Goal: Task Accomplishment & Management: Use online tool/utility

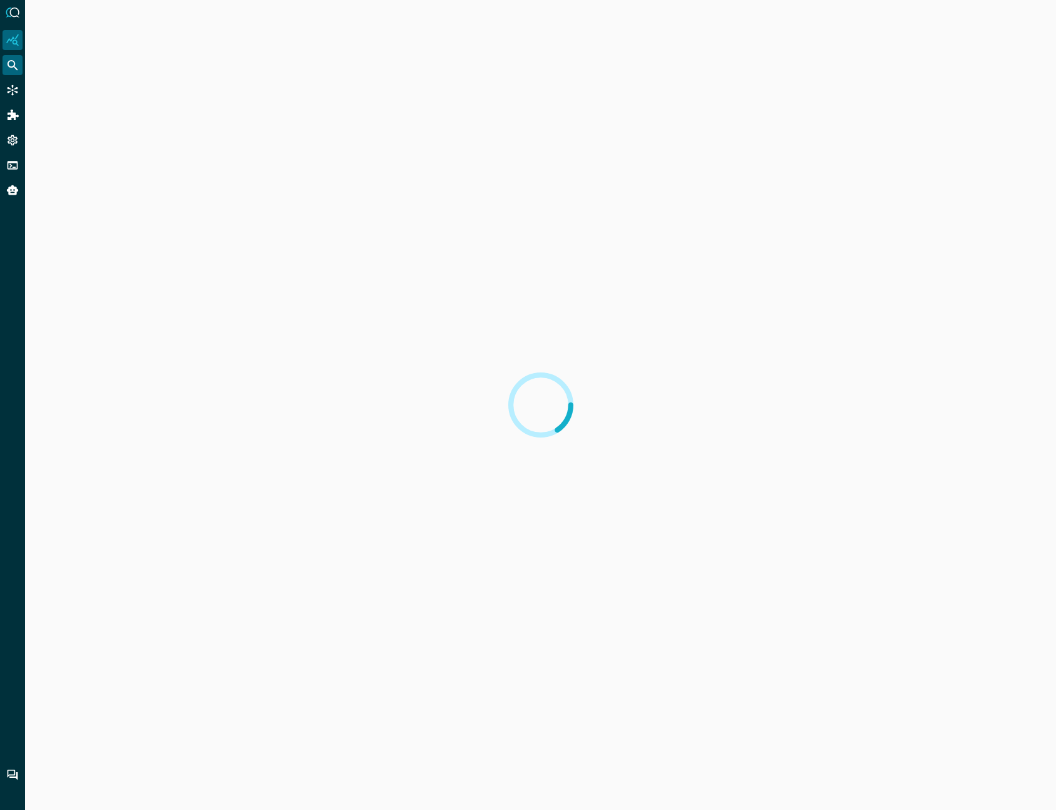
click at [11, 68] on icon "Federated Search" at bounding box center [13, 65] width 11 height 11
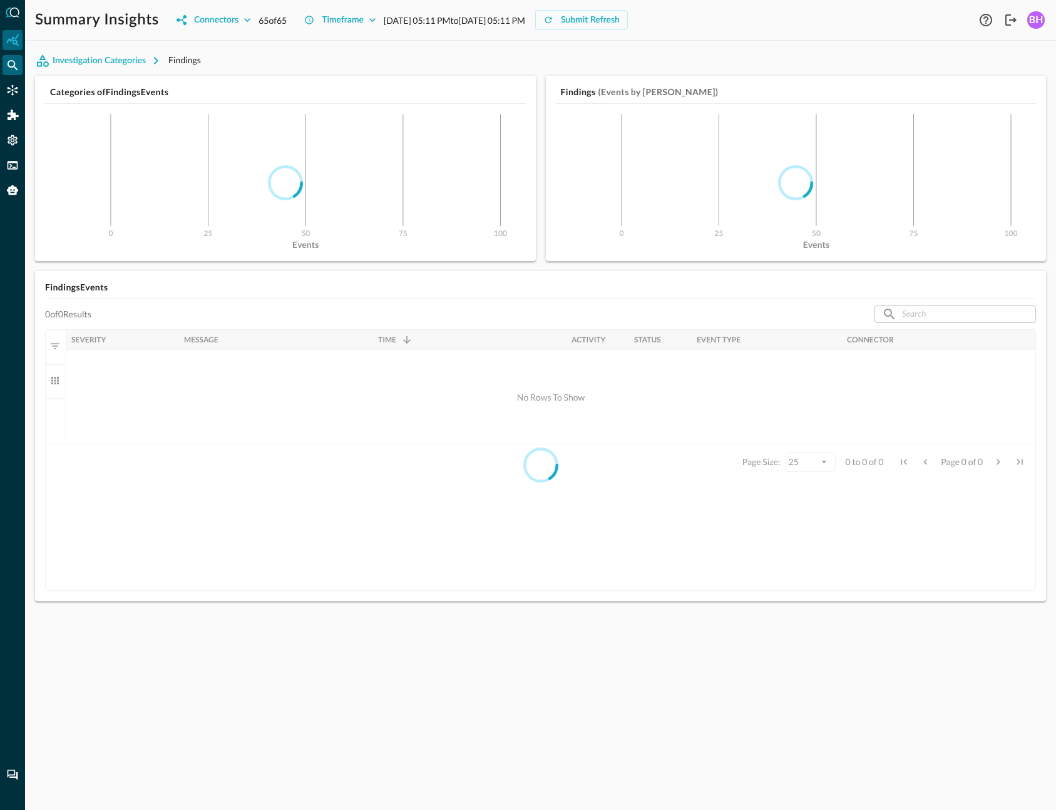
click at [8, 67] on icon "Federated Search" at bounding box center [12, 65] width 13 height 13
click at [14, 61] on icon "Federated Search" at bounding box center [12, 65] width 13 height 13
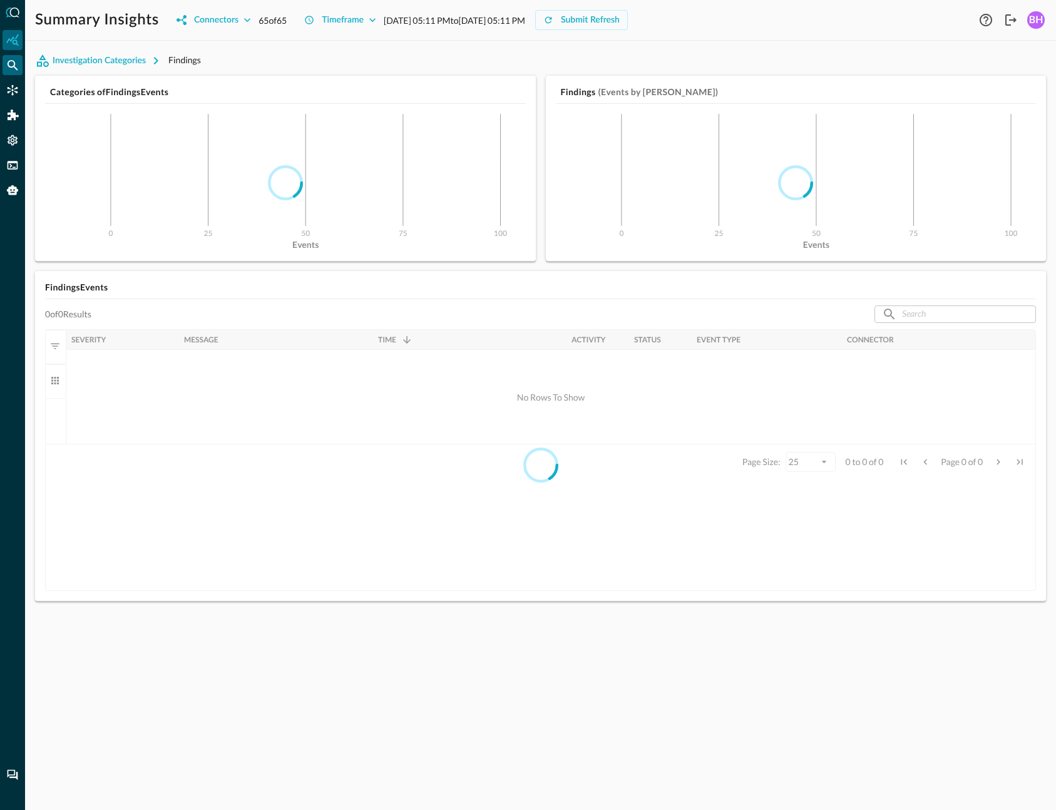
click at [14, 61] on icon "Federated Search" at bounding box center [12, 65] width 13 height 13
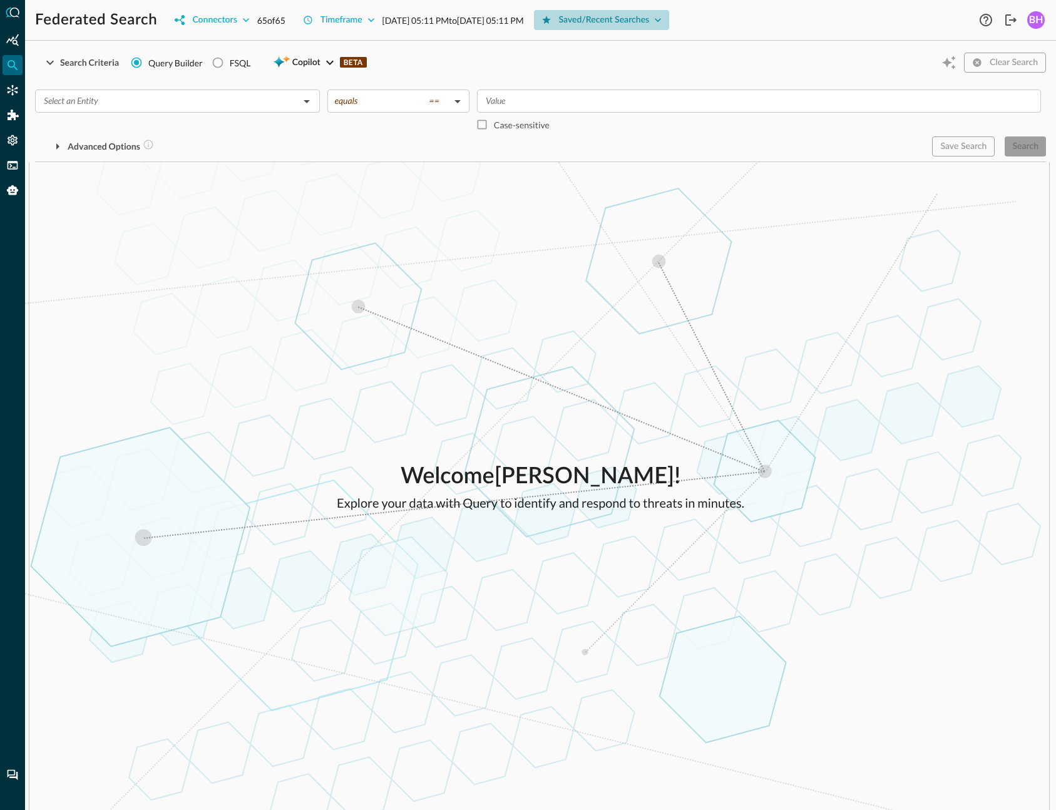
click at [650, 26] on div "Saved/Recent Searches" at bounding box center [604, 21] width 91 height 16
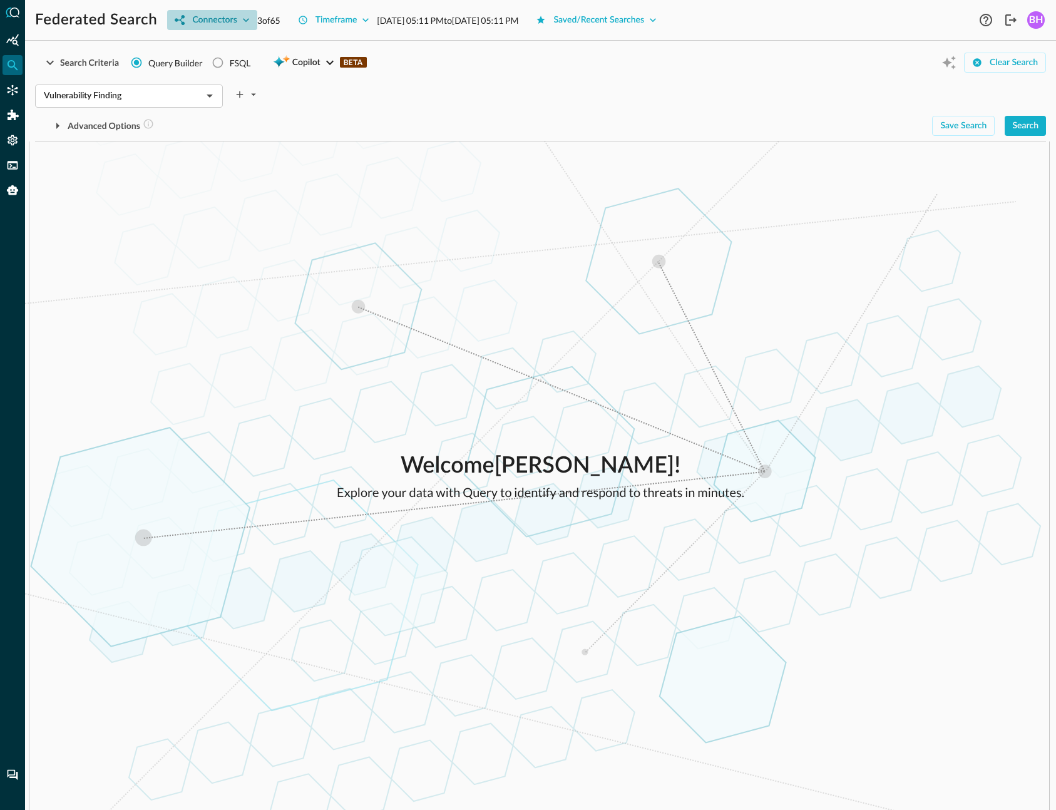
click at [246, 19] on icon "button" at bounding box center [246, 20] width 13 height 13
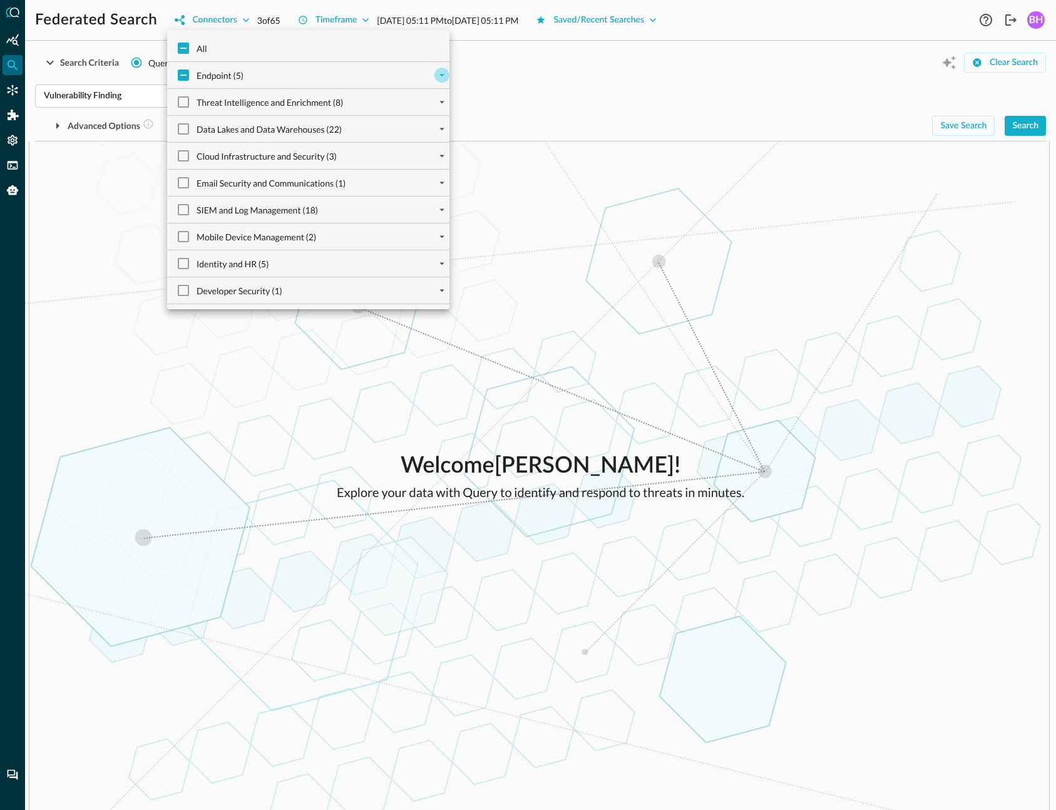
click at [442, 72] on icon "expand" at bounding box center [441, 74] width 11 height 11
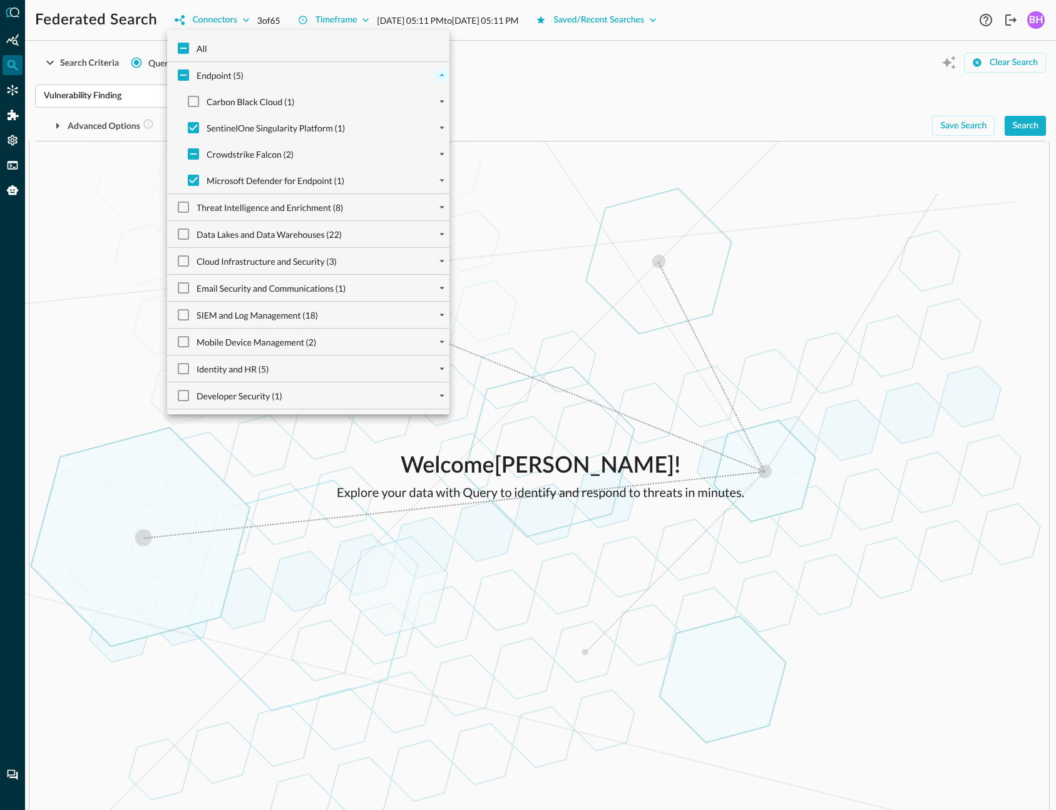
click at [443, 120] on div at bounding box center [441, 127] width 15 height 15
click at [443, 134] on button "expand" at bounding box center [441, 127] width 15 height 15
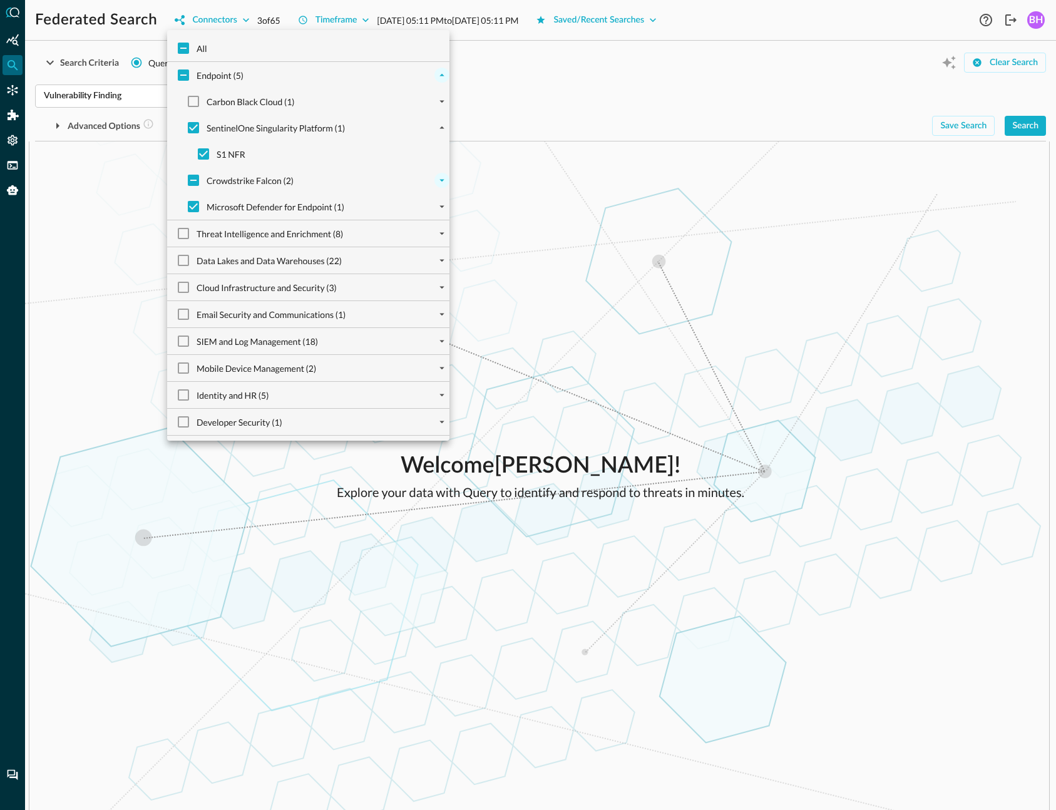
click at [440, 183] on icon "expand" at bounding box center [441, 180] width 11 height 11
click at [437, 260] on icon "expand" at bounding box center [441, 258] width 11 height 11
click at [441, 260] on icon "collapse" at bounding box center [441, 258] width 11 height 11
click at [437, 262] on icon "expand" at bounding box center [441, 258] width 11 height 11
click at [666, 613] on div at bounding box center [528, 405] width 1056 height 810
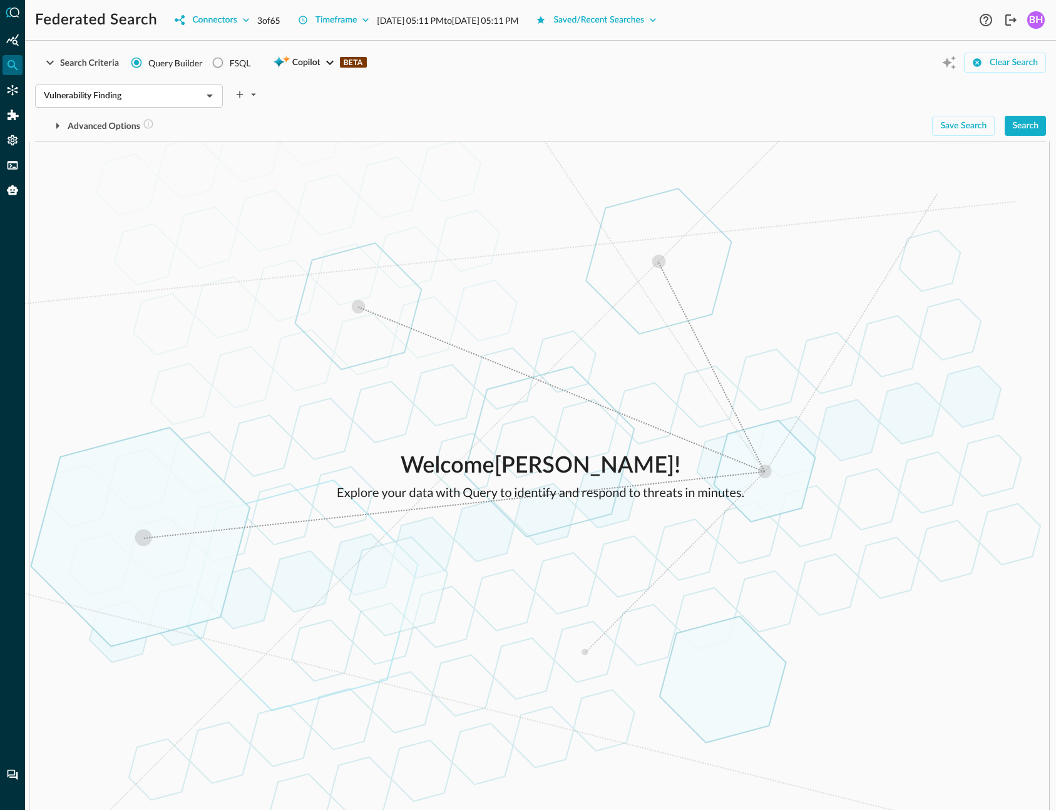
click at [546, 411] on div "Welcome Blake Harris ! Explore your data with Query to identify and respond to …" at bounding box center [540, 475] width 1031 height 668
click at [9, 98] on div "Connectors" at bounding box center [13, 90] width 20 height 20
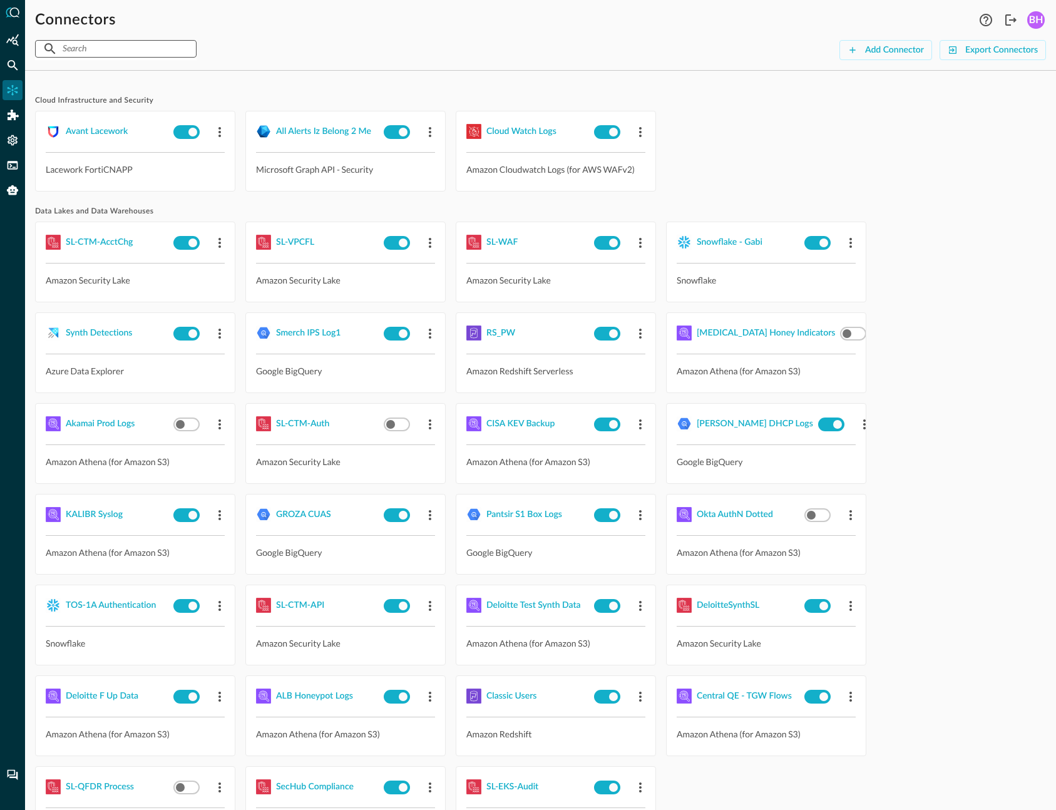
click at [118, 47] on input "text" at bounding box center [115, 48] width 105 height 23
type input "m"
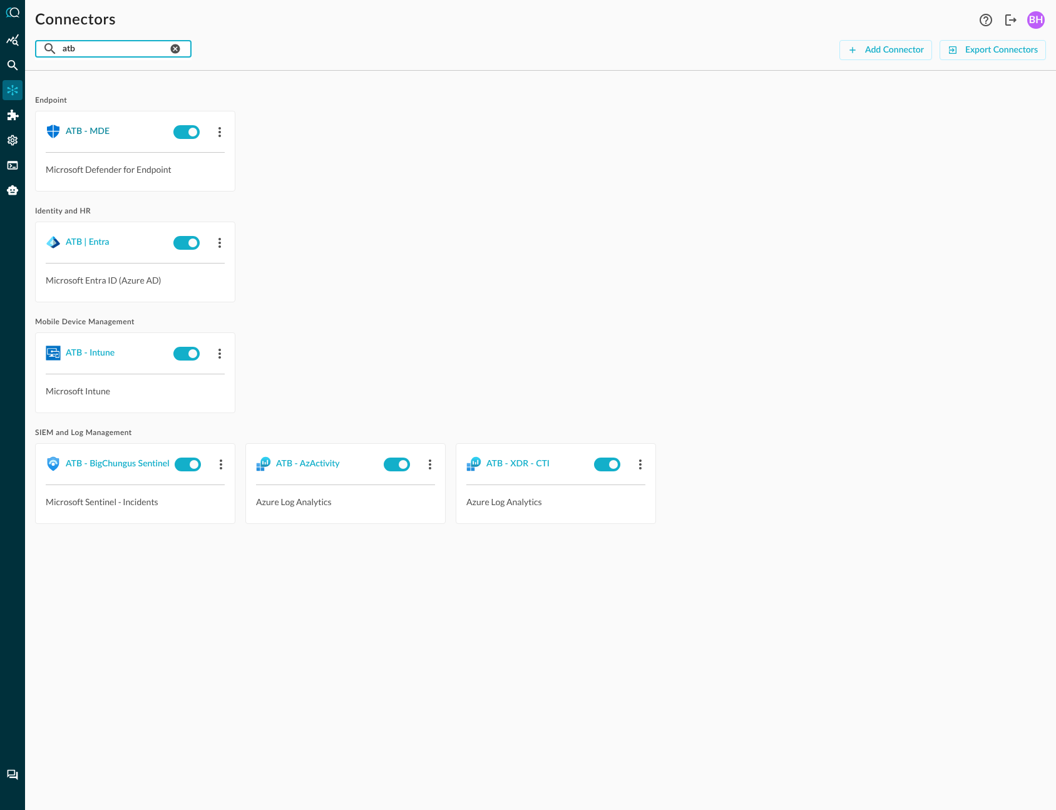
type input "atb"
click at [94, 128] on div "ATB - MDE" at bounding box center [88, 132] width 44 height 16
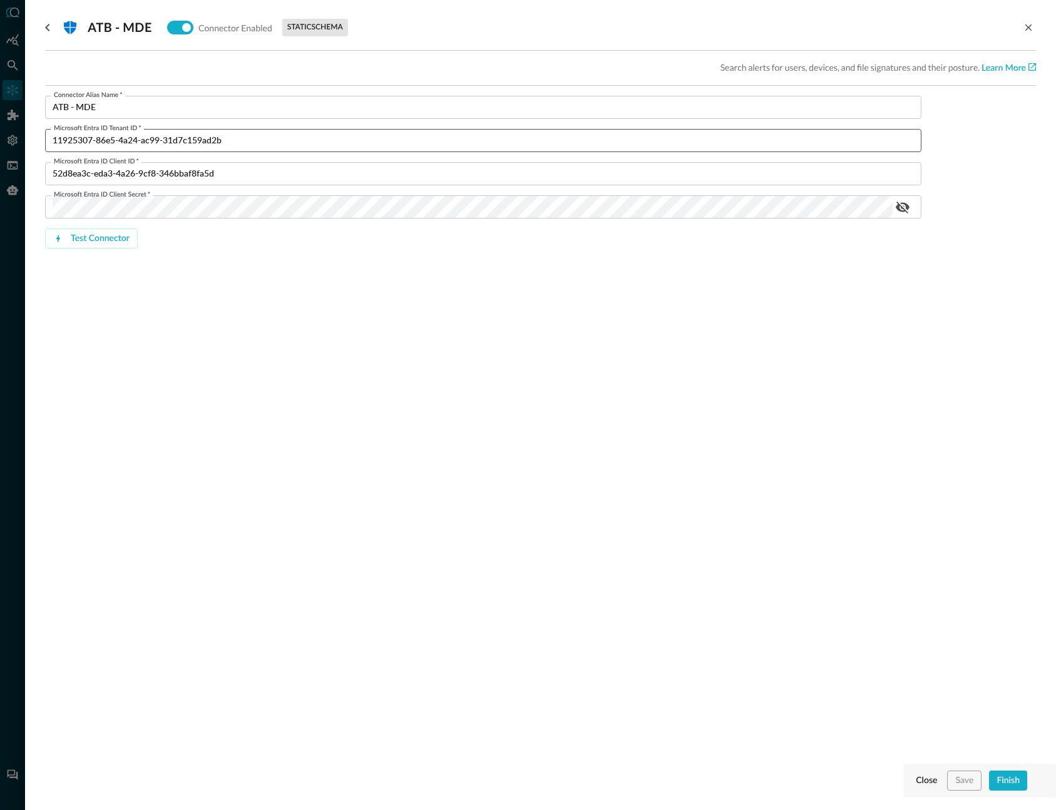
click at [204, 138] on input "11925307-86e5-4a24-ac99-31d7c159ad2b" at bounding box center [487, 140] width 869 height 23
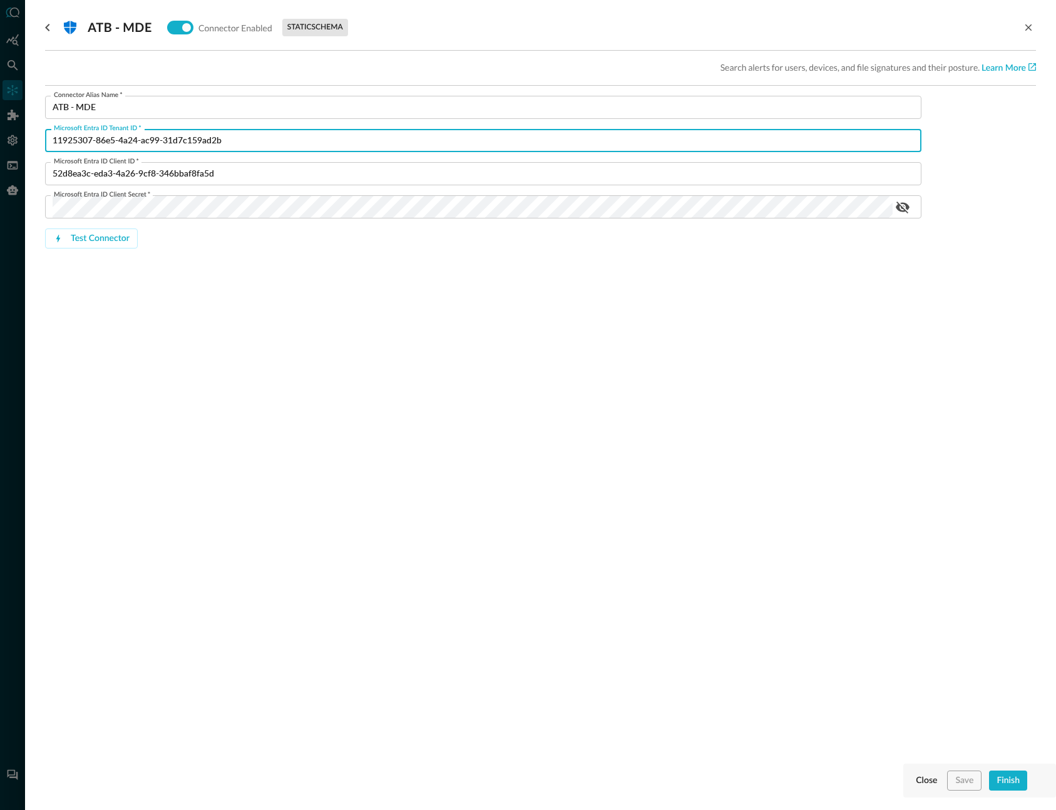
click at [204, 138] on input "11925307-86e5-4a24-ac99-31d7c159ad2b" at bounding box center [487, 140] width 869 height 23
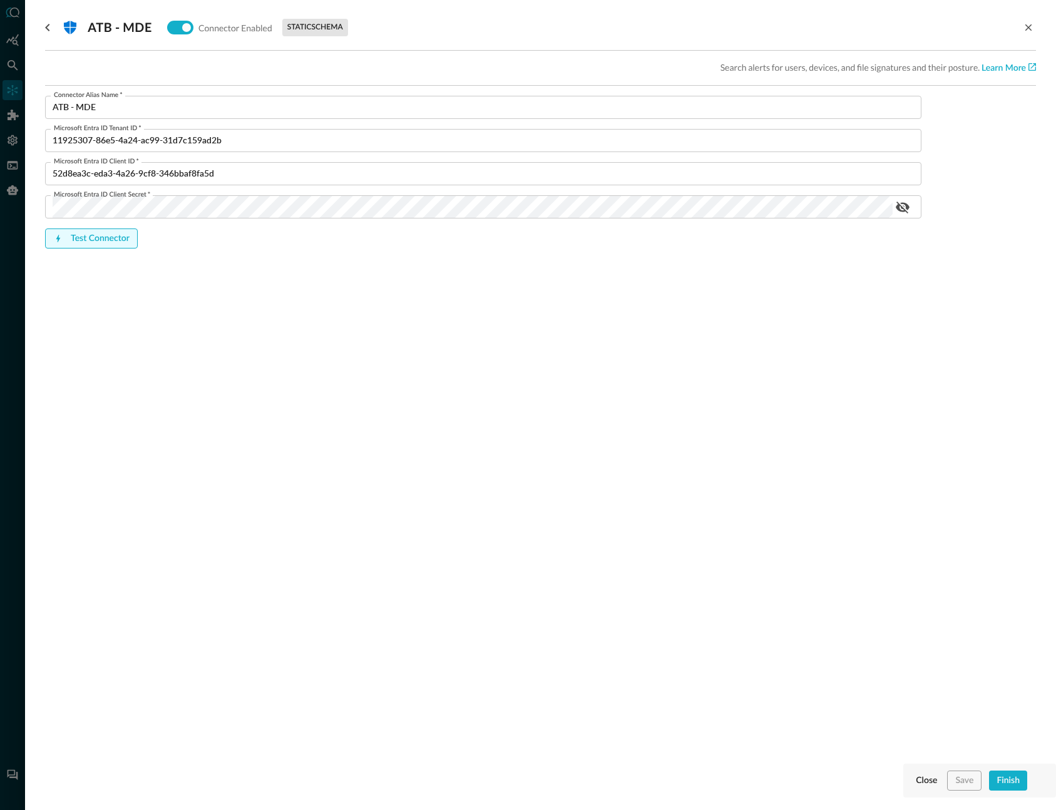
click at [71, 232] on div "Test Connector" at bounding box center [100, 239] width 59 height 16
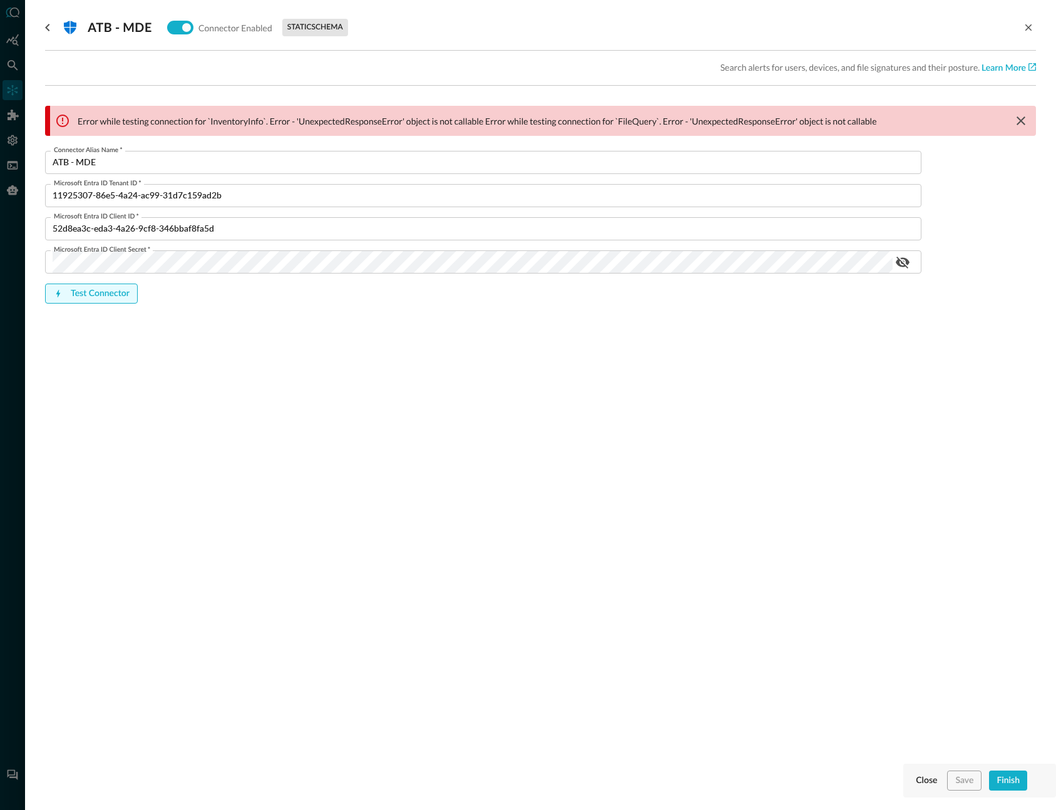
click at [77, 300] on div "Test Connector" at bounding box center [100, 294] width 59 height 16
click at [1018, 121] on icon "clear message banner" at bounding box center [1020, 120] width 15 height 15
click at [505, 528] on div ".st1{fill:#fff}.st8{fill:#0177d7} ATB - MDE Connector Enabled static schema Sea…" at bounding box center [540, 397] width 991 height 795
click at [1034, 33] on div at bounding box center [1028, 27] width 15 height 25
click at [1033, 30] on icon "close-drawer" at bounding box center [1028, 27] width 11 height 11
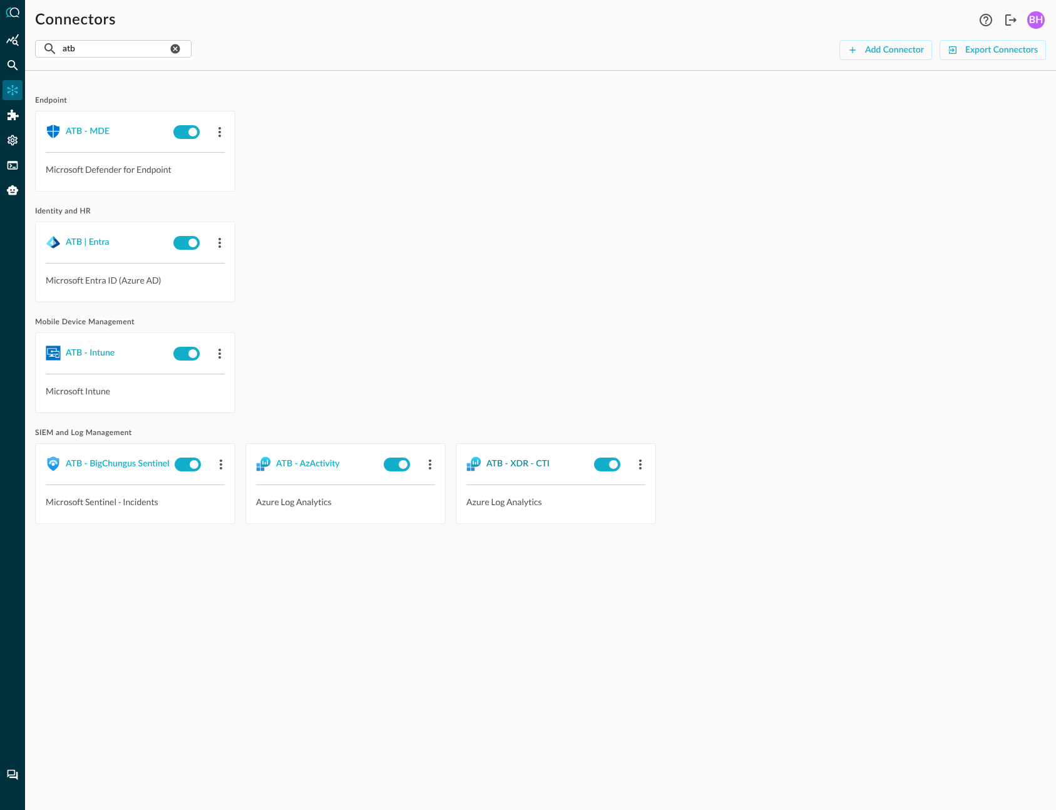
click at [534, 462] on div "ATB - XDR - CTI" at bounding box center [517, 464] width 63 height 16
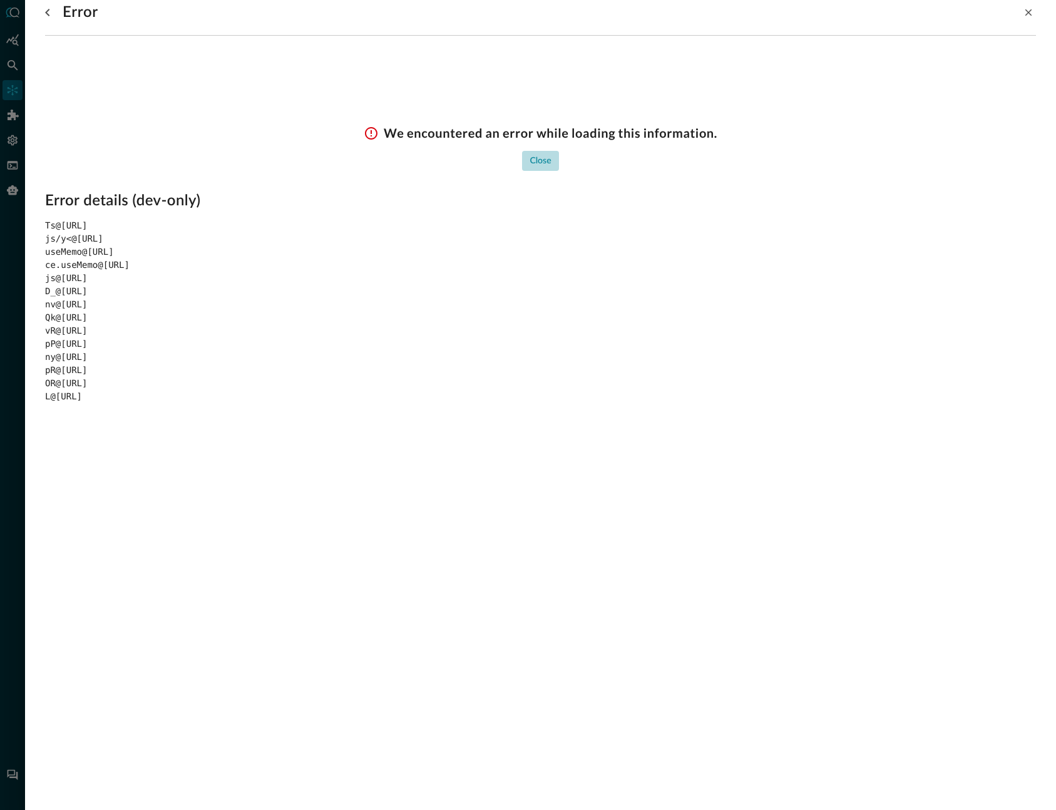
click at [538, 161] on div "Close" at bounding box center [539, 161] width 21 height 16
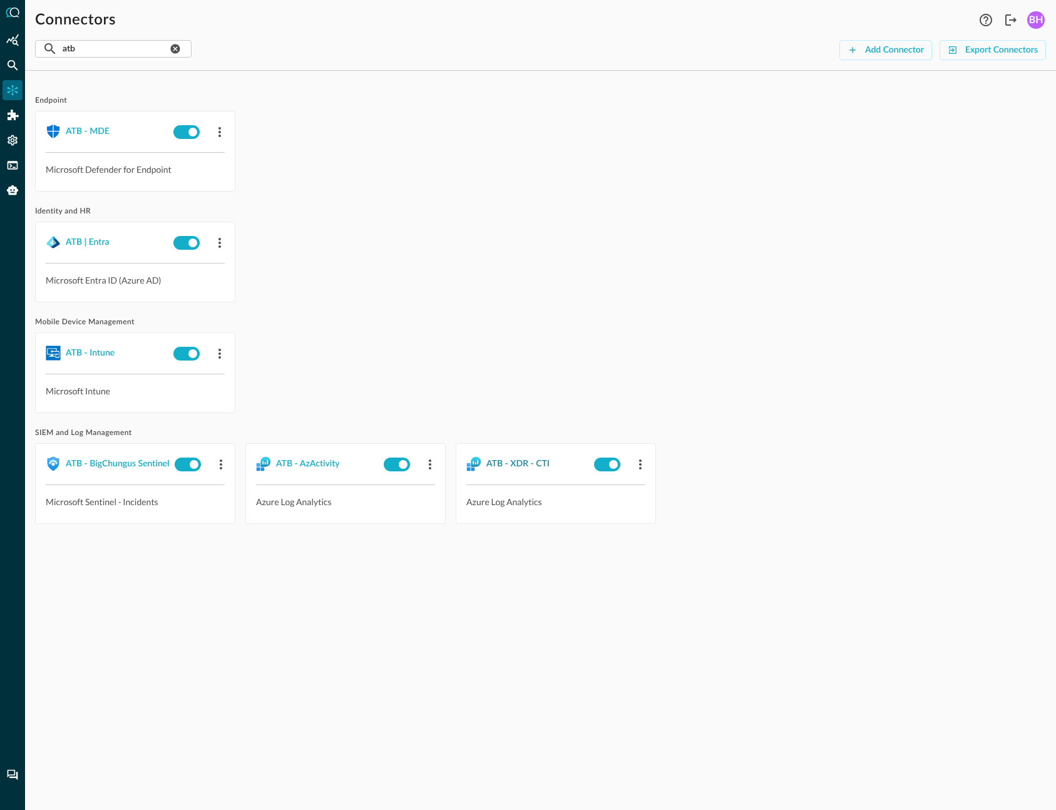
click at [536, 463] on div "ATB - XDR - CTI" at bounding box center [517, 464] width 63 height 16
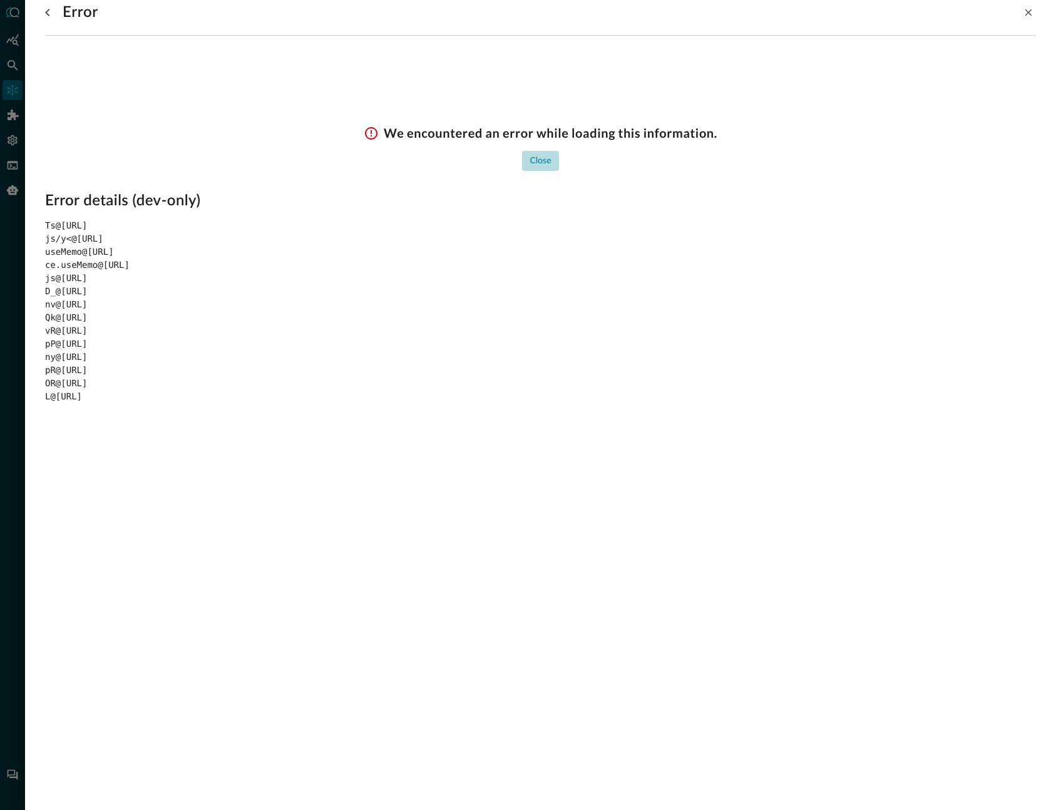
click at [543, 156] on div "Close" at bounding box center [539, 161] width 21 height 16
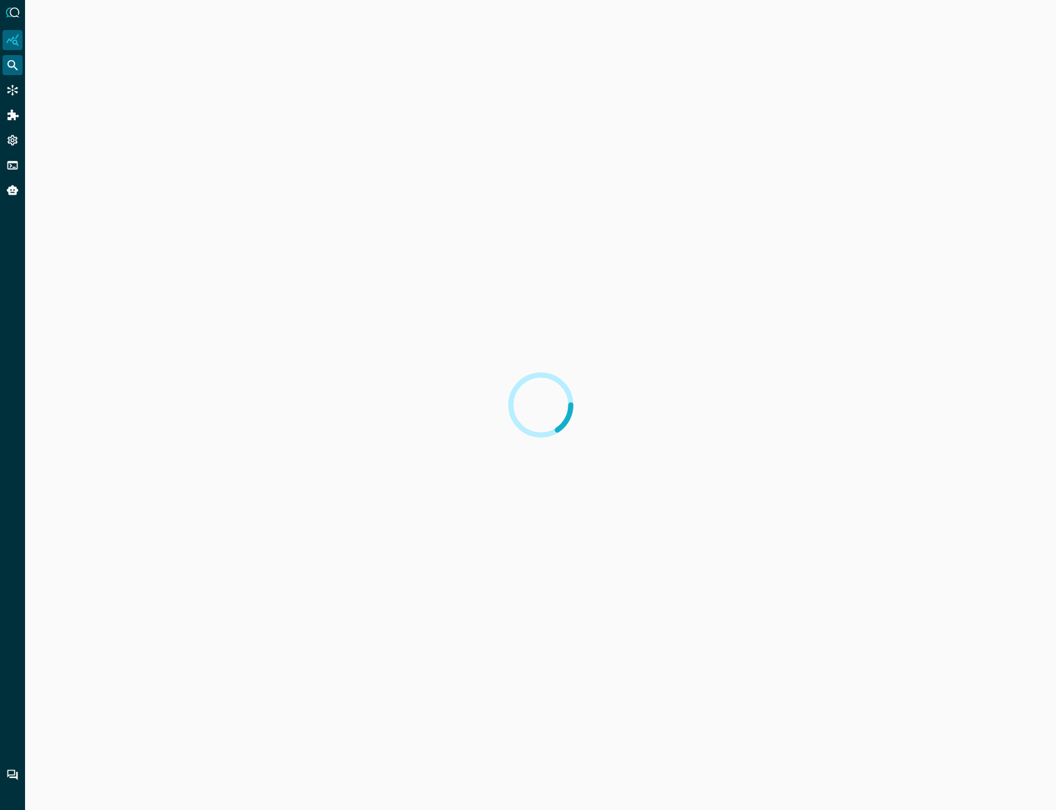
click at [16, 66] on icon "Federated Search" at bounding box center [12, 65] width 13 height 13
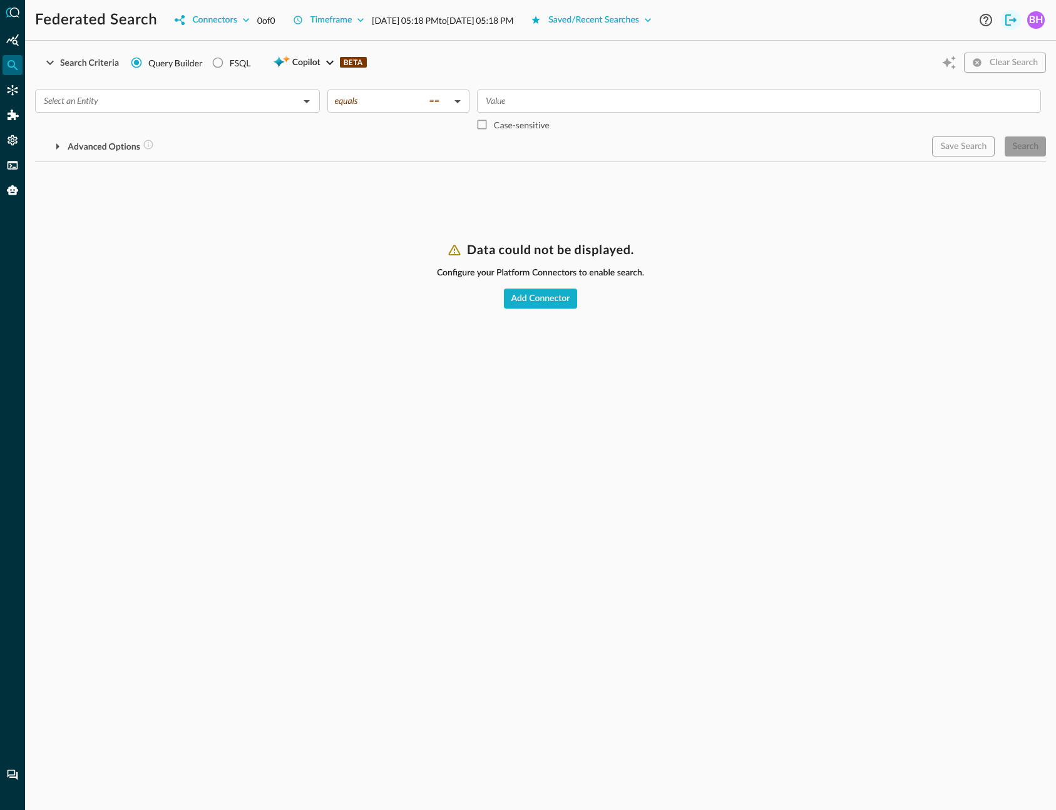
click at [1019, 18] on button "Logout" at bounding box center [1011, 20] width 20 height 20
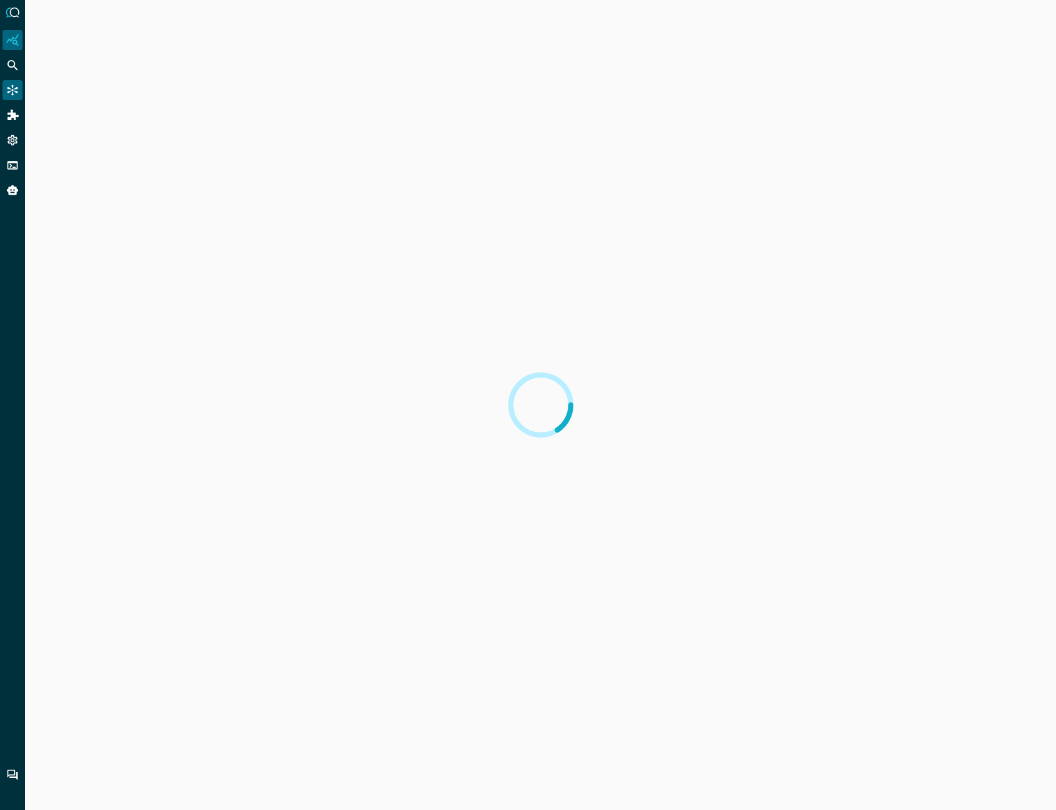
click at [13, 88] on icon "Connectors" at bounding box center [13, 90] width 11 height 11
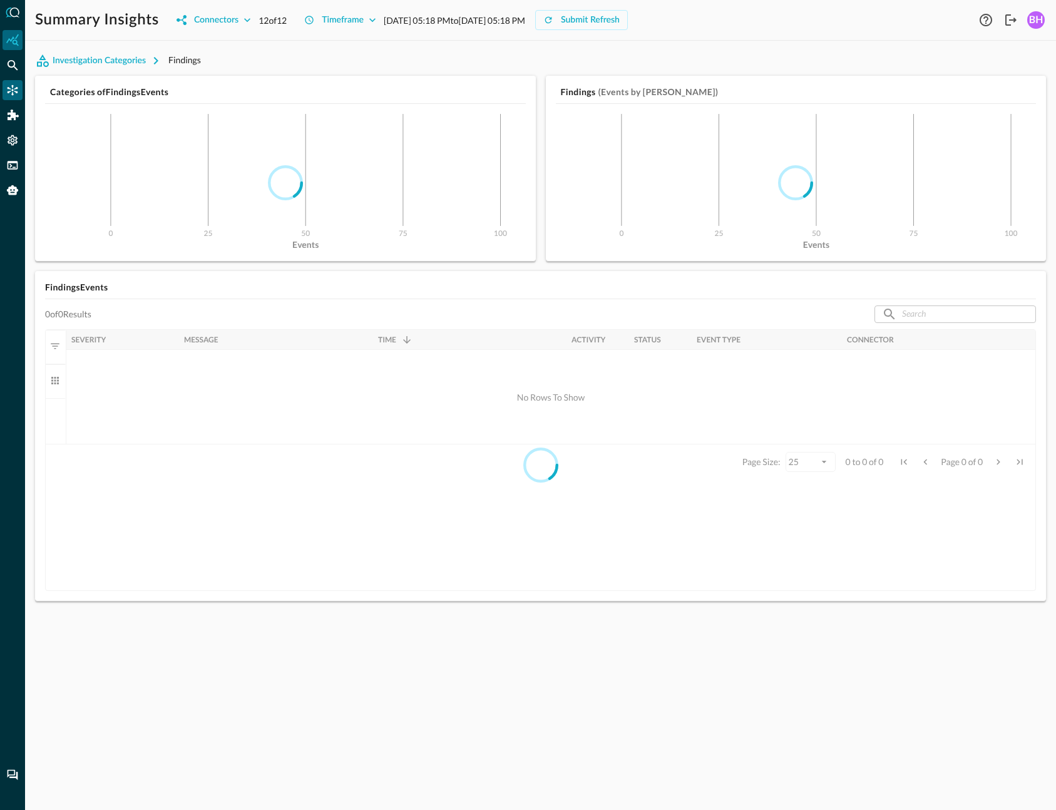
click at [16, 87] on icon "Connectors" at bounding box center [12, 90] width 13 height 13
click at [11, 88] on icon "Connectors" at bounding box center [12, 90] width 13 height 13
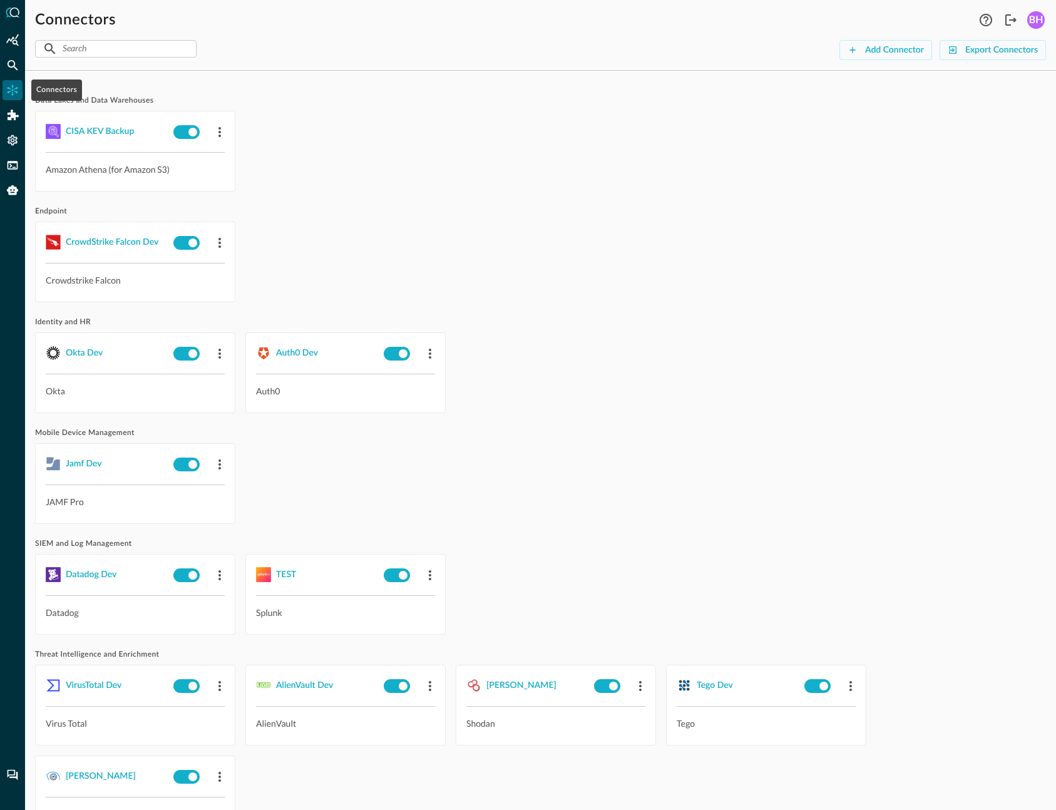
click at [11, 88] on icon "Connectors" at bounding box center [12, 90] width 13 height 13
click at [648, 240] on div "CrowdStrike Falcon Dev Crowdstrike Falcon" at bounding box center [540, 262] width 1011 height 81
click at [911, 55] on div "Add Connector" at bounding box center [894, 51] width 59 height 16
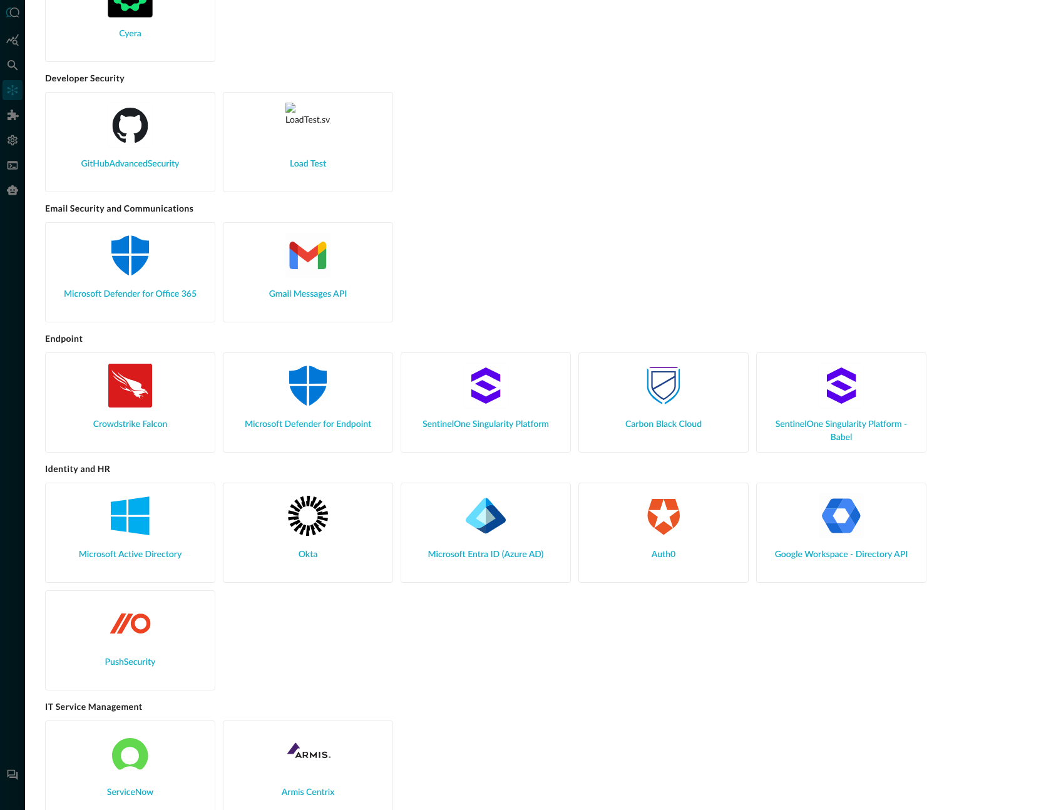
scroll to position [511, 0]
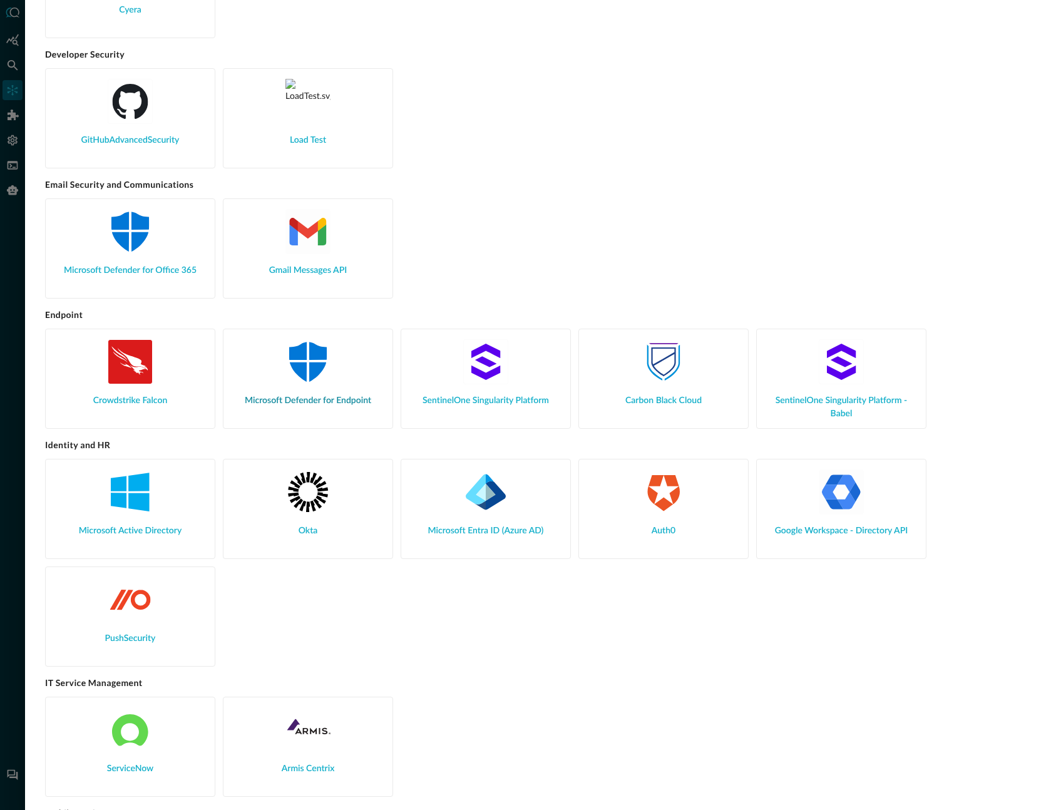
click at [274, 402] on span "Microsoft Defender for Endpoint" at bounding box center [308, 400] width 126 height 13
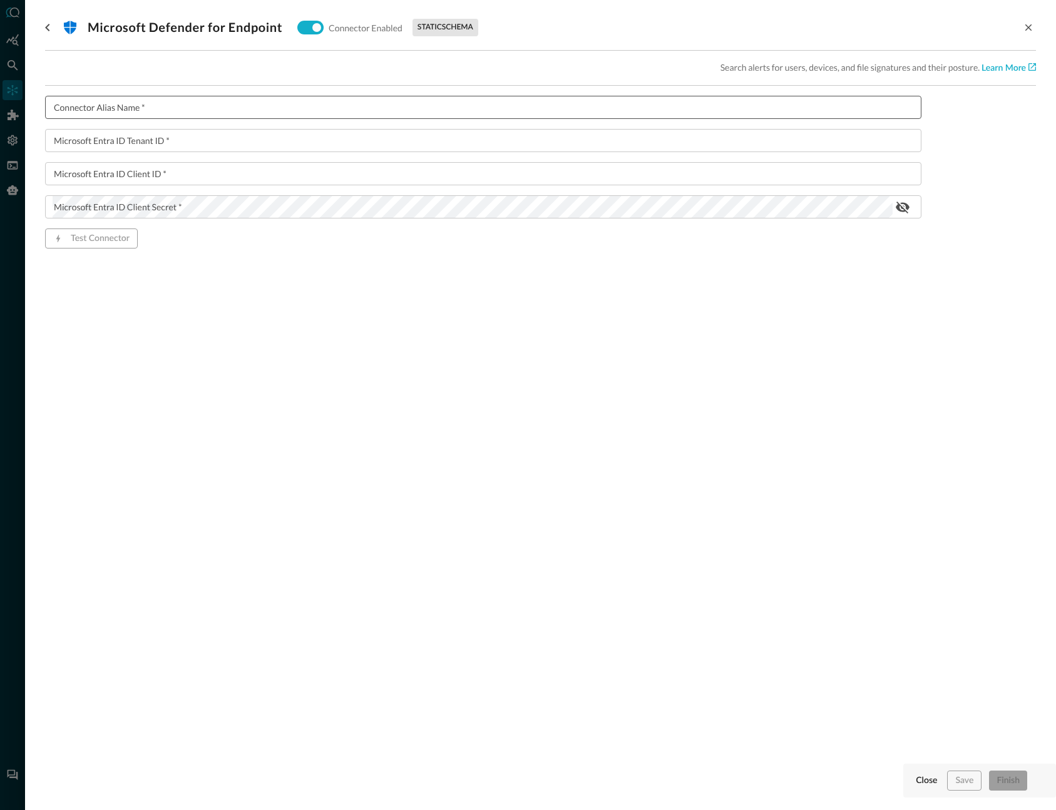
click at [89, 111] on input "Connector Alias Name   *" at bounding box center [487, 107] width 869 height 23
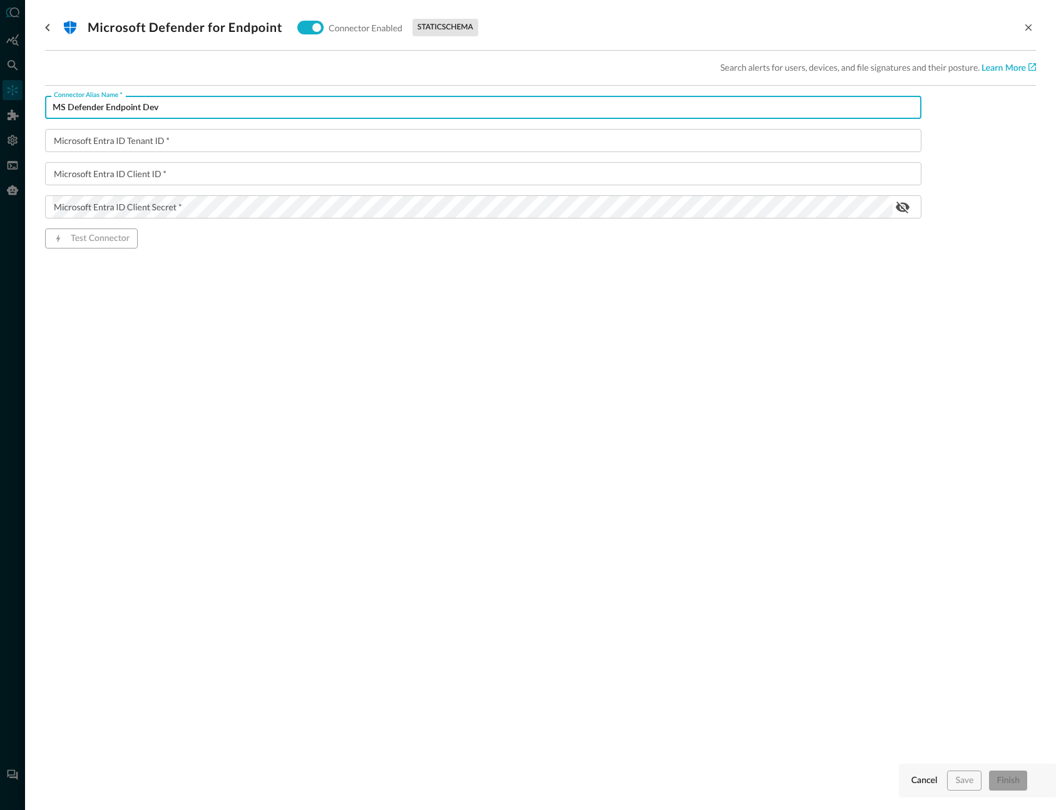
type input "MS Defender Endpoint Dev"
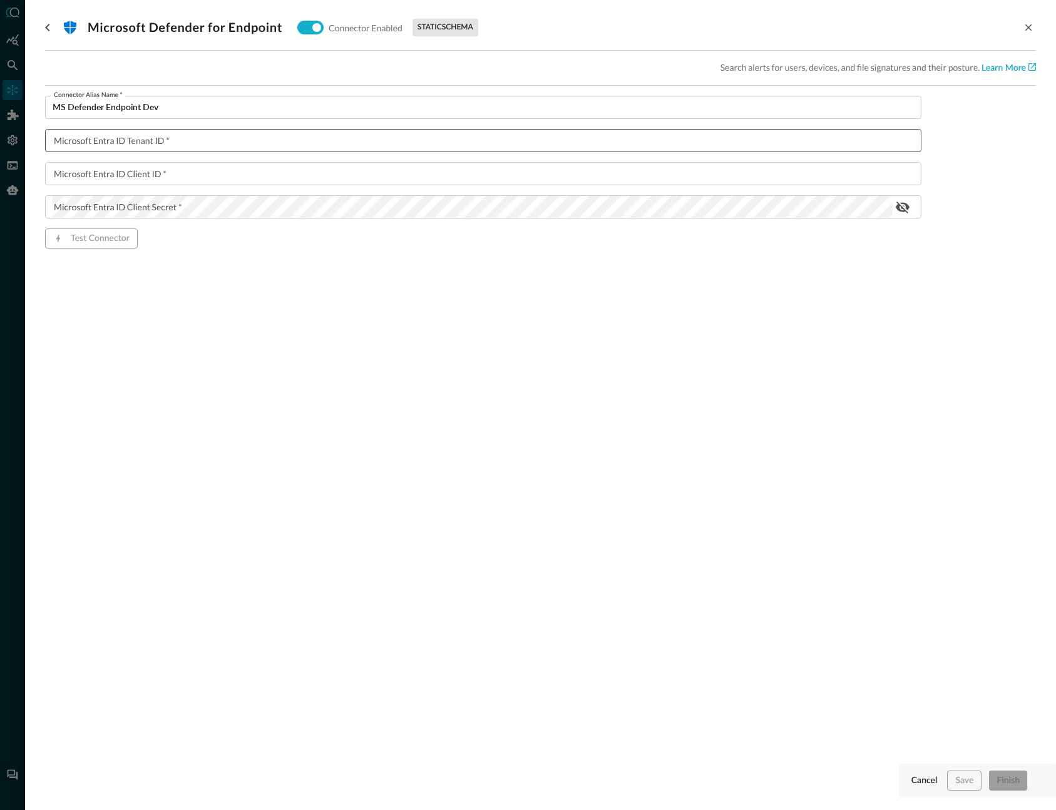
click at [118, 145] on input "Microsoft Entra ID Tenant ID   *" at bounding box center [487, 140] width 869 height 23
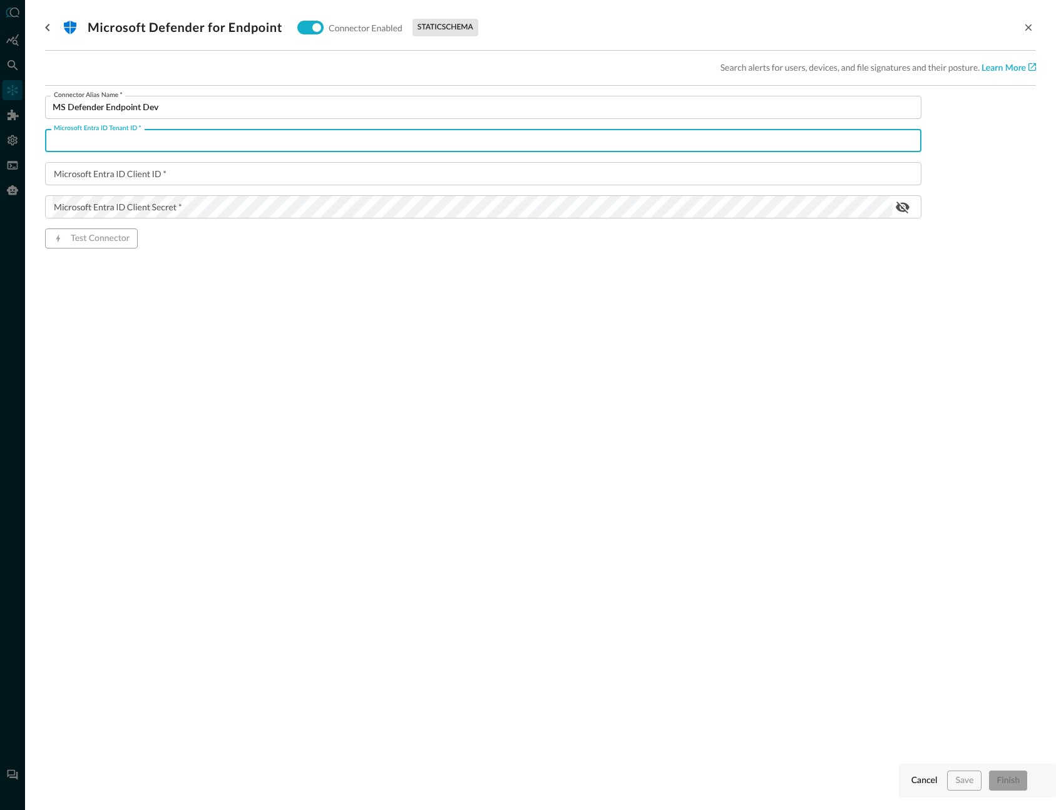
paste input "11925307-86e5-4a24-ac99-31d7c159ad2b"
type input "11925307-86e5-4a24-ac99-31d7c159ad2b"
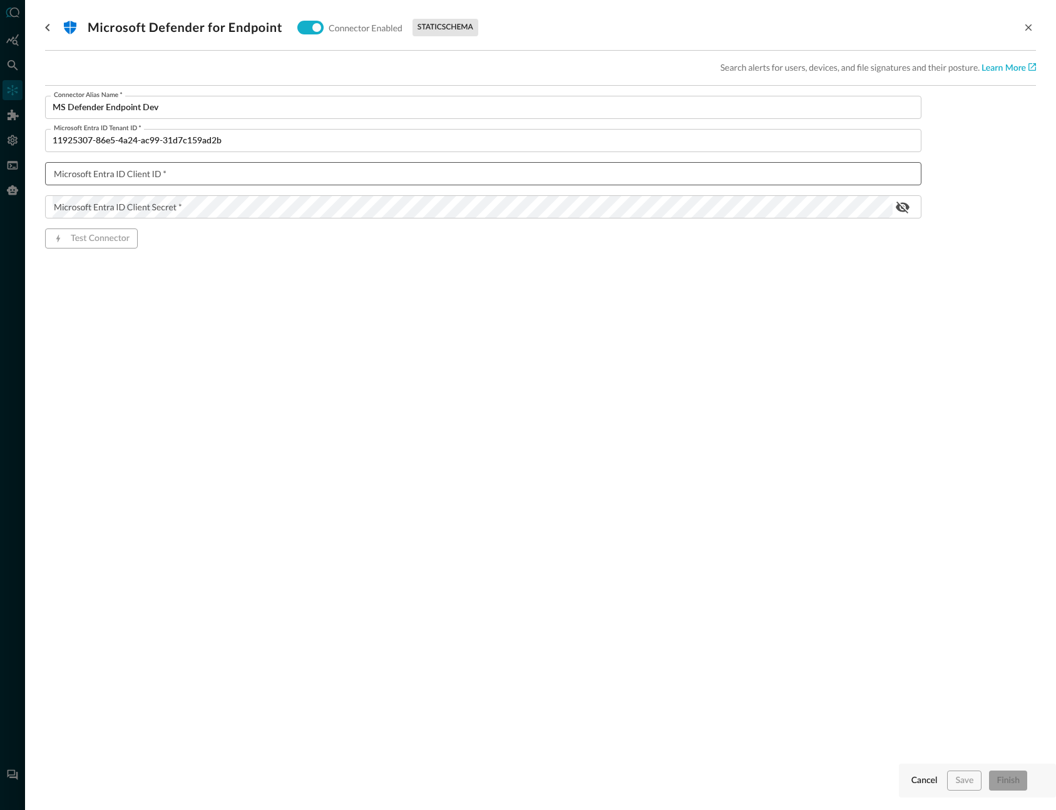
click at [100, 170] on input "Microsoft Entra ID Client ID   *" at bounding box center [487, 173] width 869 height 23
paste input "52d8ea3c-eda3-4a26-9cf8-346bbaf8fa5d"
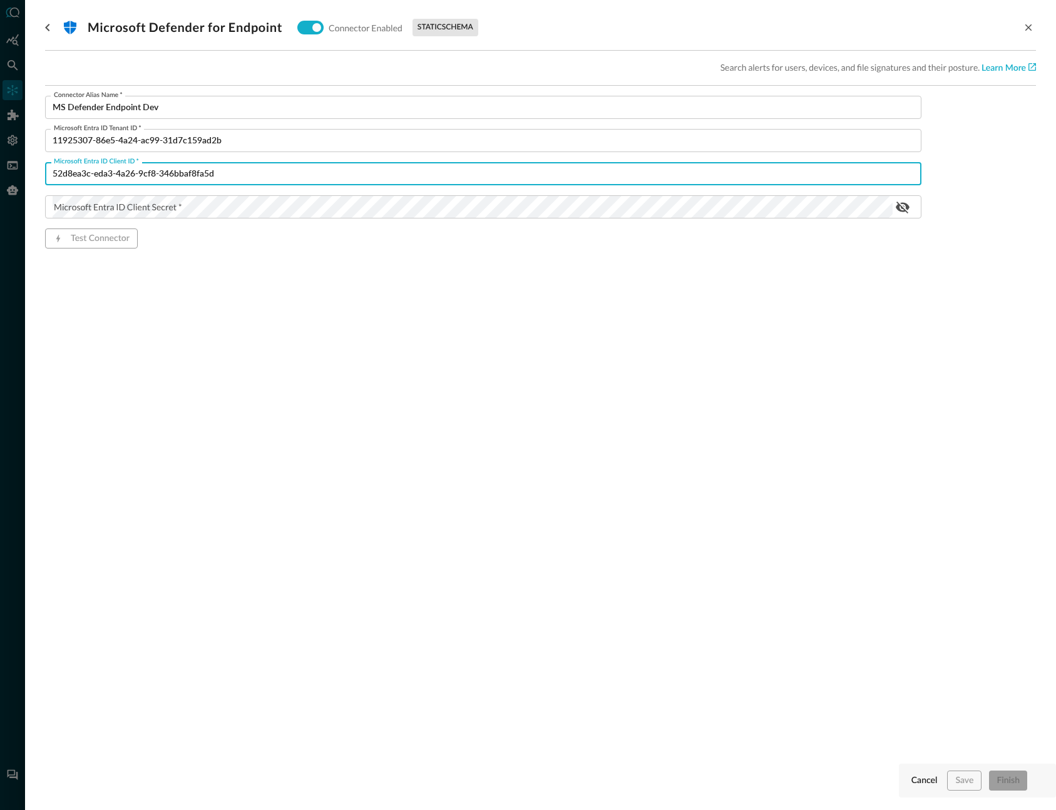
type input "52d8ea3c-eda3-4a26-9cf8-346bbaf8fa5d"
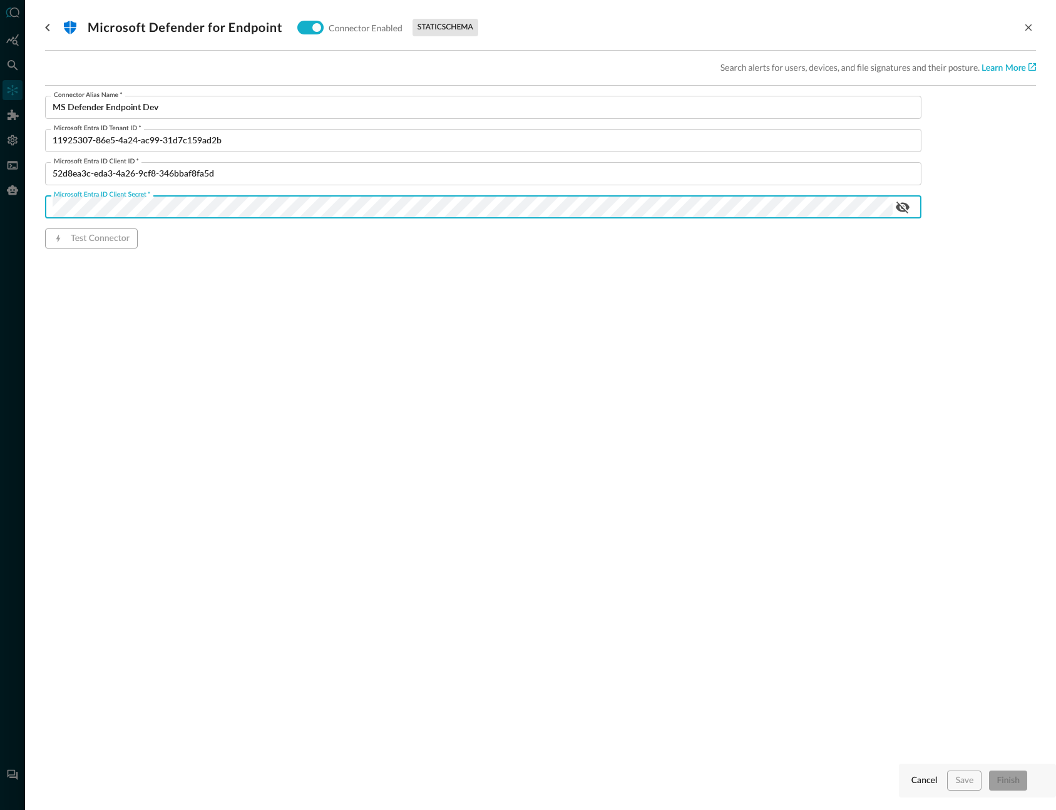
click at [209, 407] on div ".st1{fill:#fff}.st8{fill:#0177d7} Microsoft Defender for Endpoint Connector Ena…" at bounding box center [540, 397] width 991 height 795
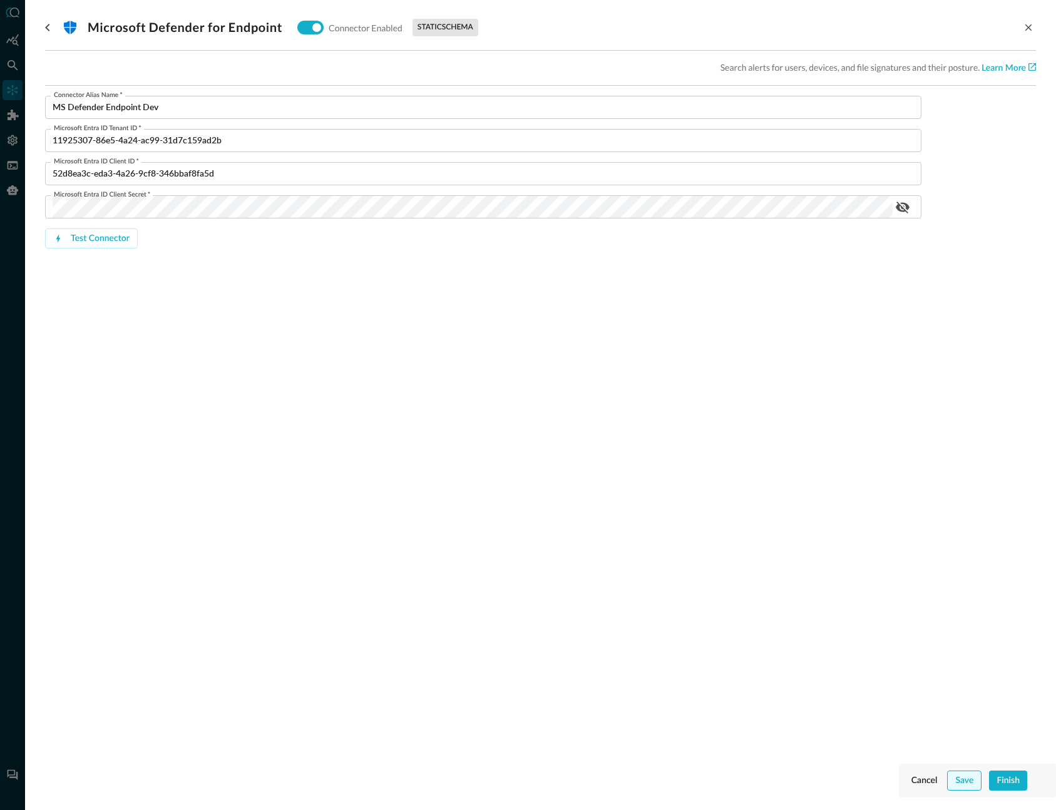
click at [963, 785] on div "Save" at bounding box center [964, 781] width 18 height 16
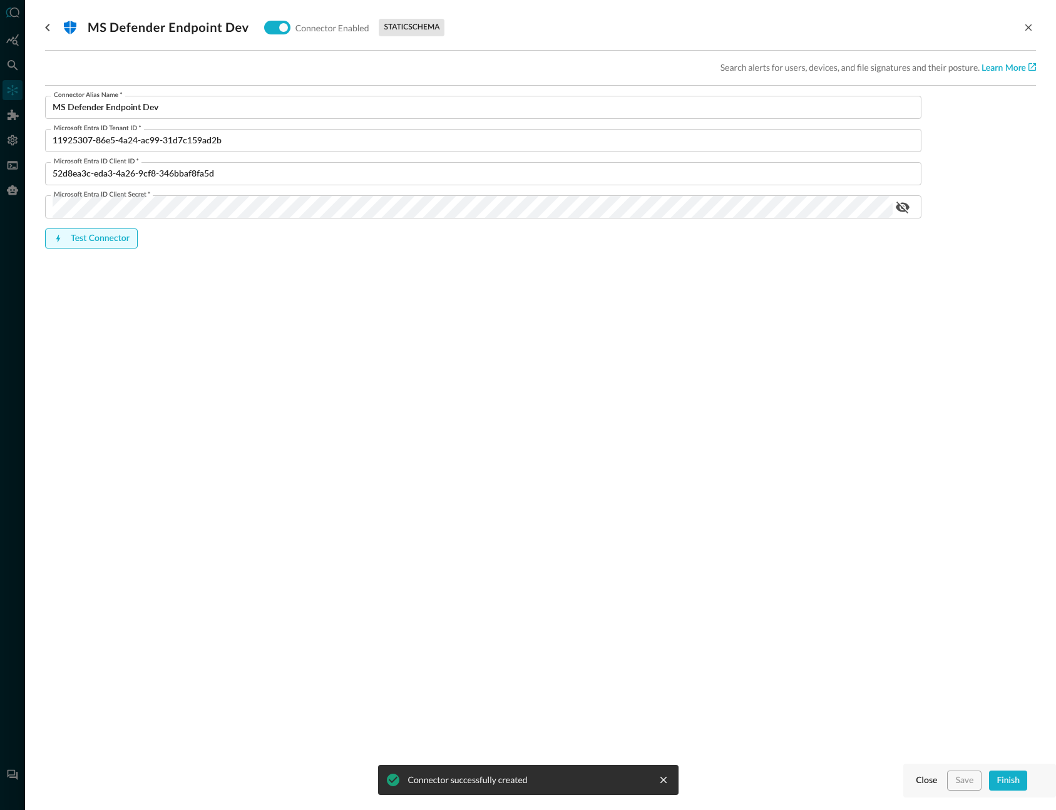
click at [79, 239] on div "Test Connector" at bounding box center [100, 239] width 59 height 16
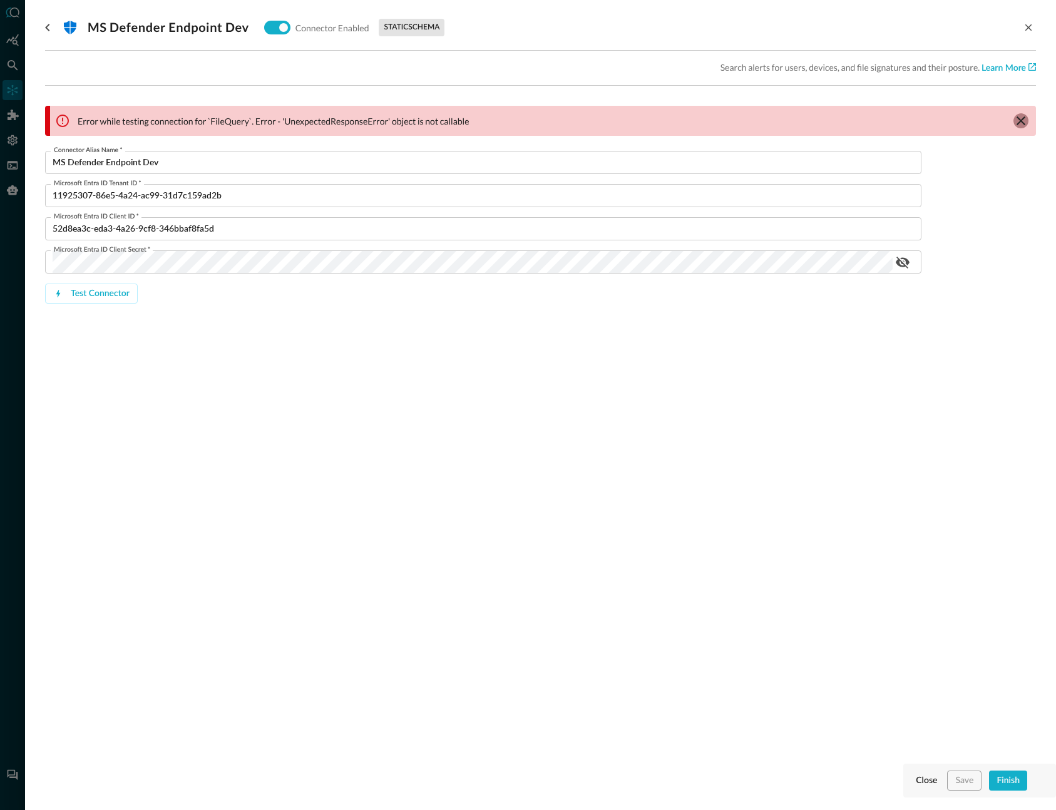
click at [1016, 122] on icon "clear message banner" at bounding box center [1020, 120] width 15 height 15
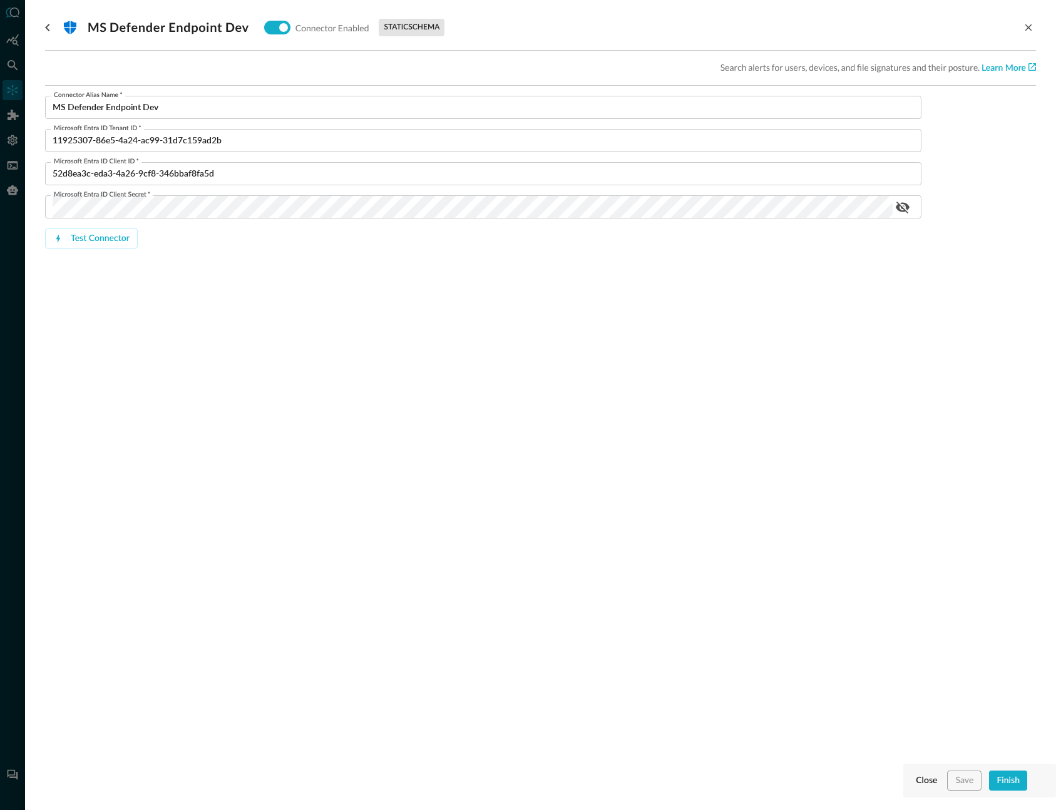
click at [7, 66] on div at bounding box center [528, 405] width 1056 height 810
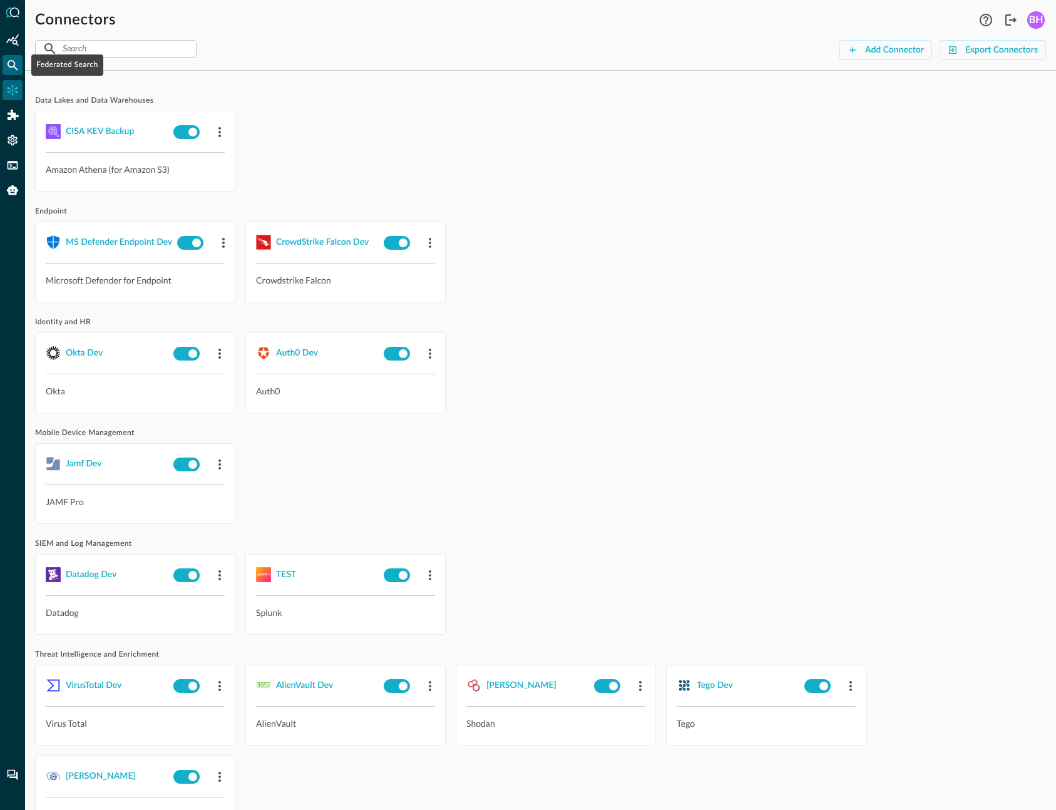
click at [15, 64] on icon "Federated Search" at bounding box center [13, 65] width 11 height 11
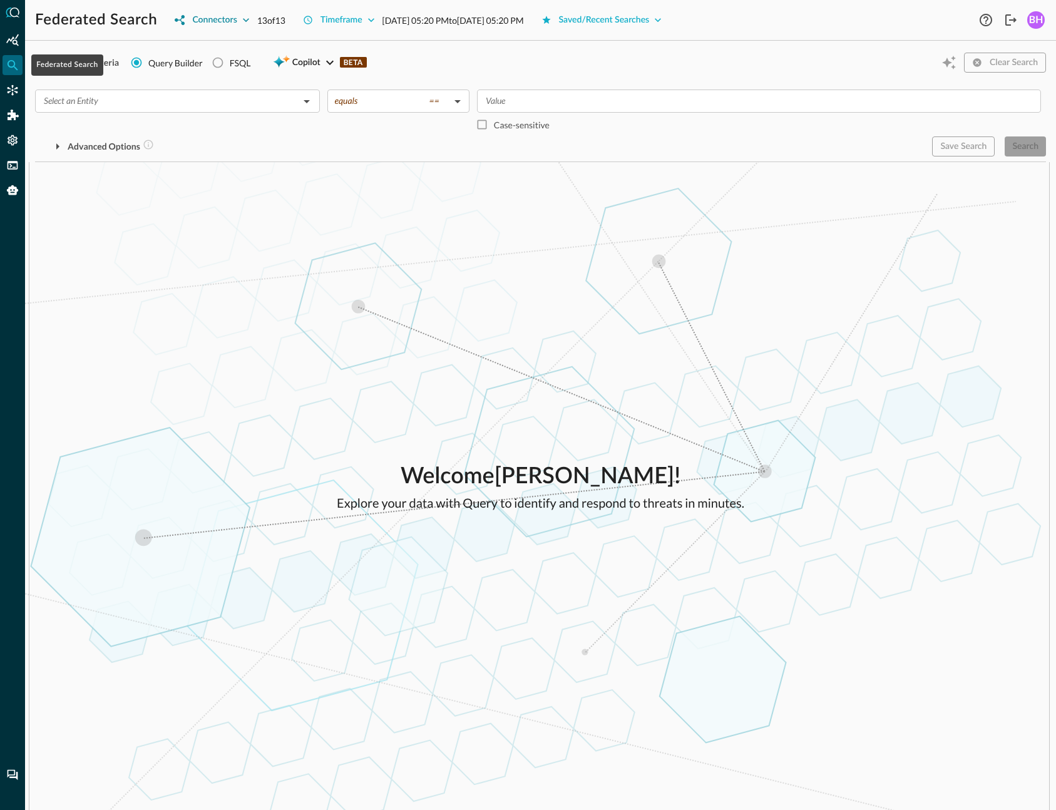
click at [242, 14] on icon "button" at bounding box center [246, 20] width 13 height 13
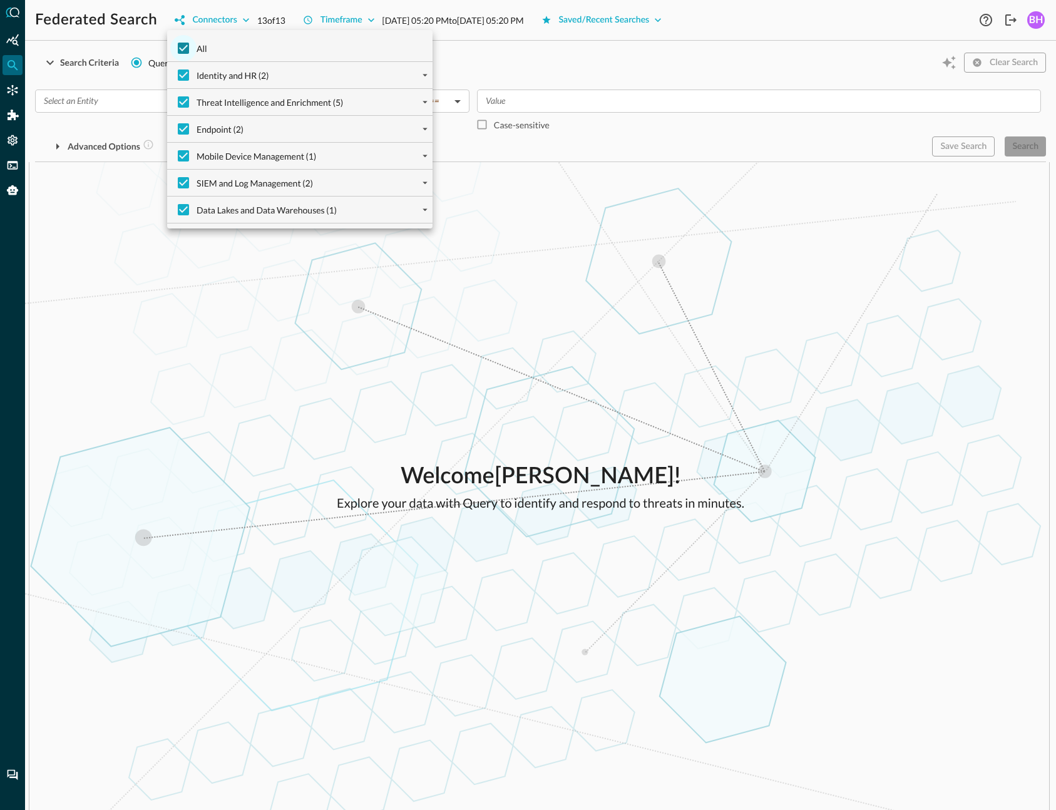
click at [179, 46] on input "All" at bounding box center [183, 48] width 26 height 26
checkbox input "false"
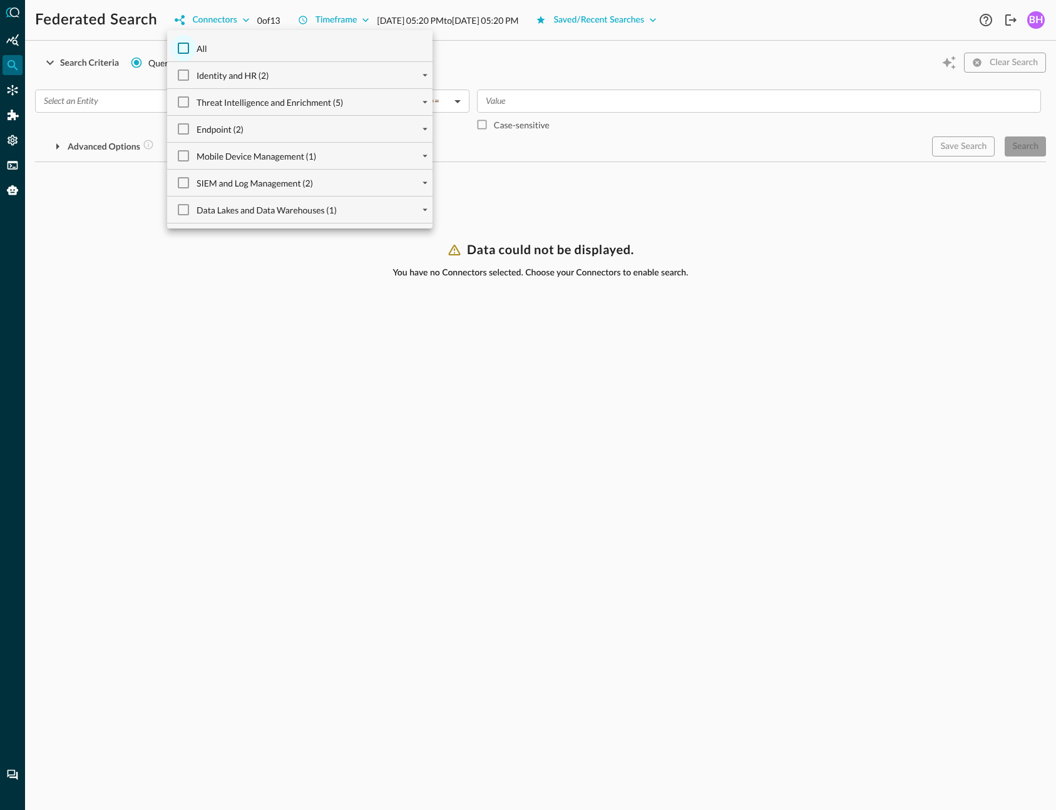
checkbox input "false"
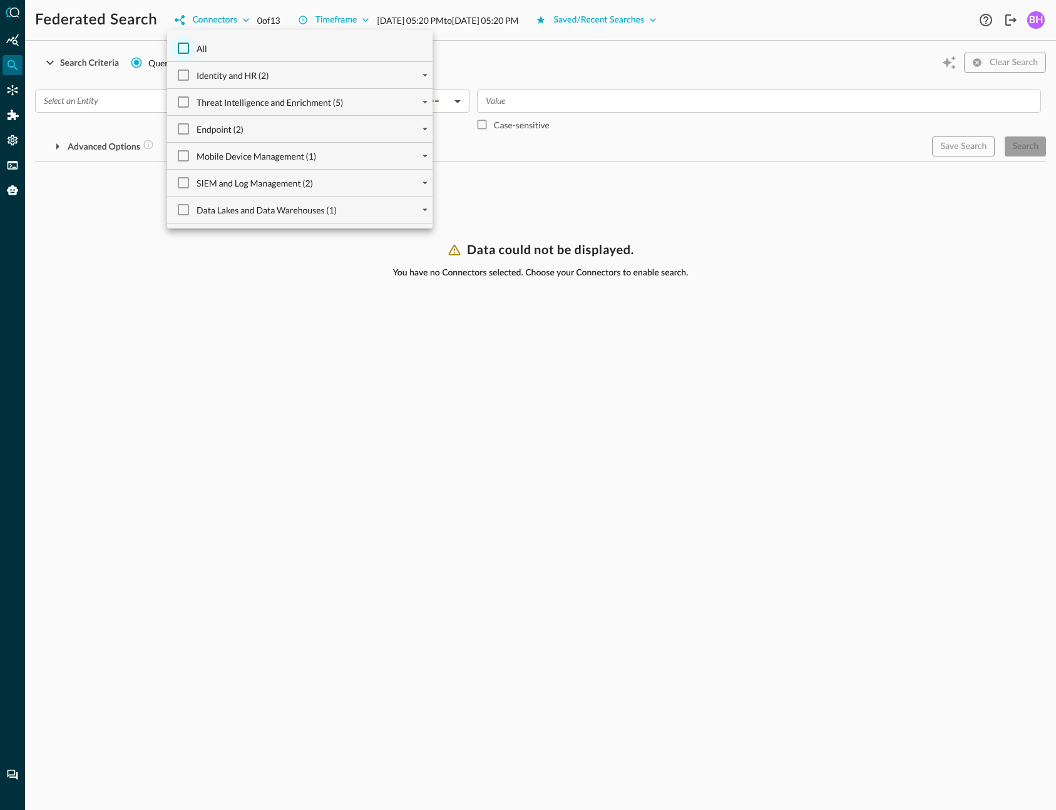
checkbox input "false"
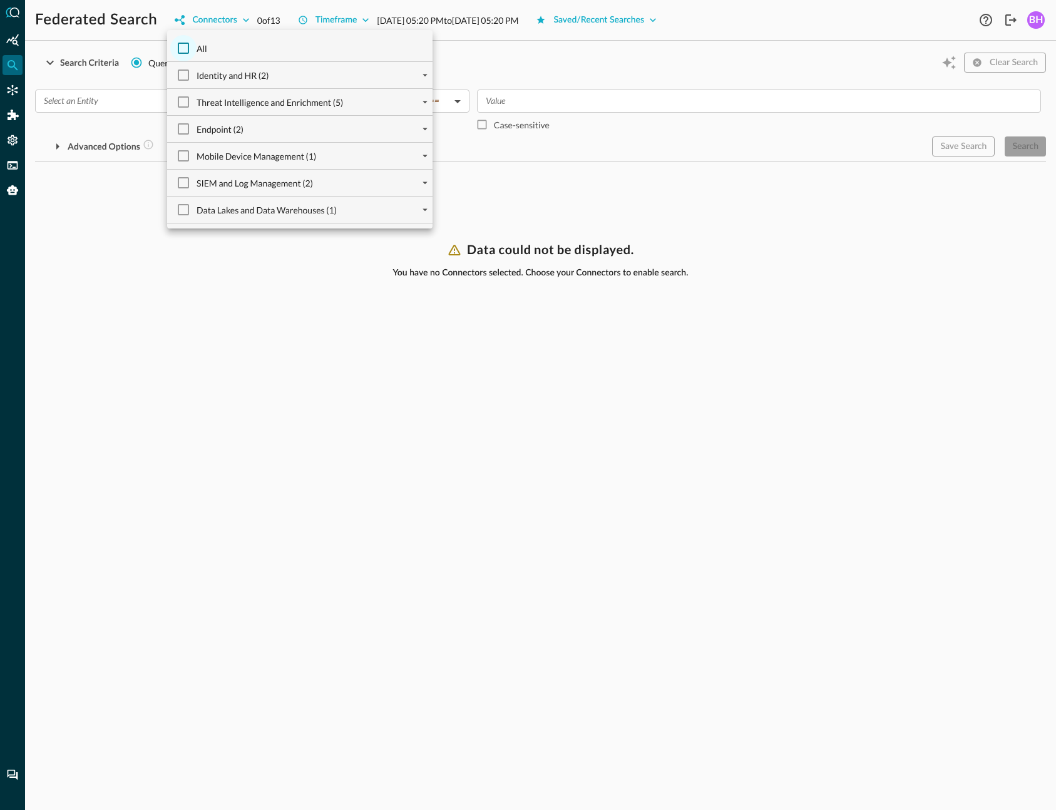
checkbox input "false"
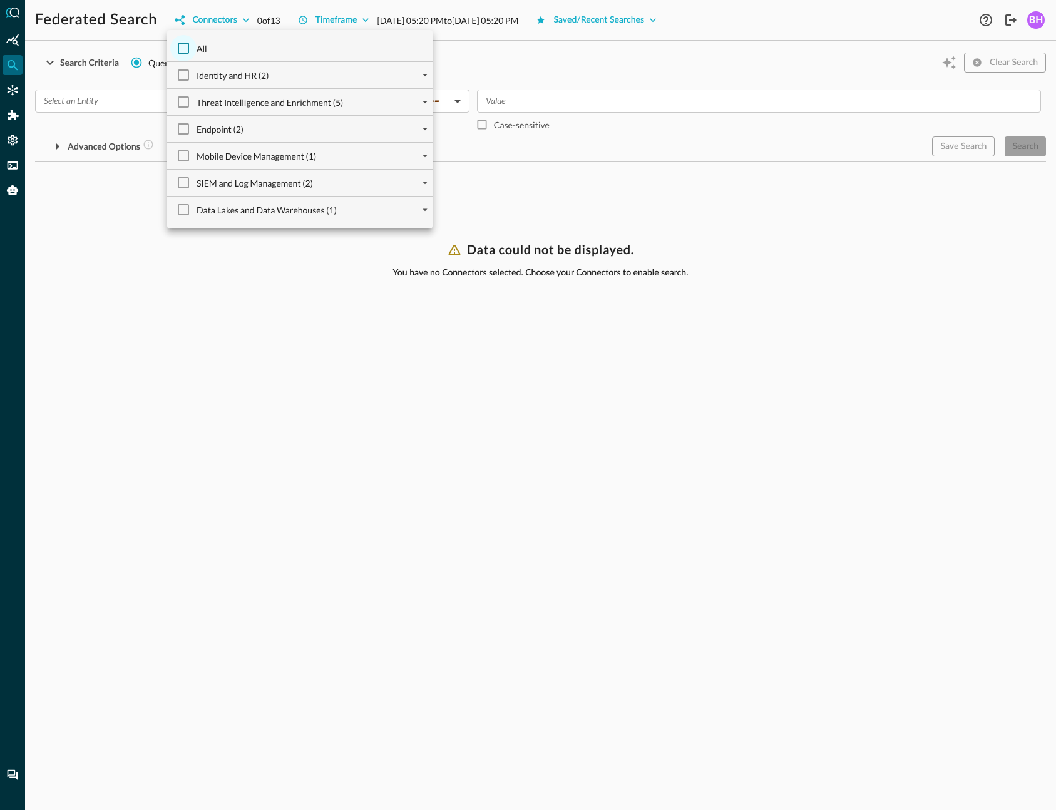
checkbox input "false"
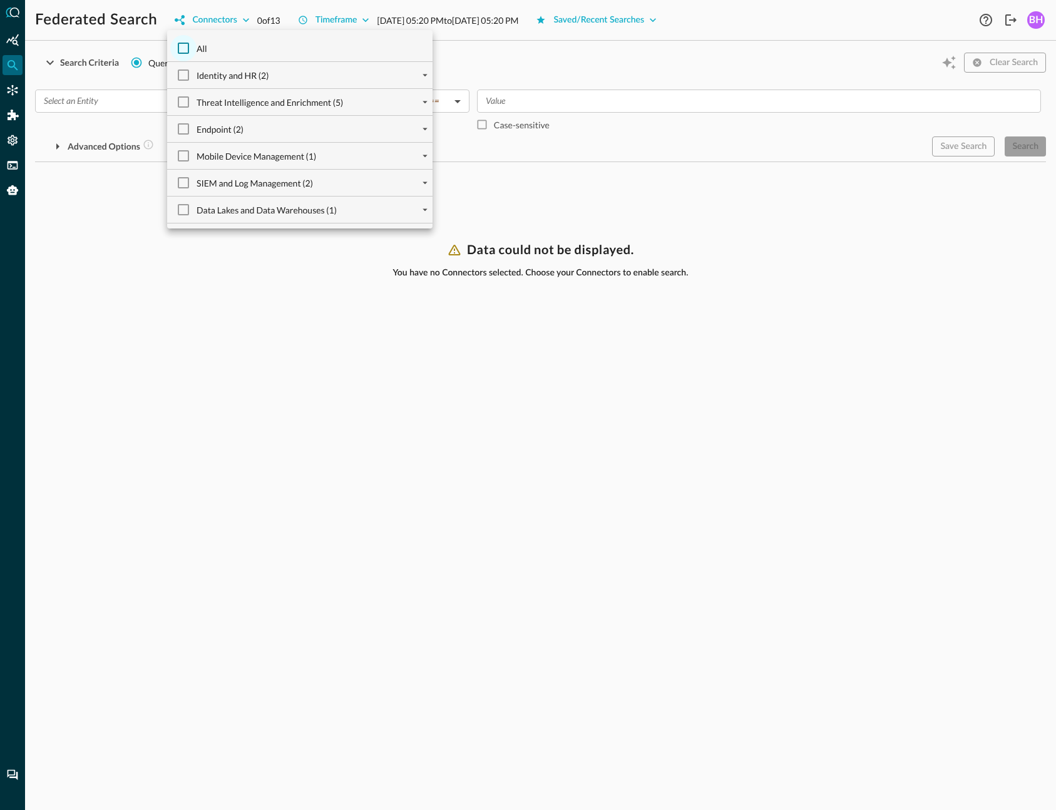
checkbox input "false"
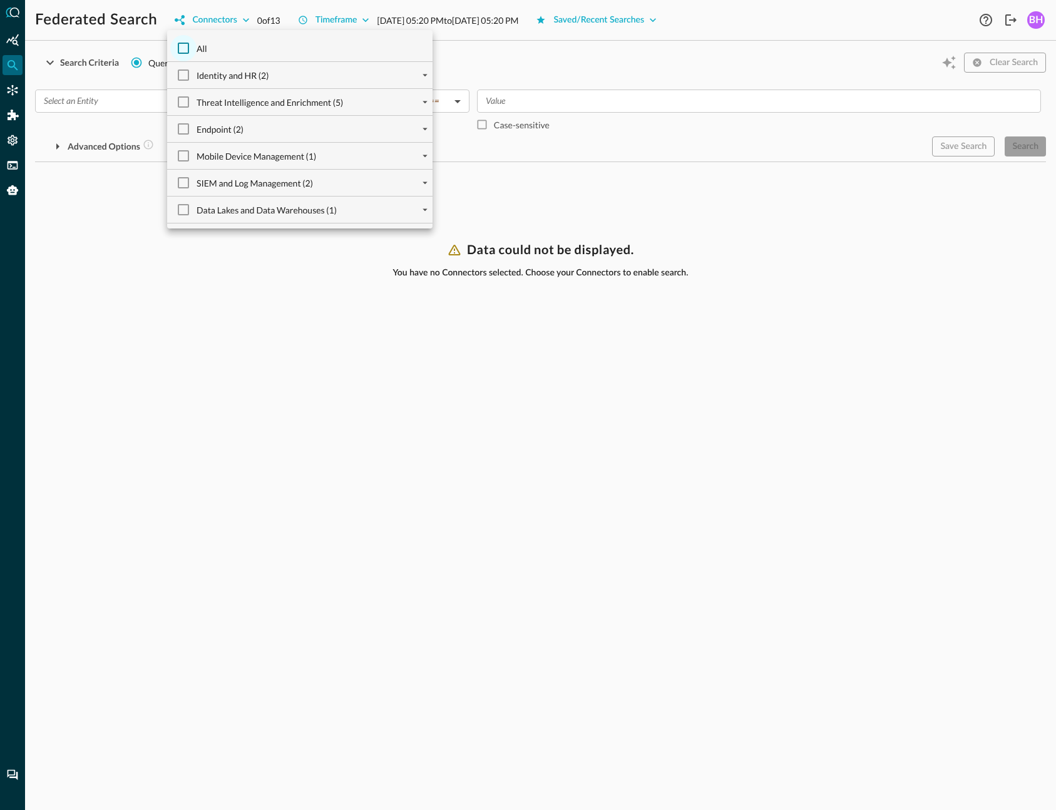
checkbox input "false"
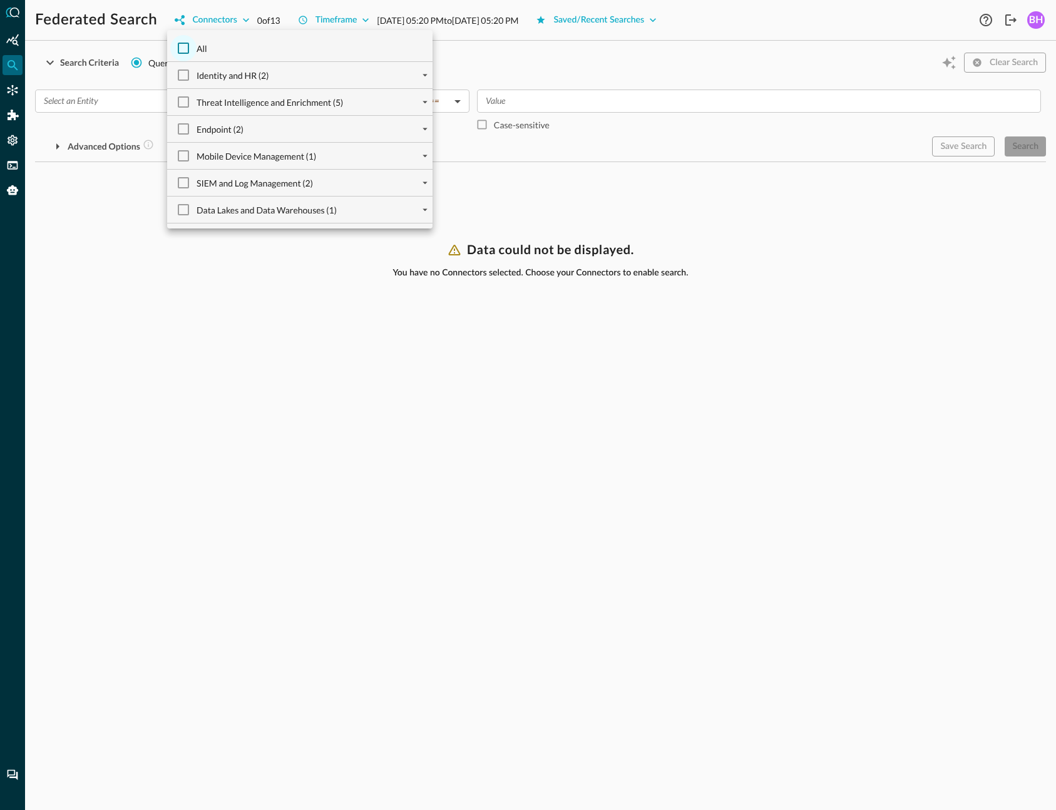
checkbox input "false"
click at [186, 130] on input "Endpoint (2)" at bounding box center [183, 129] width 26 height 26
checkbox input "true"
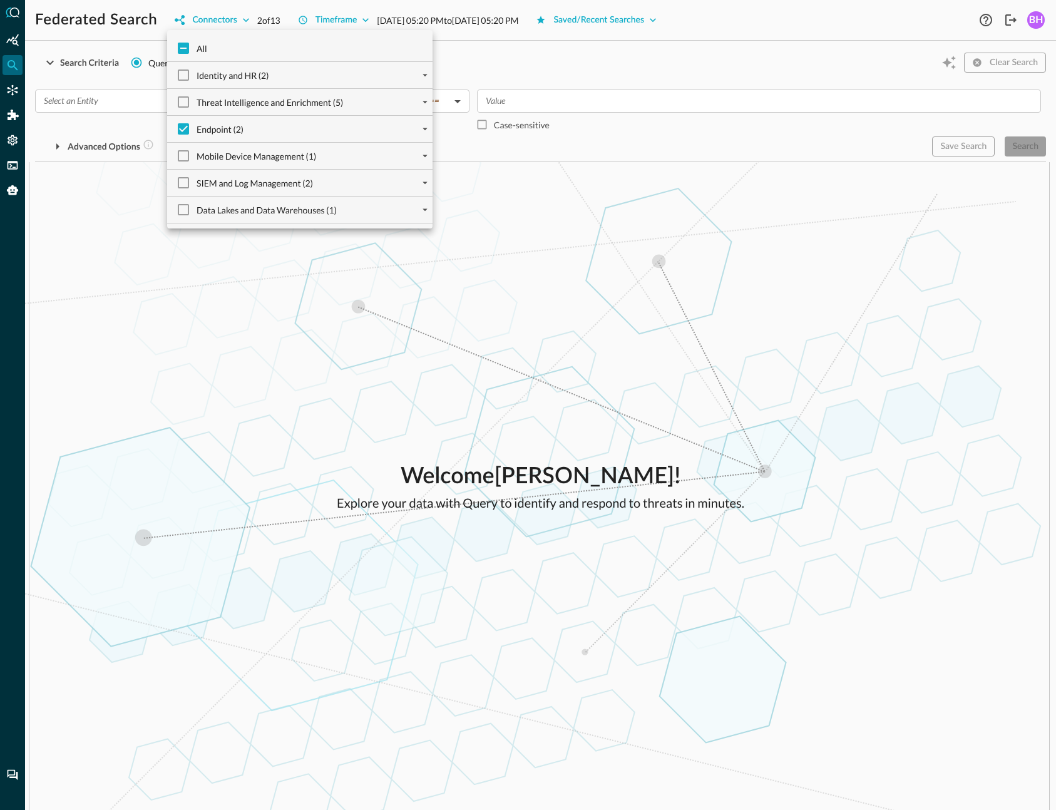
checkbox input "true"
click at [423, 130] on icon "expand" at bounding box center [424, 128] width 11 height 11
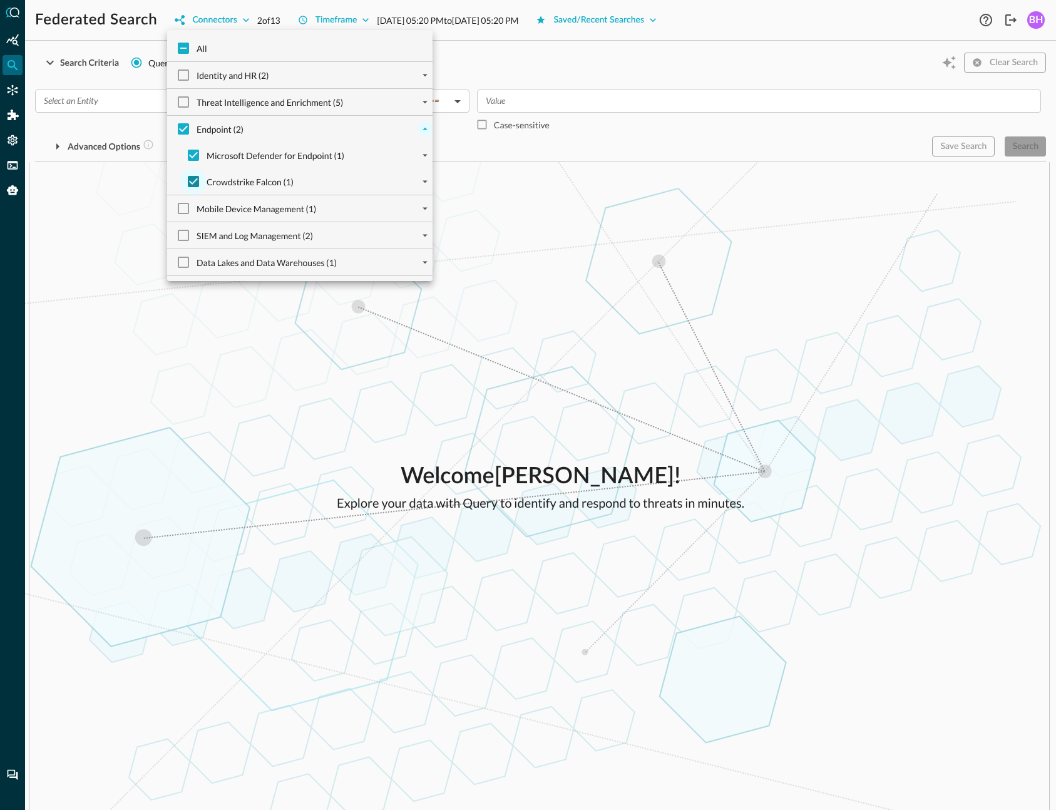
click at [194, 181] on input "Crowdstrike Falcon (1)" at bounding box center [193, 181] width 26 height 26
checkbox input "false"
drag, startPoint x: 193, startPoint y: 186, endPoint x: 425, endPoint y: 216, distance: 233.5
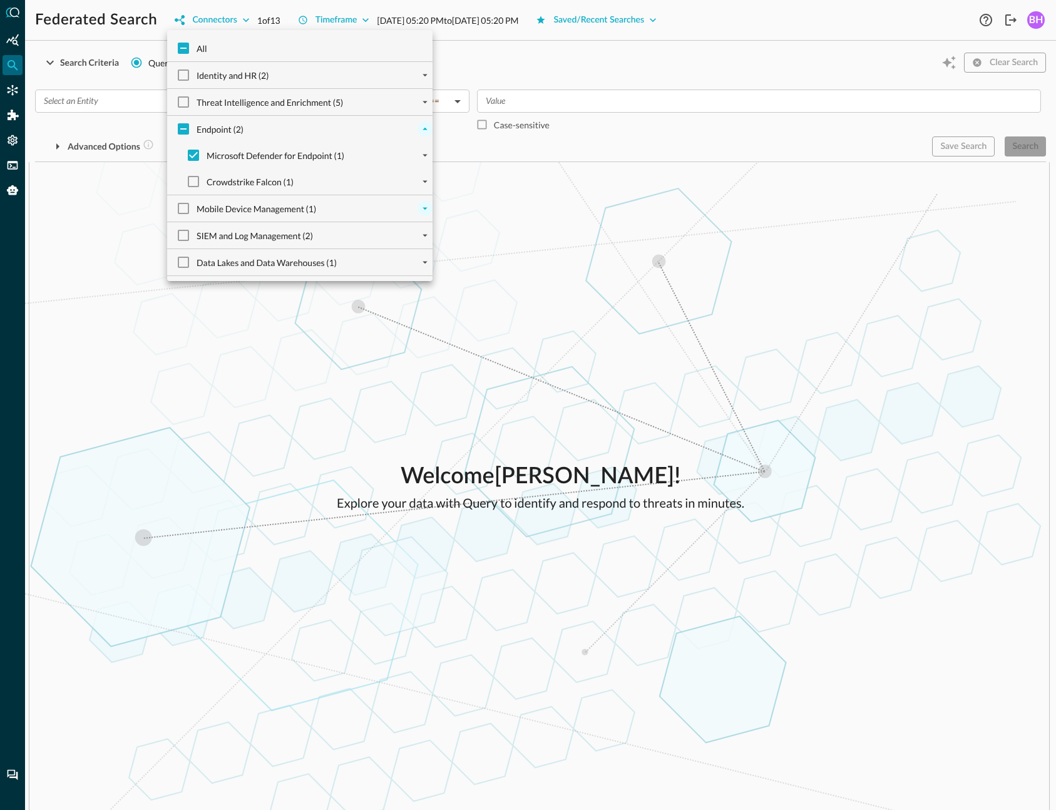
click at [194, 186] on input "Crowdstrike Falcon (1)" at bounding box center [193, 181] width 26 height 26
checkbox input "true"
click at [710, 318] on div at bounding box center [528, 405] width 1056 height 810
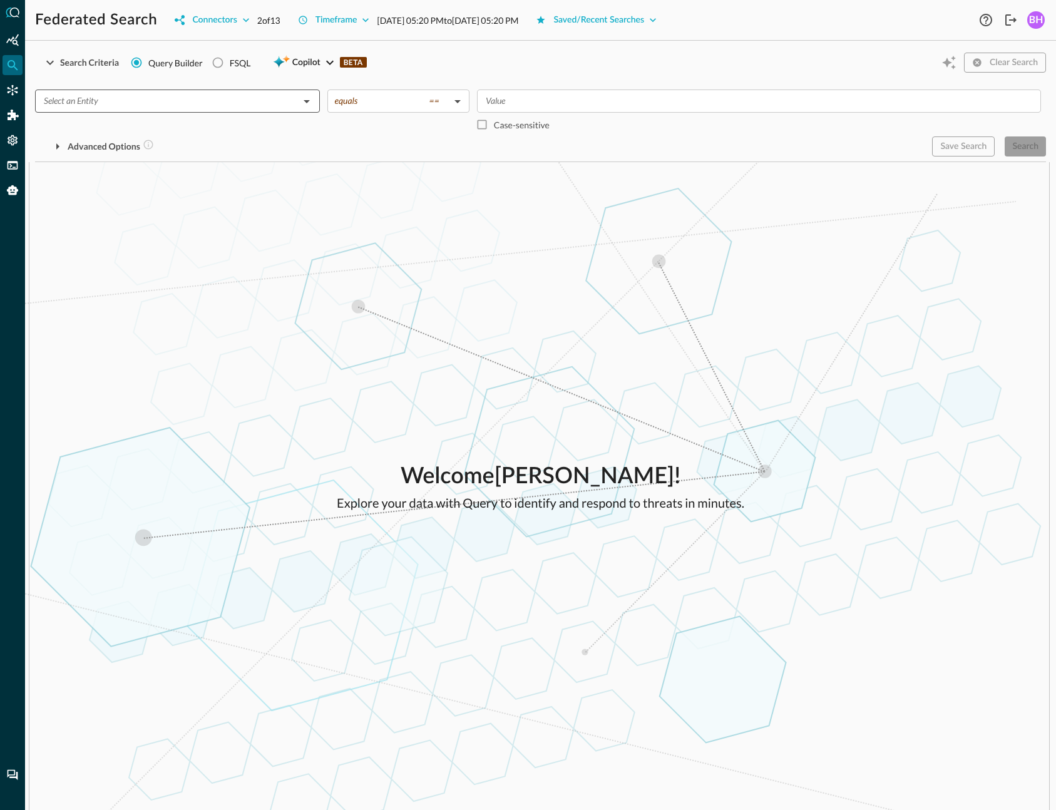
click at [207, 109] on input "text" at bounding box center [167, 101] width 257 height 16
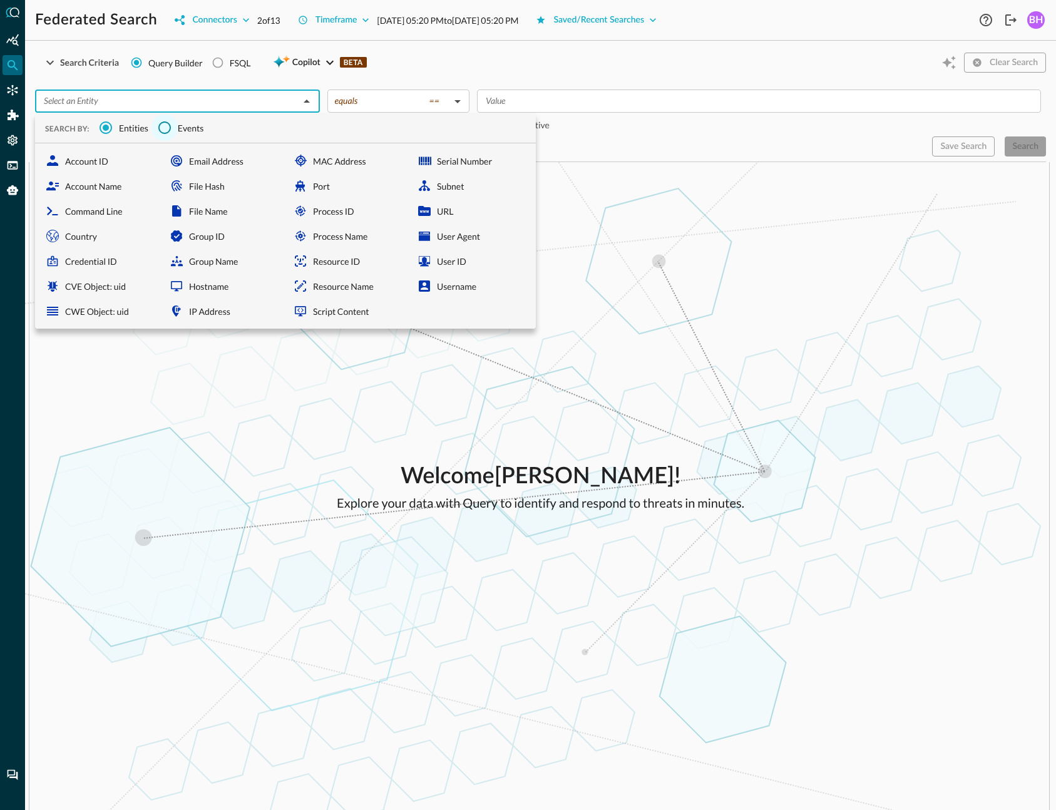
click at [168, 120] on input "Events" at bounding box center [164, 128] width 26 height 26
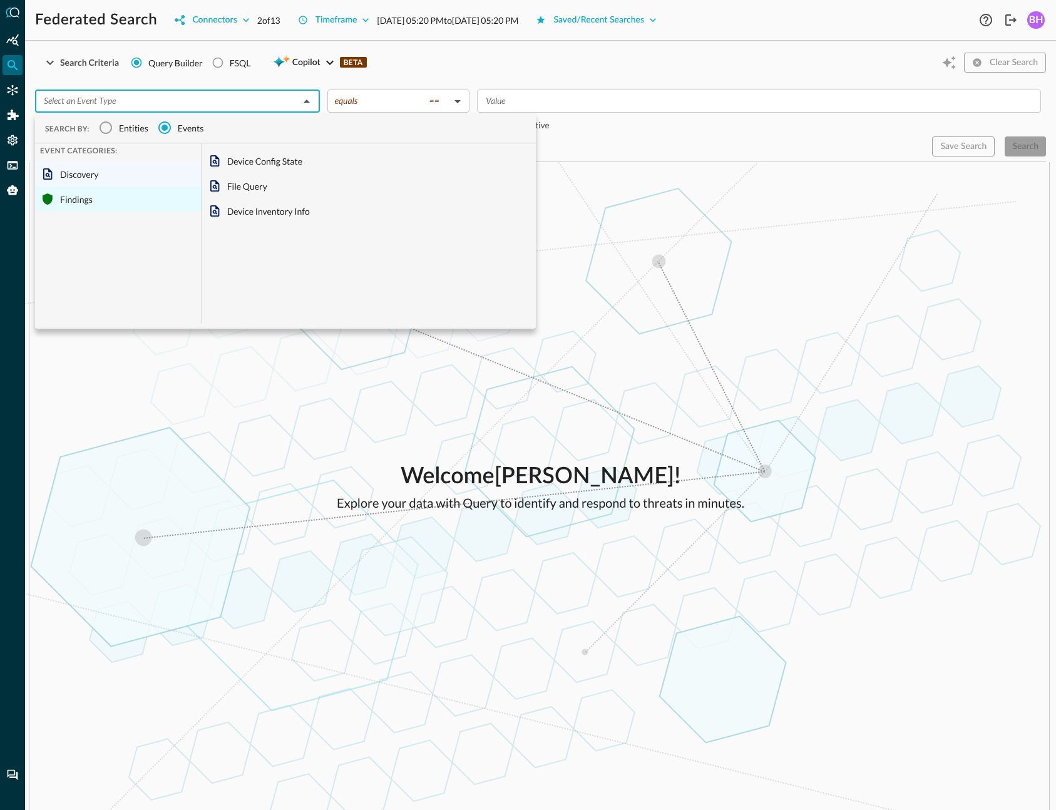
click at [56, 200] on div "Findings" at bounding box center [118, 198] width 166 height 25
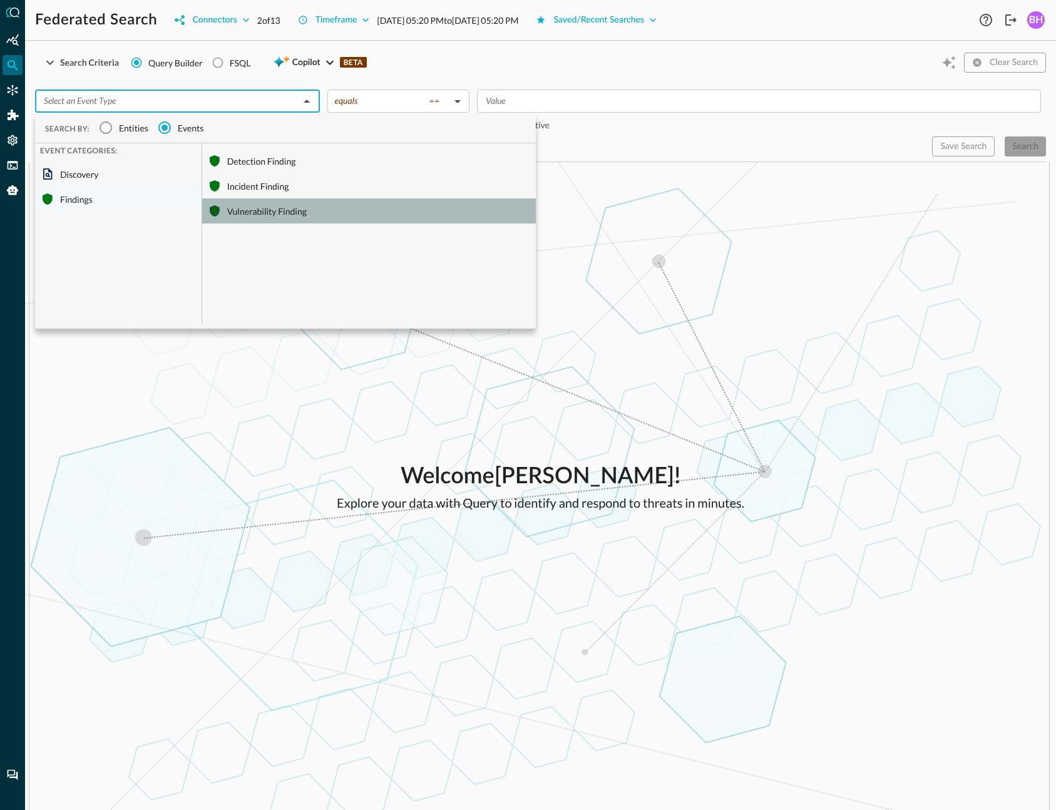
click at [246, 208] on div "Vulnerability Finding" at bounding box center [369, 210] width 334 height 25
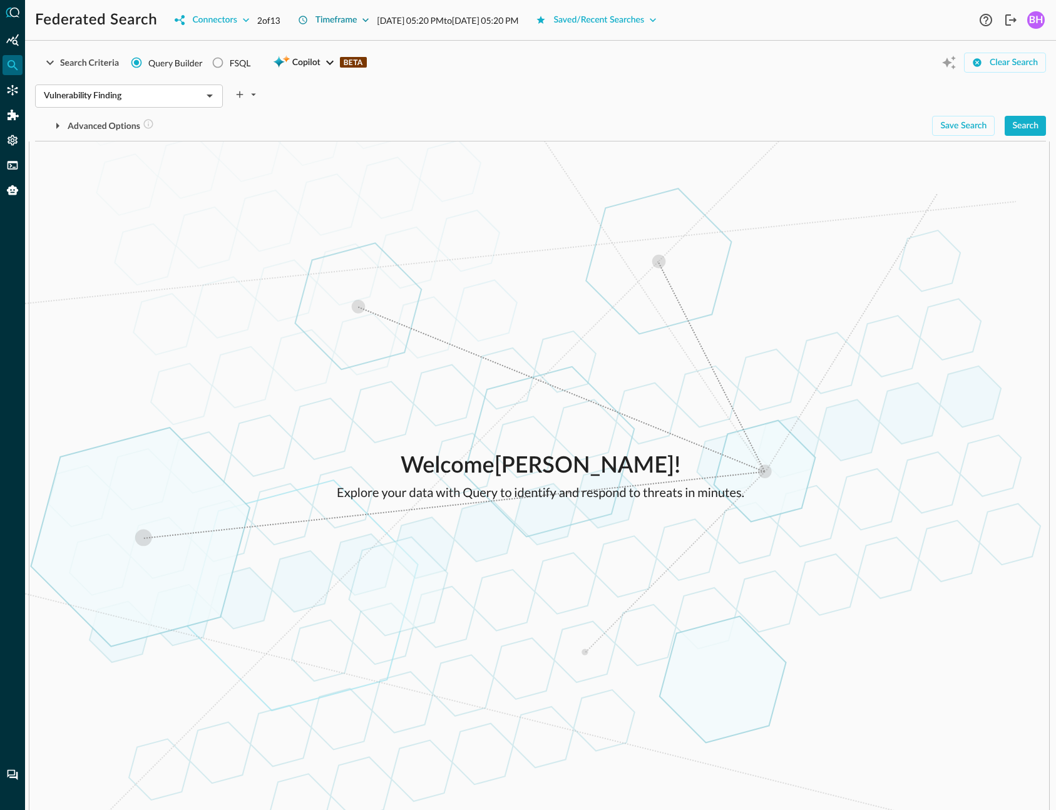
click at [366, 19] on icon "button" at bounding box center [365, 20] width 13 height 13
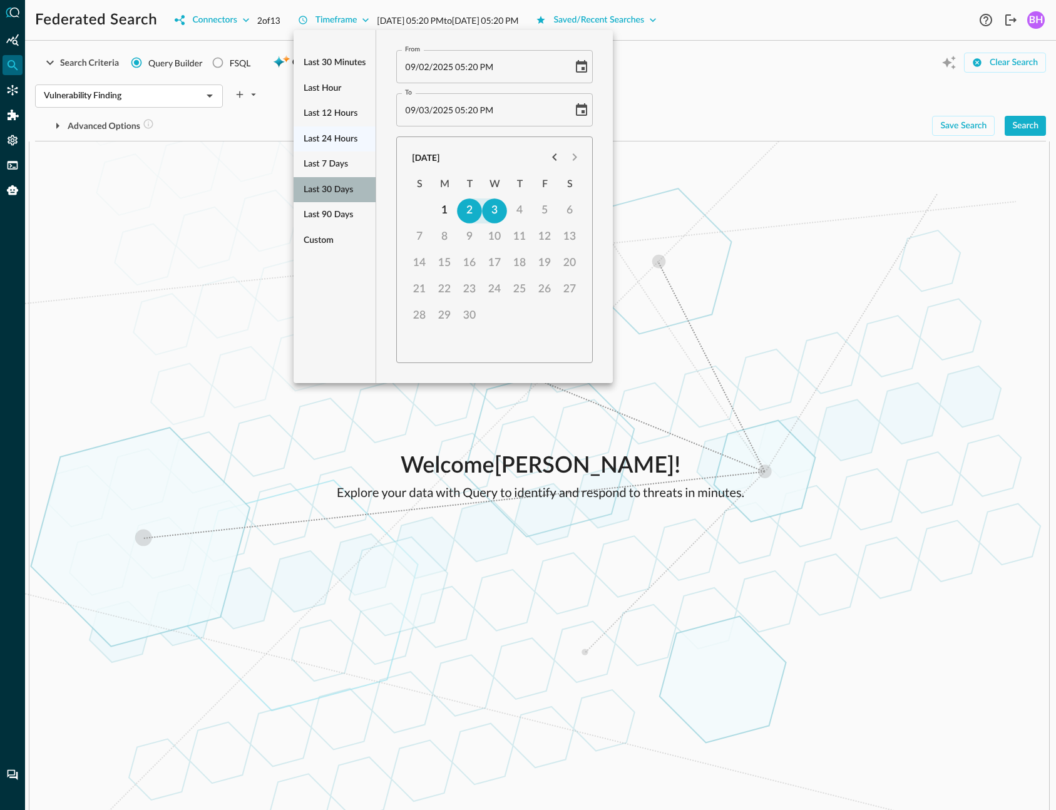
click at [322, 192] on span "Last 30 days" at bounding box center [328, 190] width 49 height 16
type input "08/04/2025 05:20 PM"
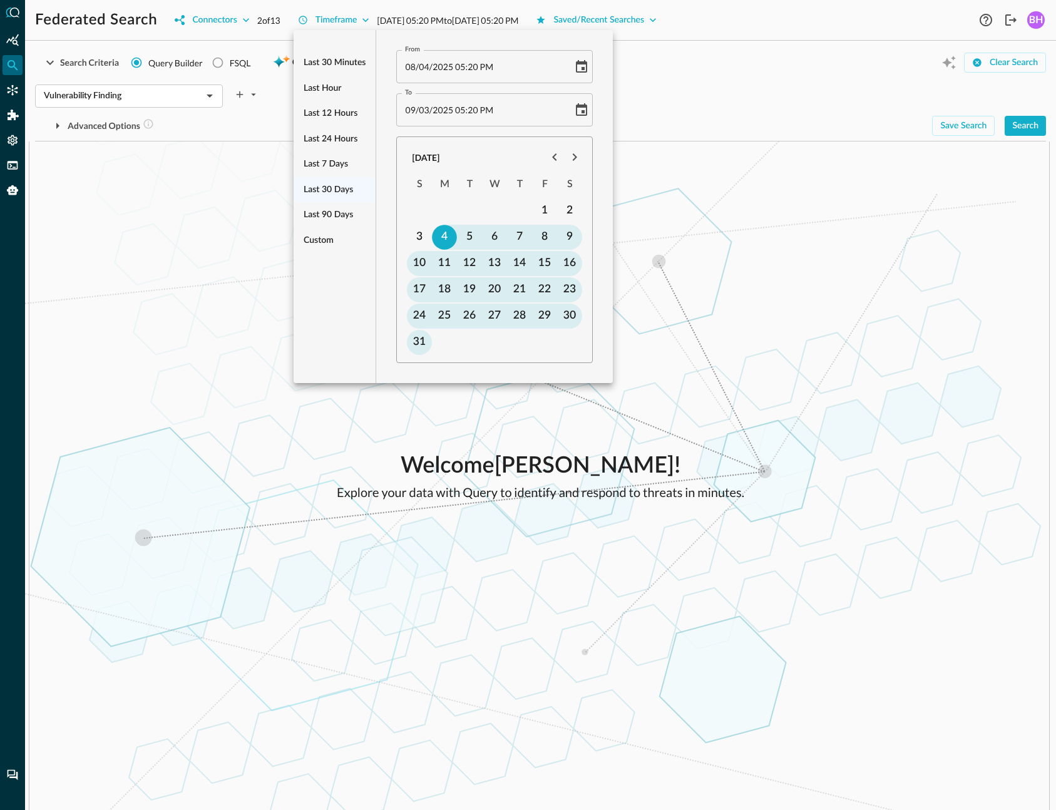
click at [831, 314] on div at bounding box center [528, 405] width 1056 height 810
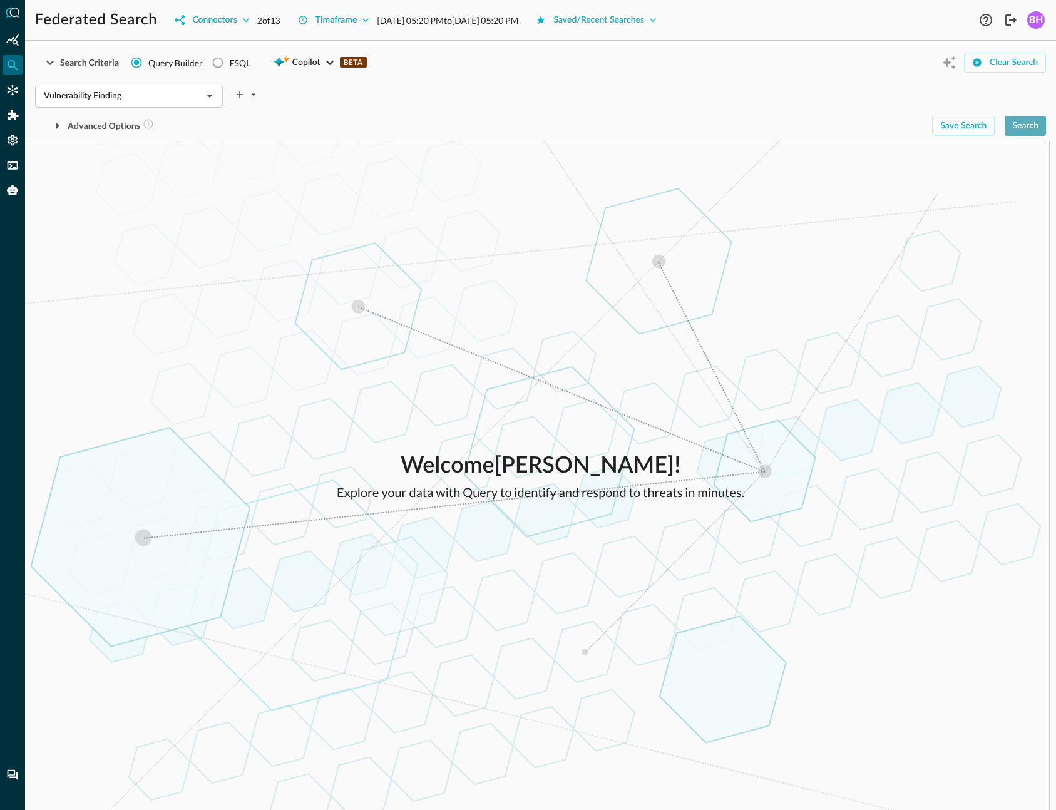
click at [1034, 122] on div "Search" at bounding box center [1025, 126] width 26 height 16
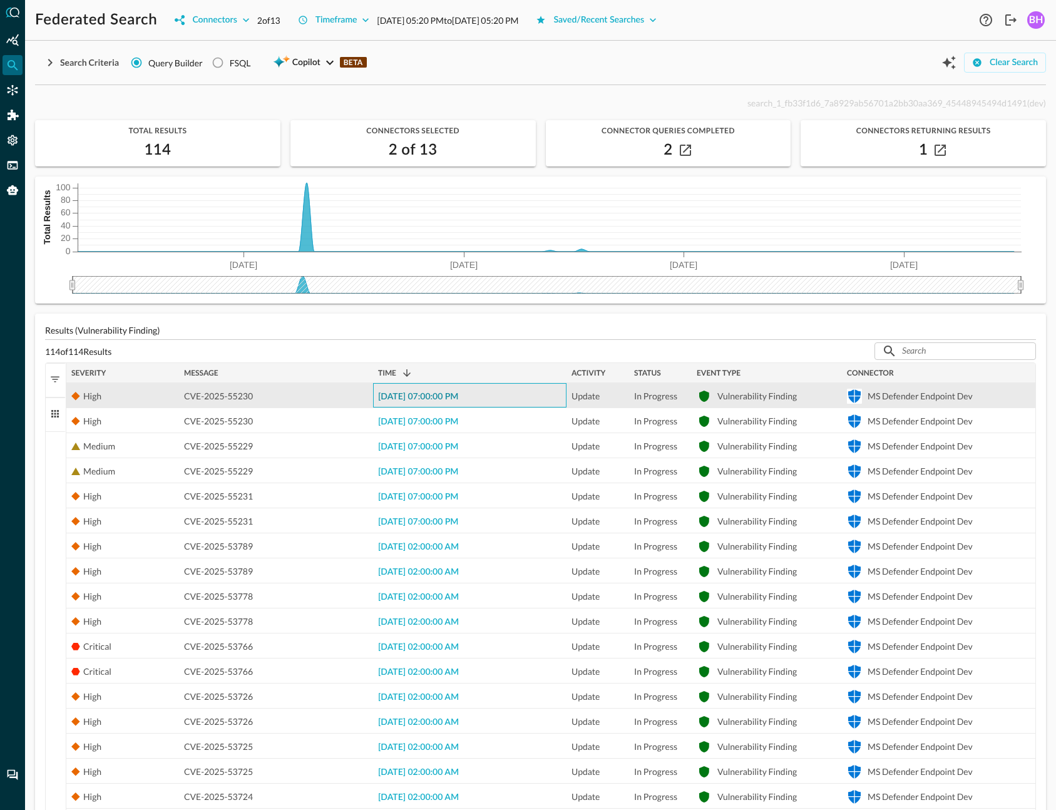
click at [449, 396] on span "2025-08-20 07:00:00 PM" at bounding box center [418, 396] width 80 height 9
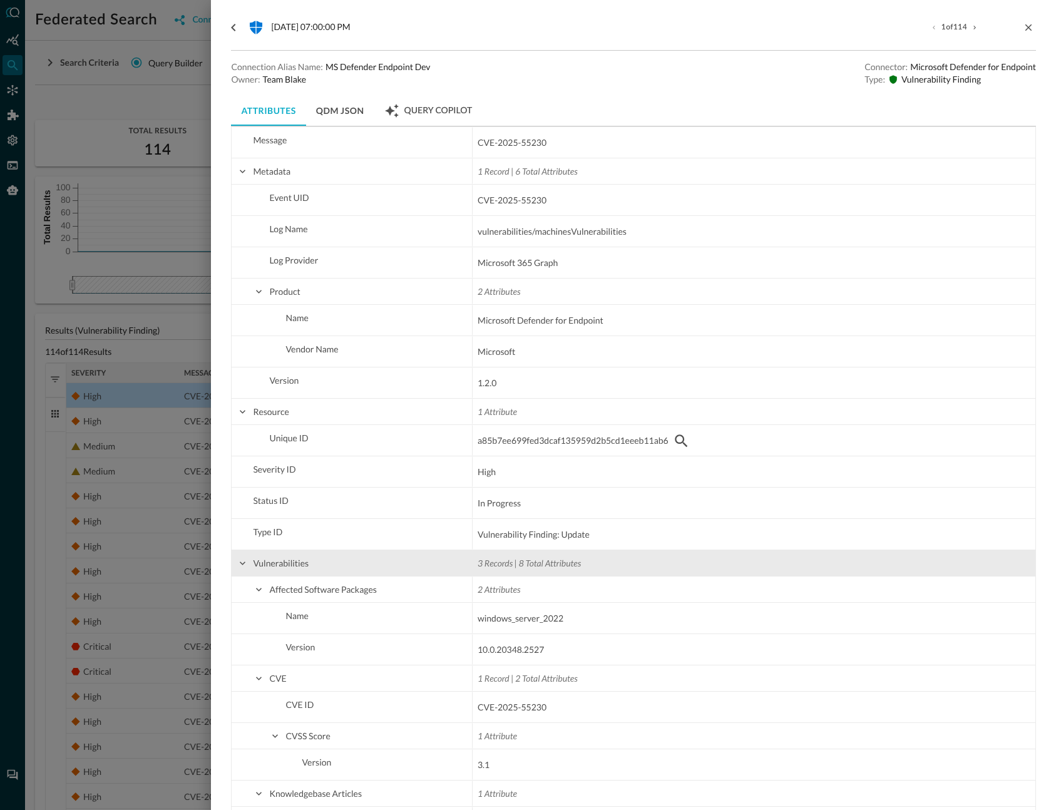
scroll to position [447, 0]
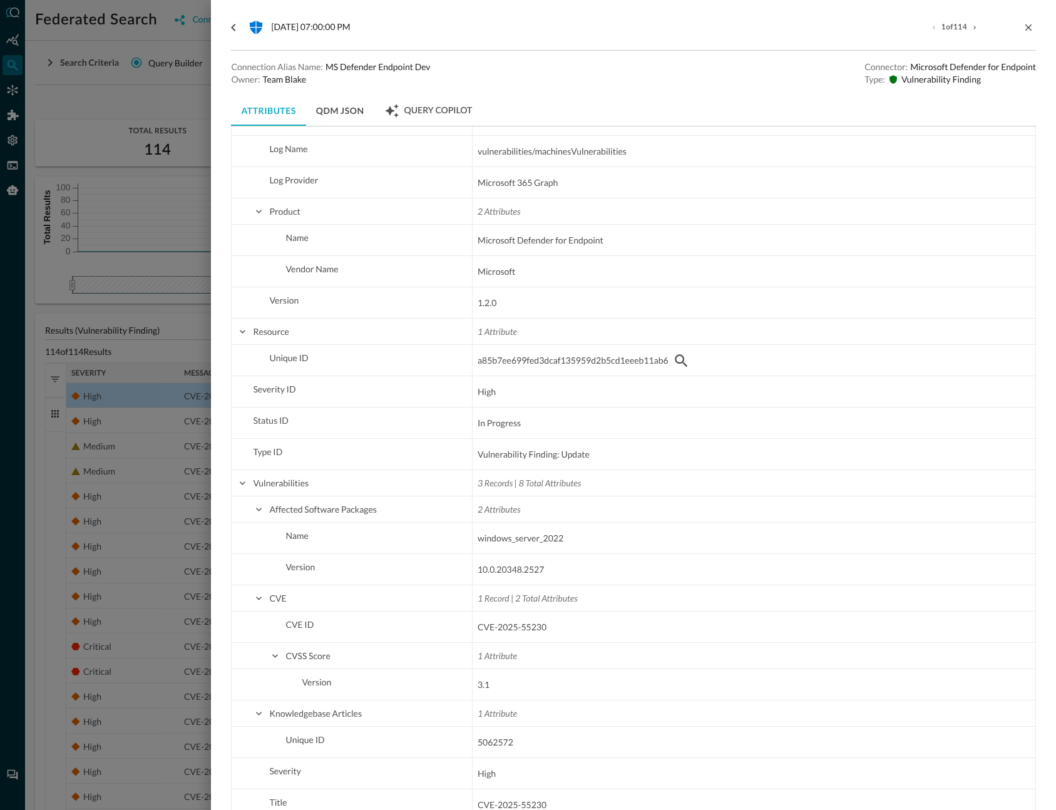
drag, startPoint x: 350, startPoint y: 112, endPoint x: 684, endPoint y: 523, distance: 529.0
click at [350, 111] on button "QDM JSON" at bounding box center [340, 111] width 68 height 30
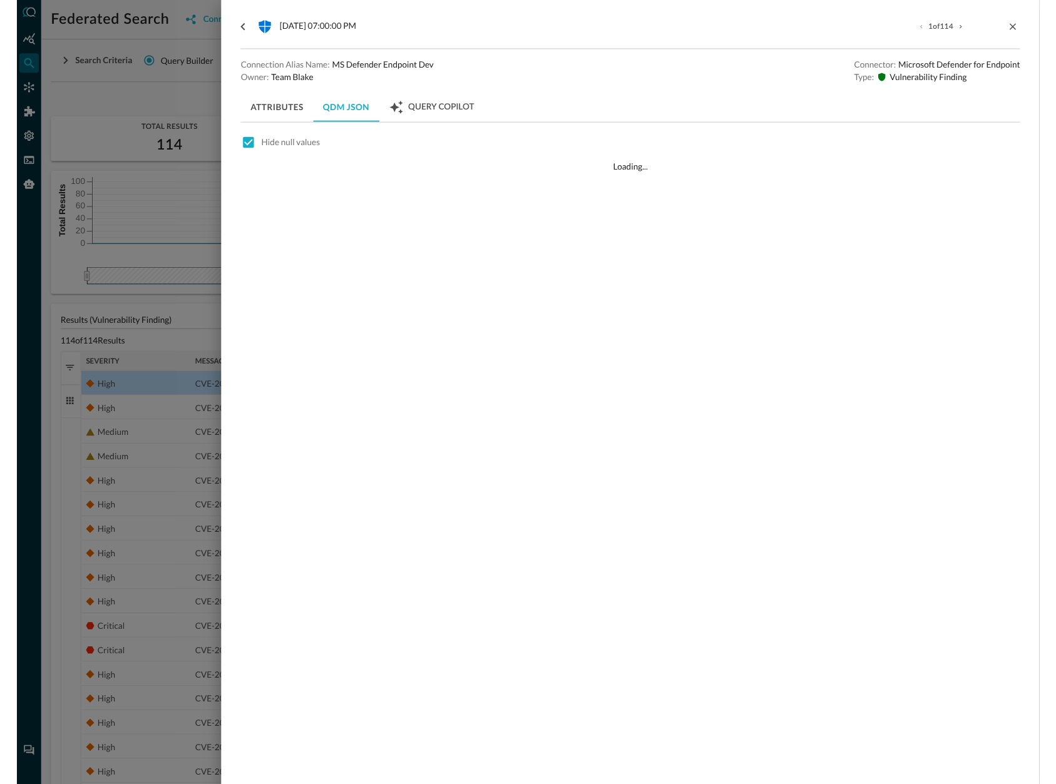
scroll to position [0, 0]
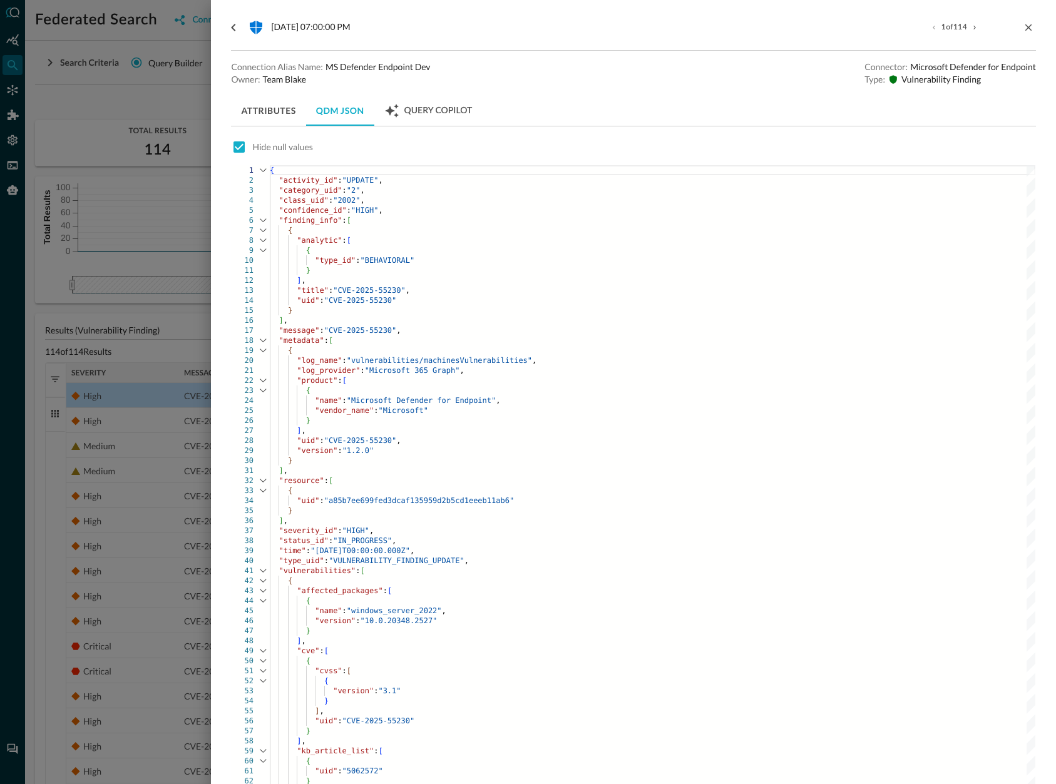
click at [416, 498] on span ""a85b7ee699fed3dcaf135959d2b5cd1eeeb11ab6"" at bounding box center [419, 500] width 190 height 9
click at [676, 430] on div "] ," at bounding box center [652, 431] width 765 height 10
click at [255, 115] on button "Attributes" at bounding box center [268, 111] width 74 height 30
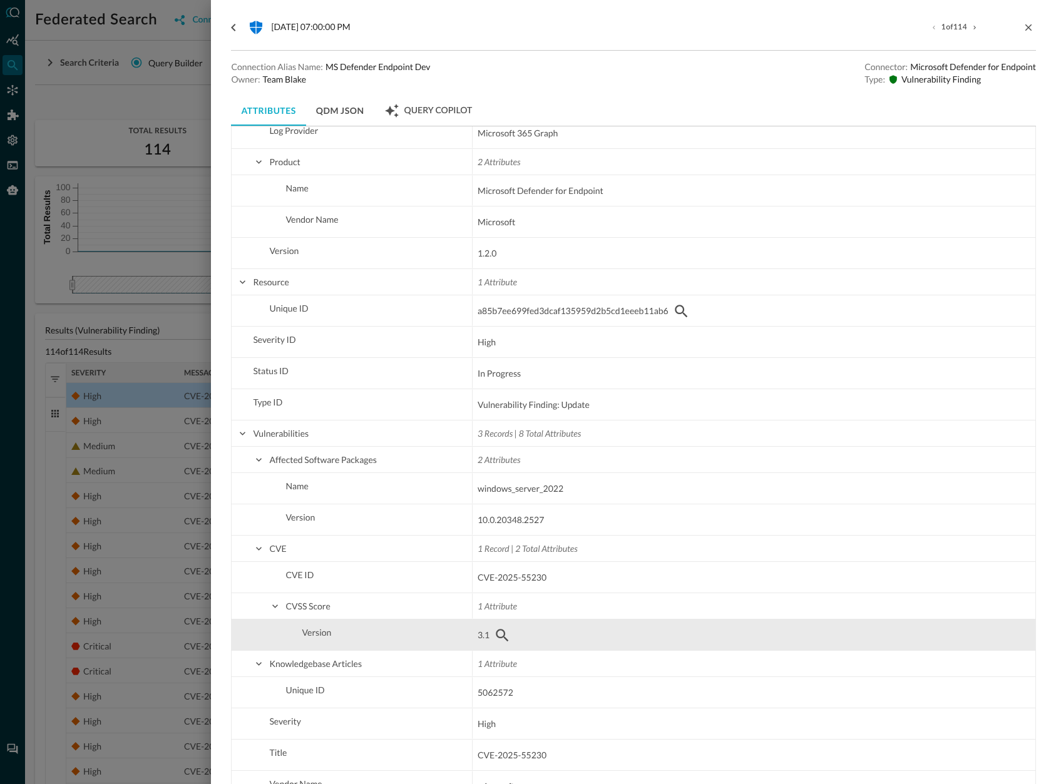
scroll to position [543, 0]
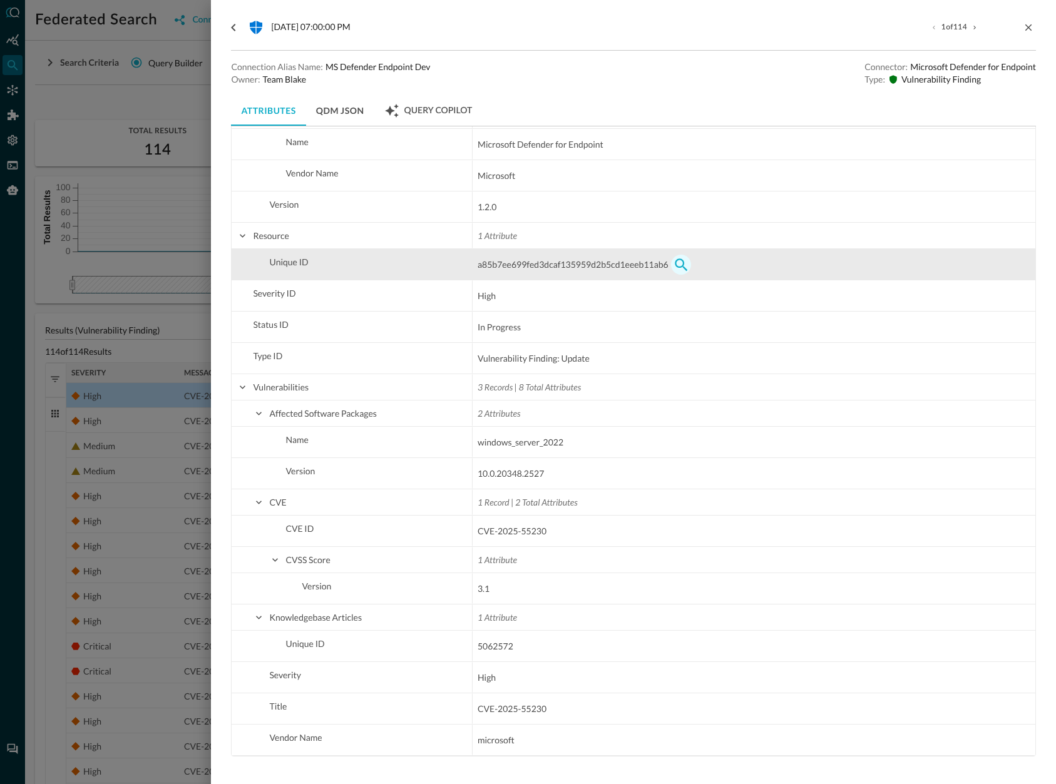
click at [682, 260] on icon "button" at bounding box center [681, 264] width 13 height 13
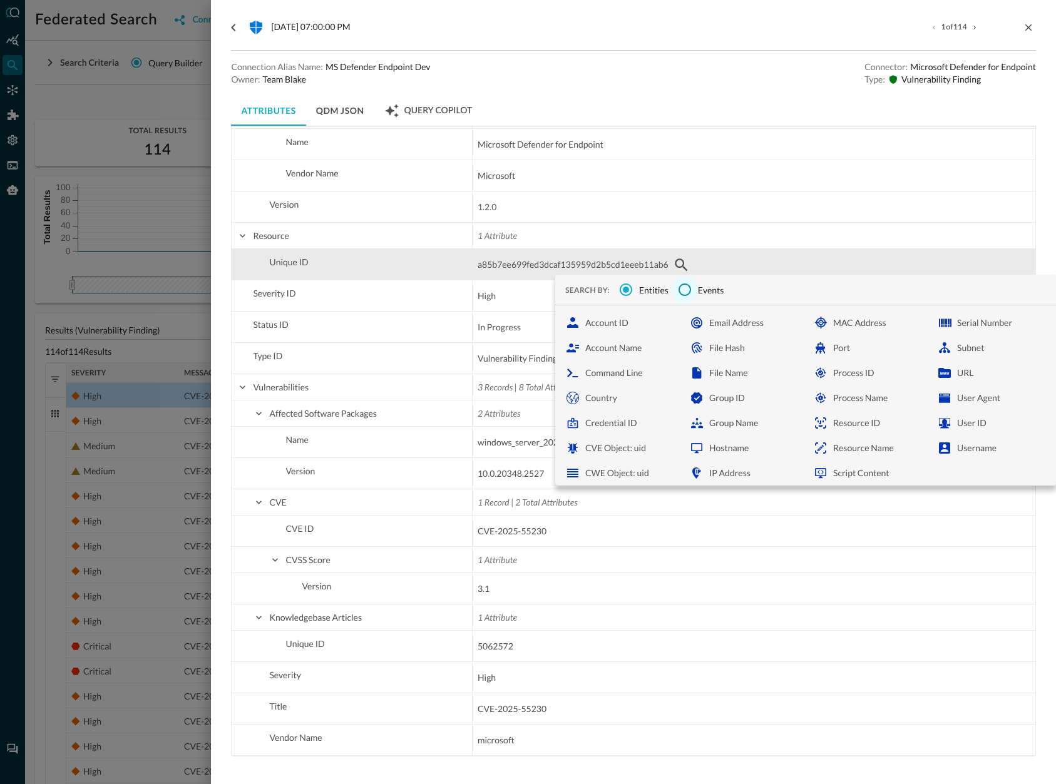
click at [692, 294] on input "Events" at bounding box center [685, 290] width 26 height 26
radio input "false"
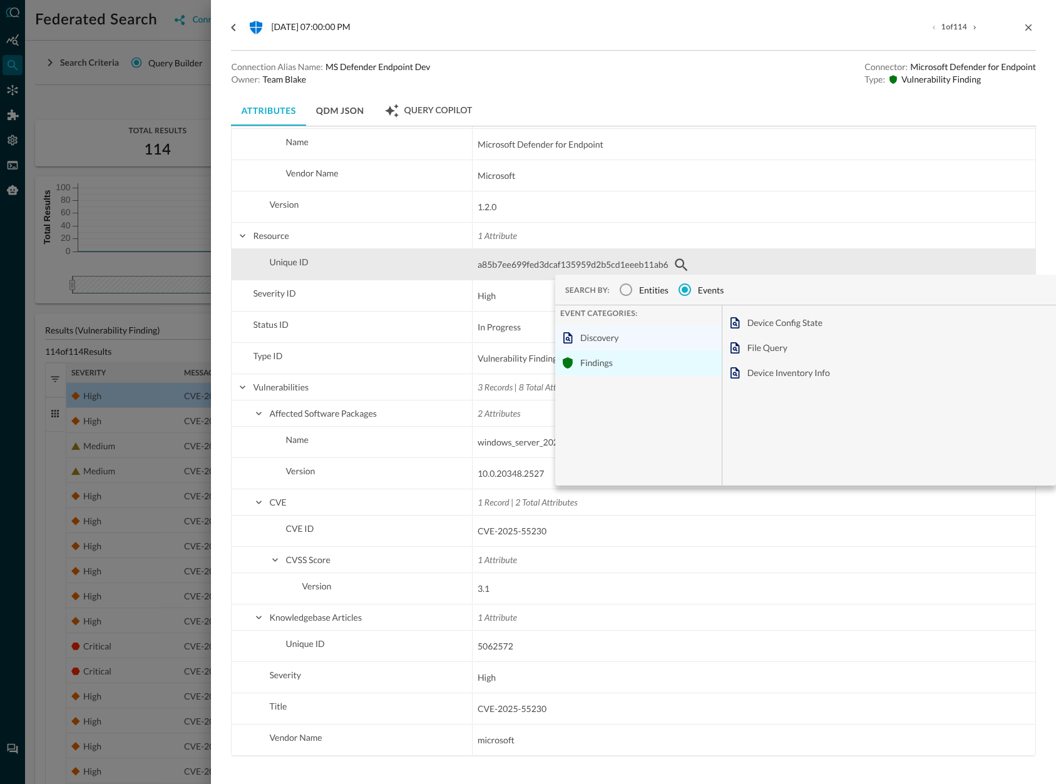
click at [611, 365] on div "Findings" at bounding box center [638, 362] width 166 height 25
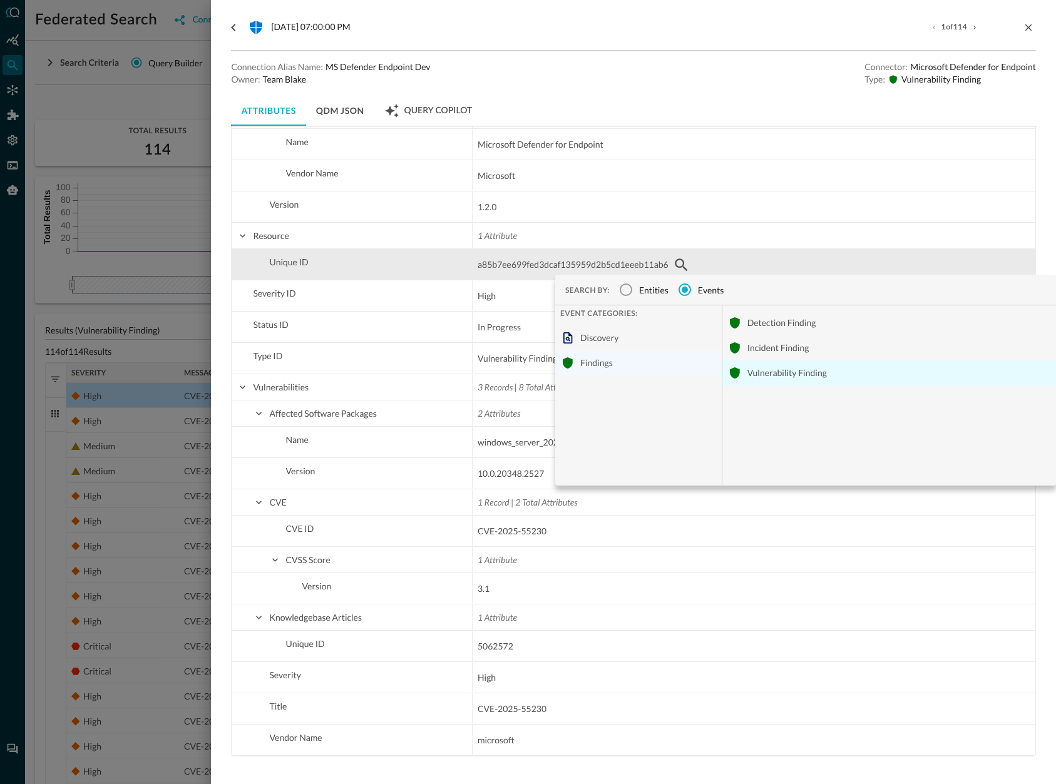
click at [766, 374] on div "Vulnerability Finding" at bounding box center [889, 372] width 334 height 25
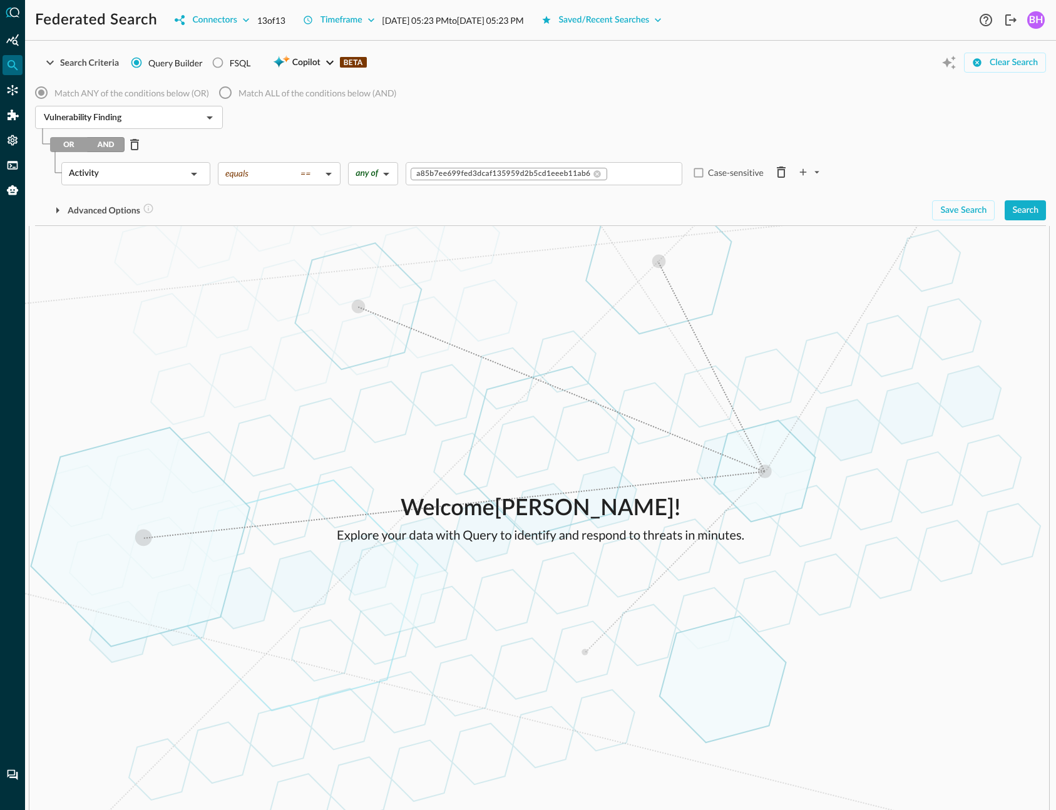
click at [200, 161] on div "Match ANY of the conditions below (OR) Match ALL of the conditions below (AND) …" at bounding box center [540, 149] width 1011 height 141
click at [192, 178] on icon at bounding box center [193, 173] width 15 height 15
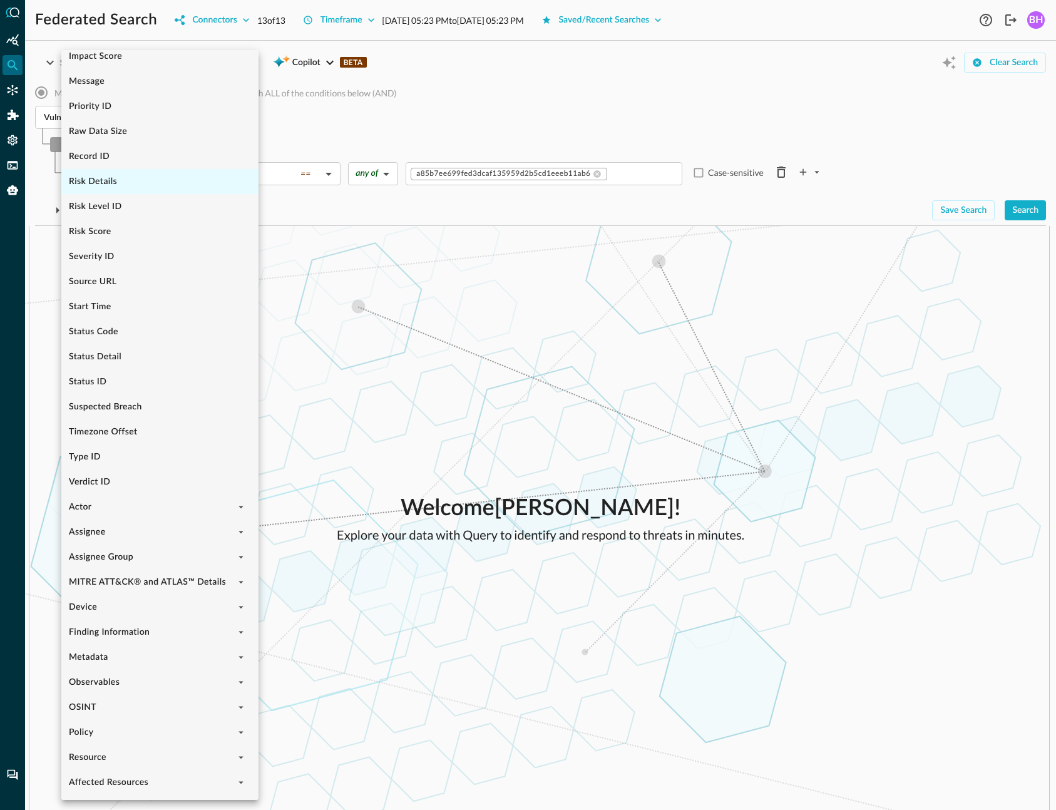
scroll to position [487, 0]
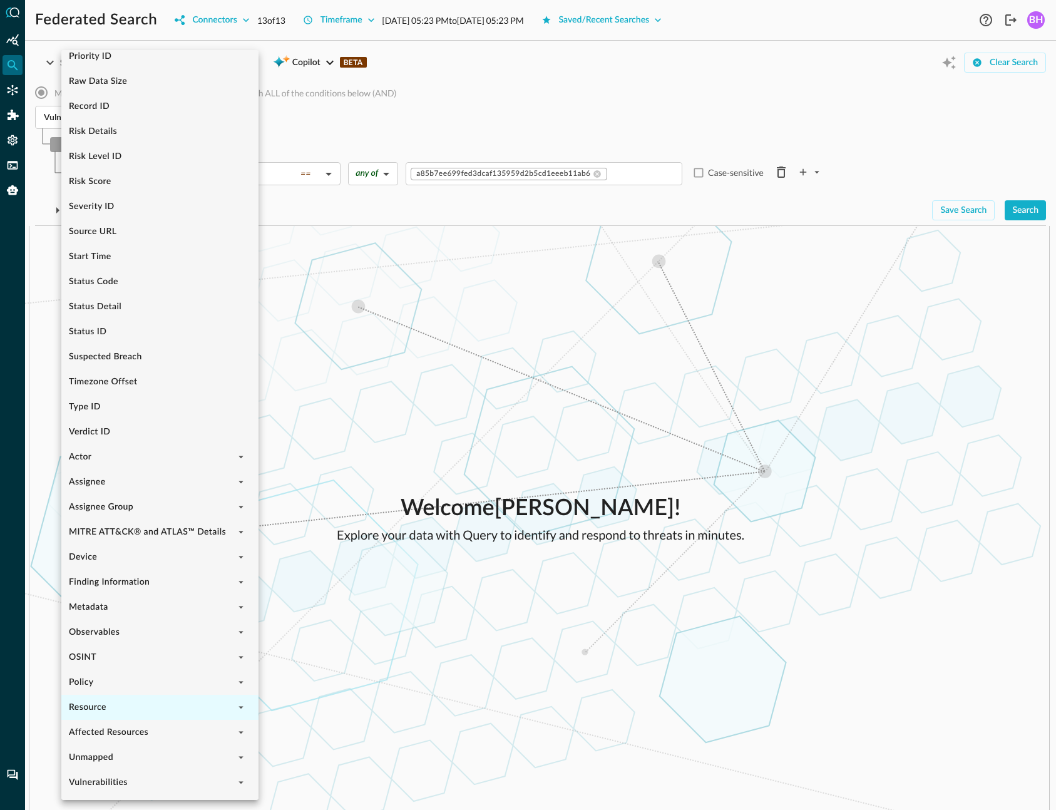
click at [133, 705] on li "Resource" at bounding box center [159, 707] width 197 height 25
click at [239, 710] on icon "expand" at bounding box center [240, 707] width 11 height 11
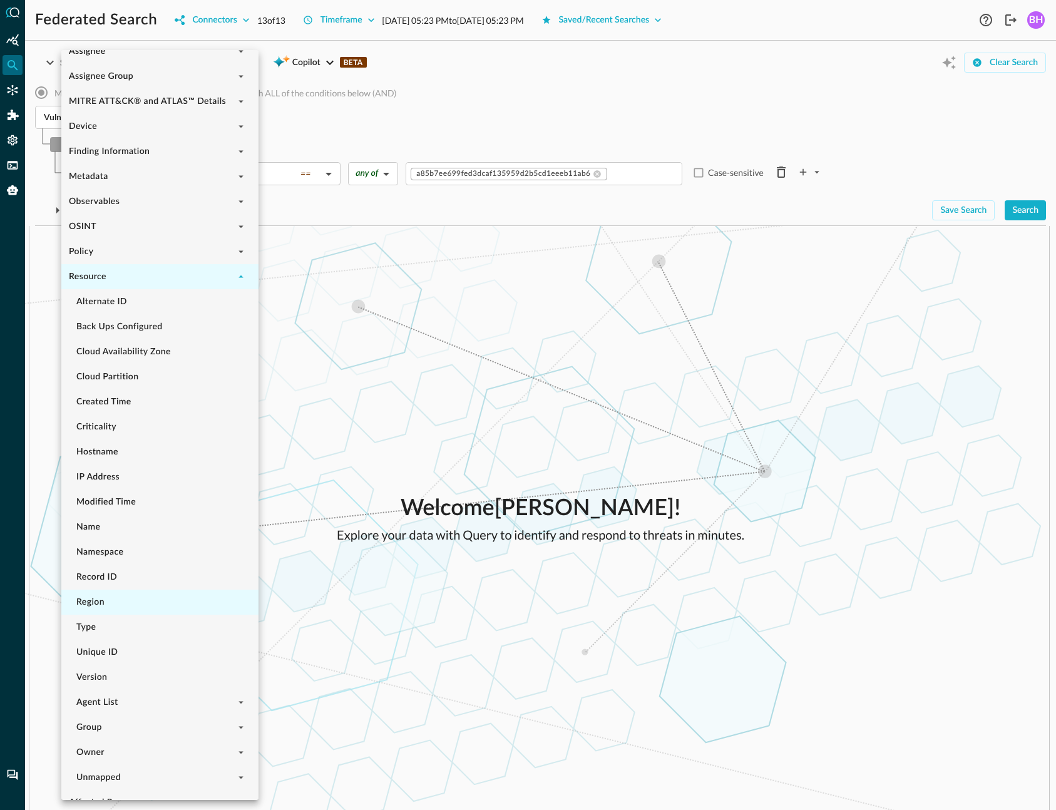
scroll to position [988, 0]
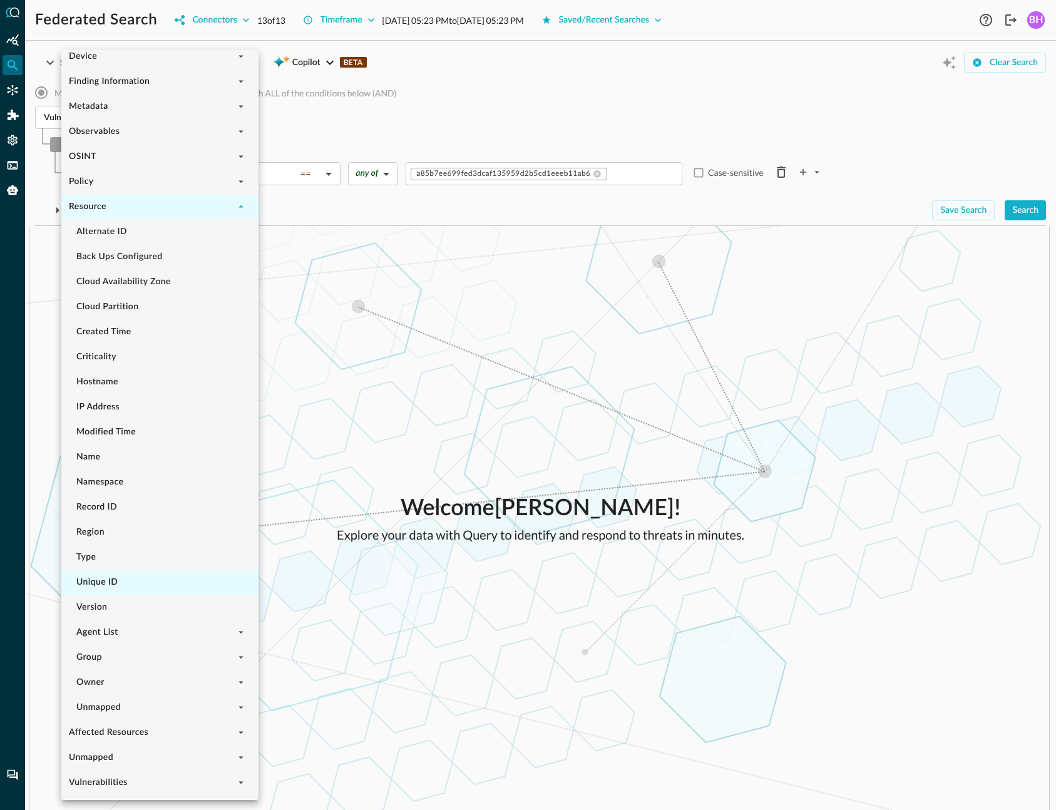
click at [106, 578] on li "Unique ID" at bounding box center [159, 581] width 197 height 25
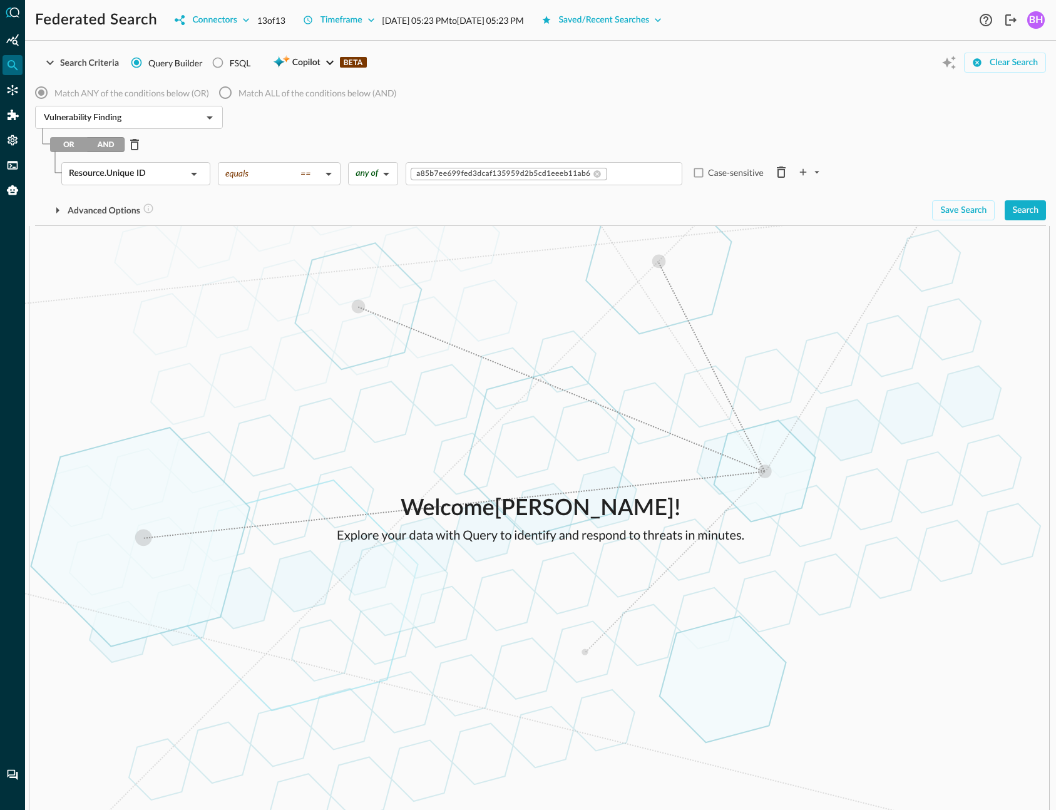
scroll to position [0, 0]
click at [1027, 212] on div "Search" at bounding box center [1025, 211] width 26 height 16
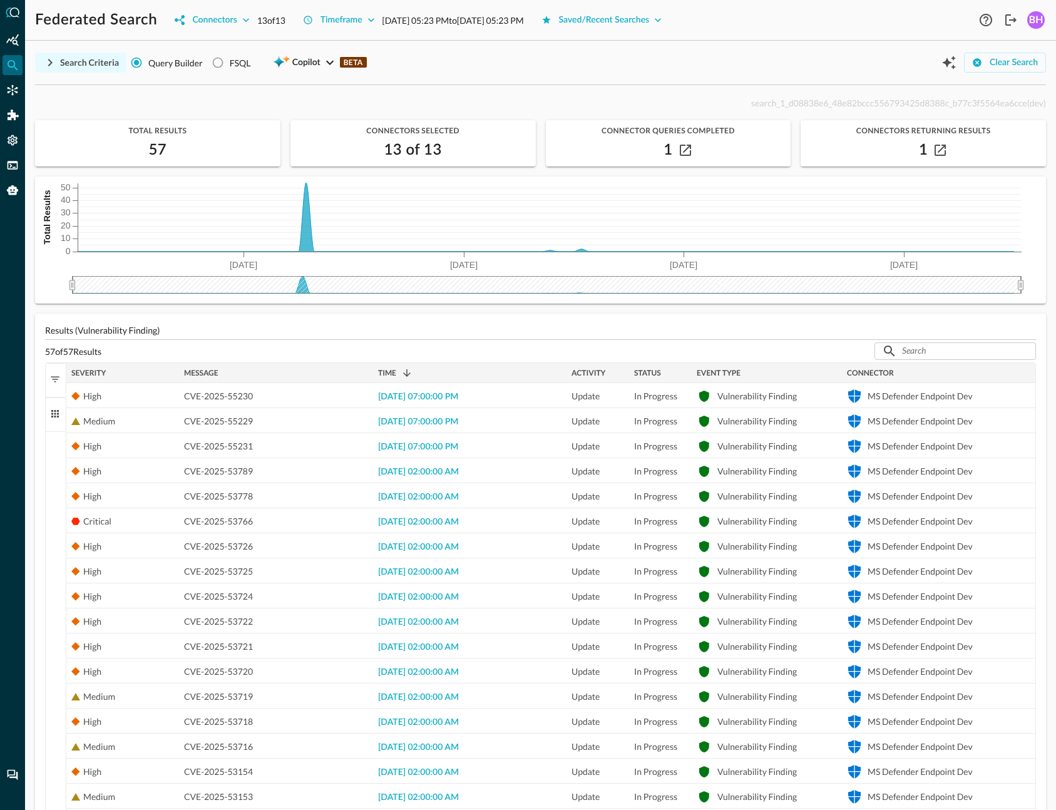
click at [58, 65] on button "Search Criteria" at bounding box center [80, 63] width 91 height 20
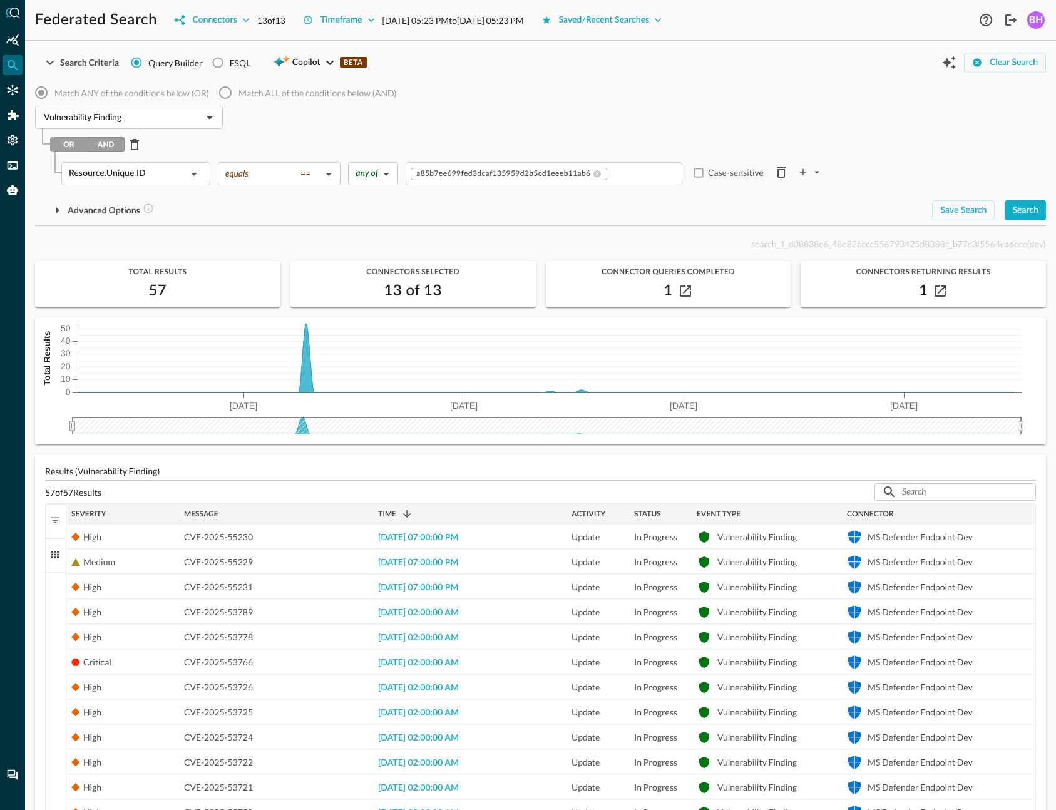
click at [551, 98] on div "Match ANY of the conditions below (OR) Match ALL of the conditions below (AND)" at bounding box center [540, 92] width 1011 height 26
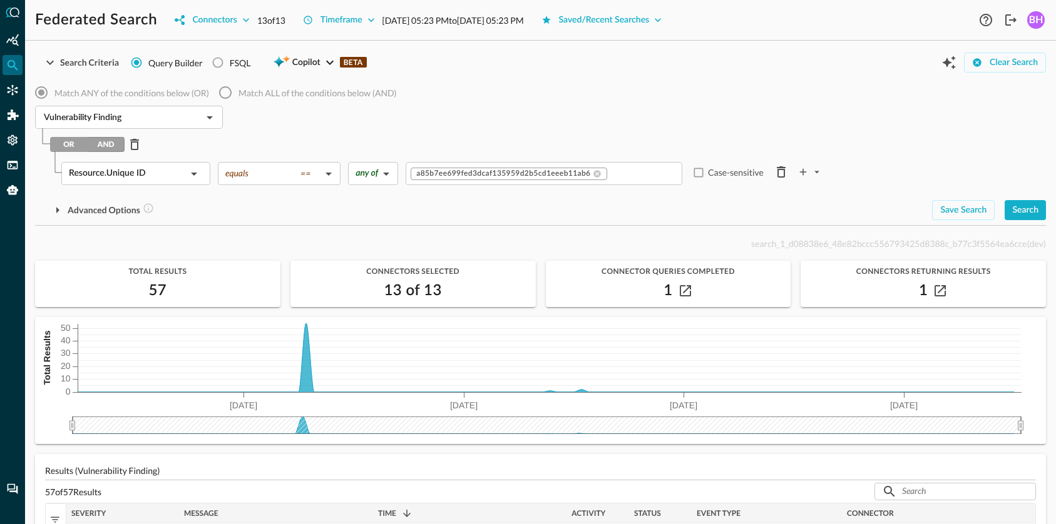
drag, startPoint x: 12, startPoint y: 161, endPoint x: 503, endPoint y: 119, distance: 492.5
click at [631, 104] on div "Match ANY of the conditions below (OR) Match ALL of the conditions below (AND)" at bounding box center [540, 92] width 1011 height 26
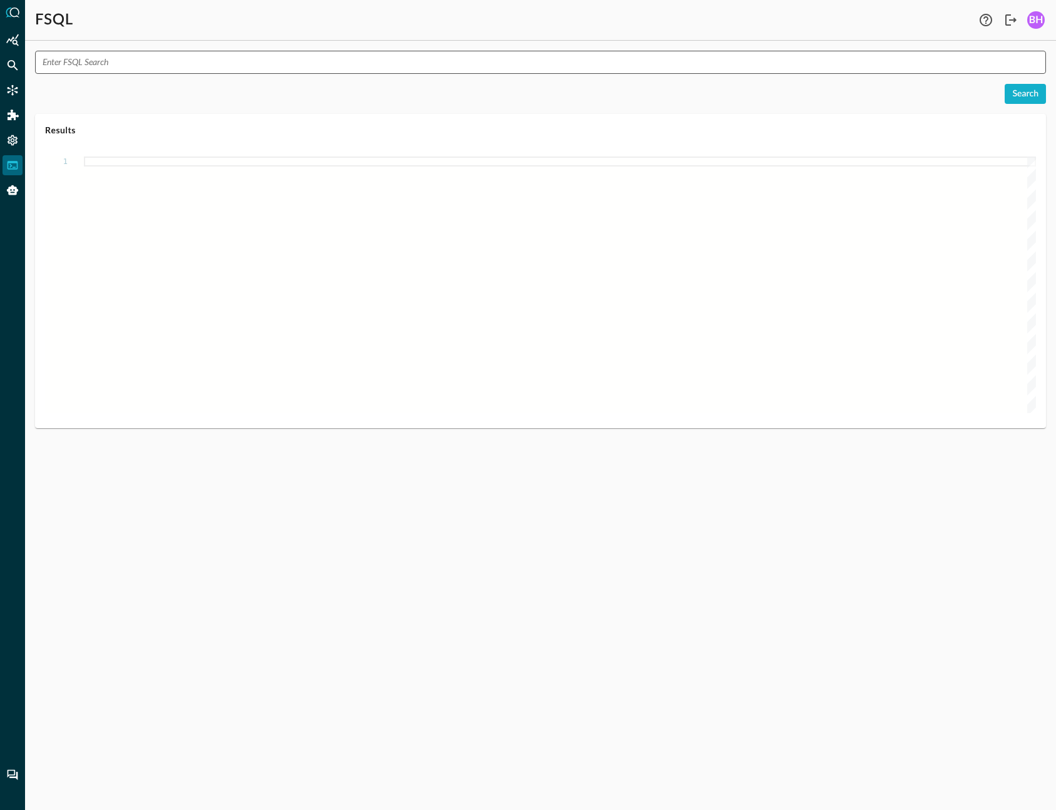
click at [174, 63] on input "text" at bounding box center [544, 62] width 1003 height 23
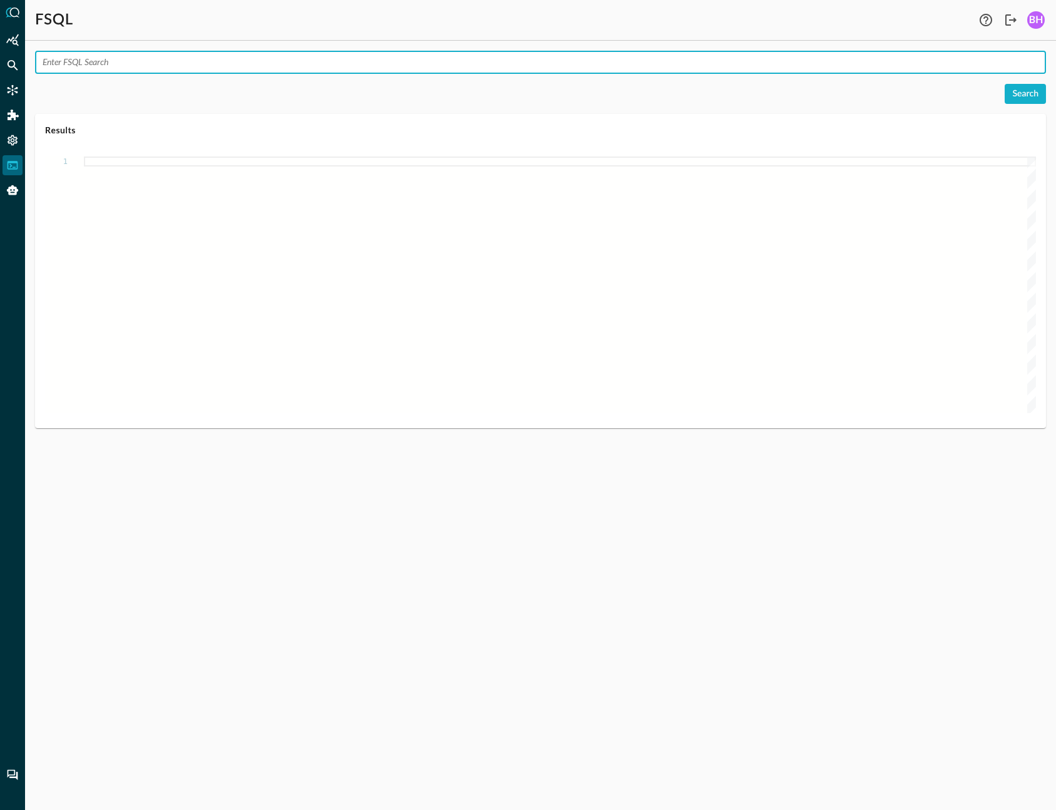
click at [275, 312] on div at bounding box center [560, 284] width 952 height 257
click at [74, 68] on input "text" at bounding box center [544, 62] width 1003 height 23
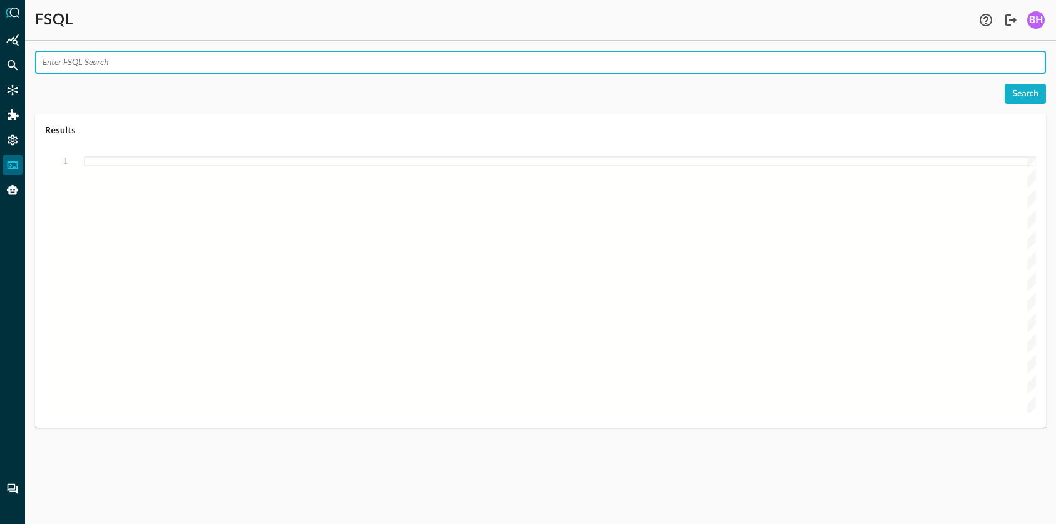
click at [120, 57] on input "text" at bounding box center [544, 62] width 1003 height 23
paste input "QUERY vulnerability_finding.activity_id, vulnerability_finding.status_id, vulne…"
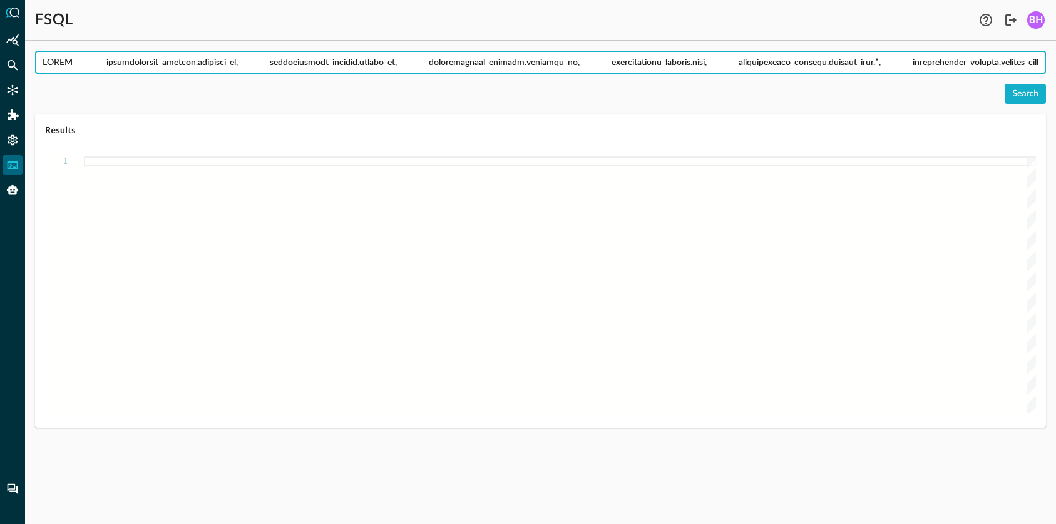
scroll to position [0, 8763]
click at [1032, 94] on div "Search" at bounding box center [1025, 94] width 26 height 16
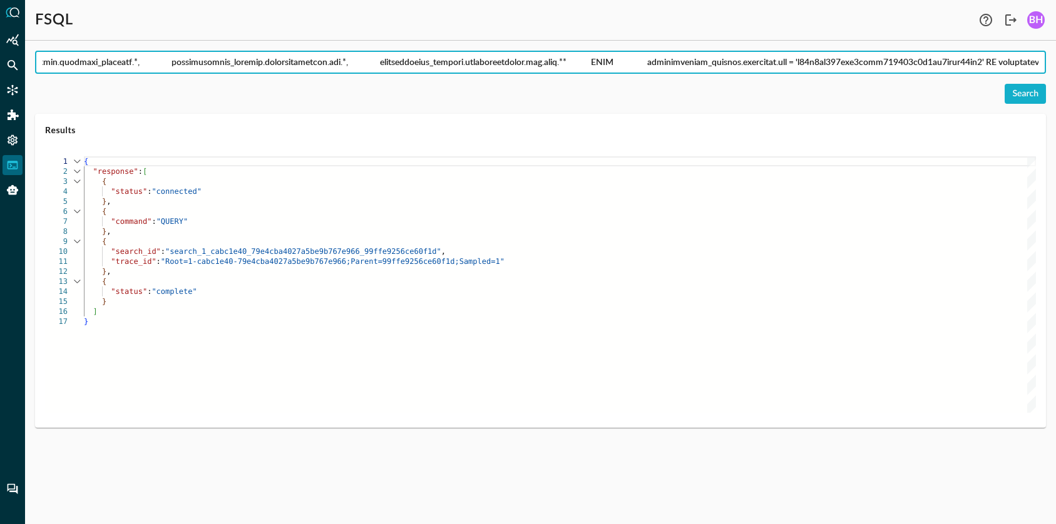
scroll to position [0, 4863]
drag, startPoint x: 930, startPoint y: 64, endPoint x: 890, endPoint y: 60, distance: 40.3
click at [890, 60] on input "text" at bounding box center [544, 62] width 1003 height 23
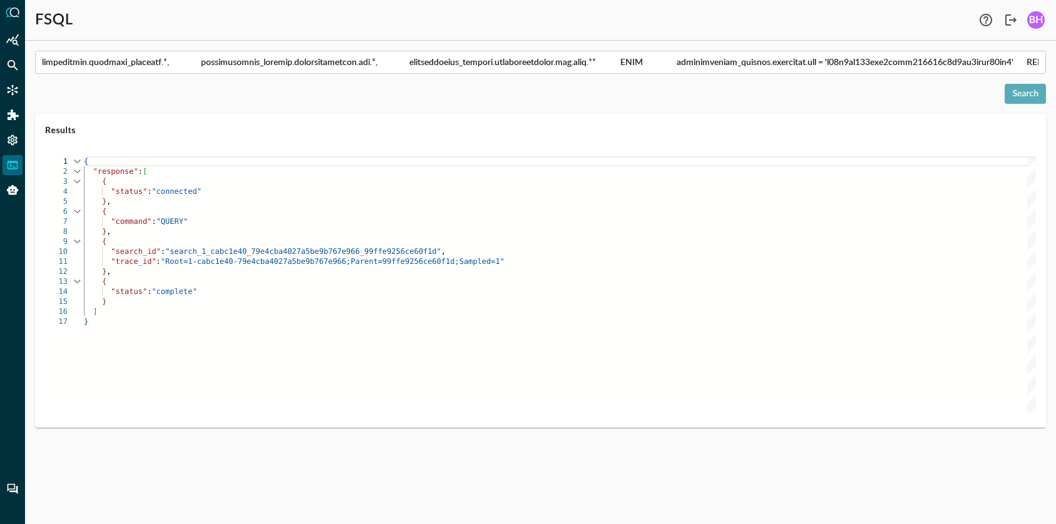
click at [1031, 98] on div "Search" at bounding box center [1025, 94] width 26 height 16
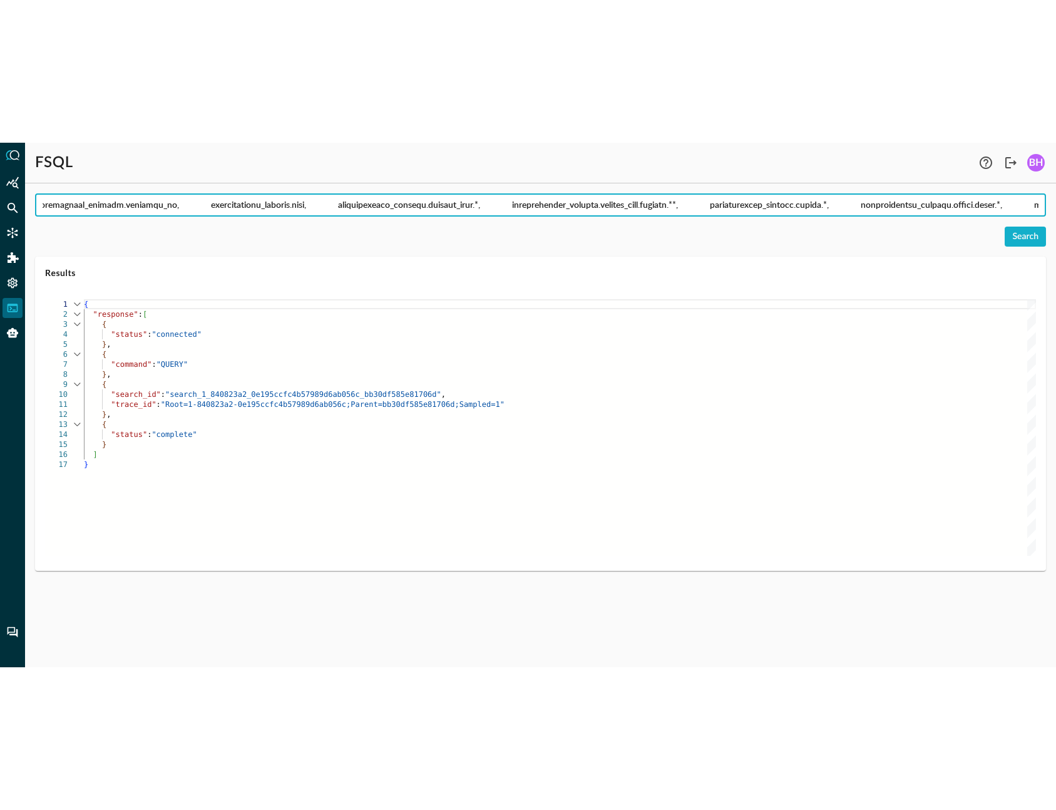
scroll to position [0, 0]
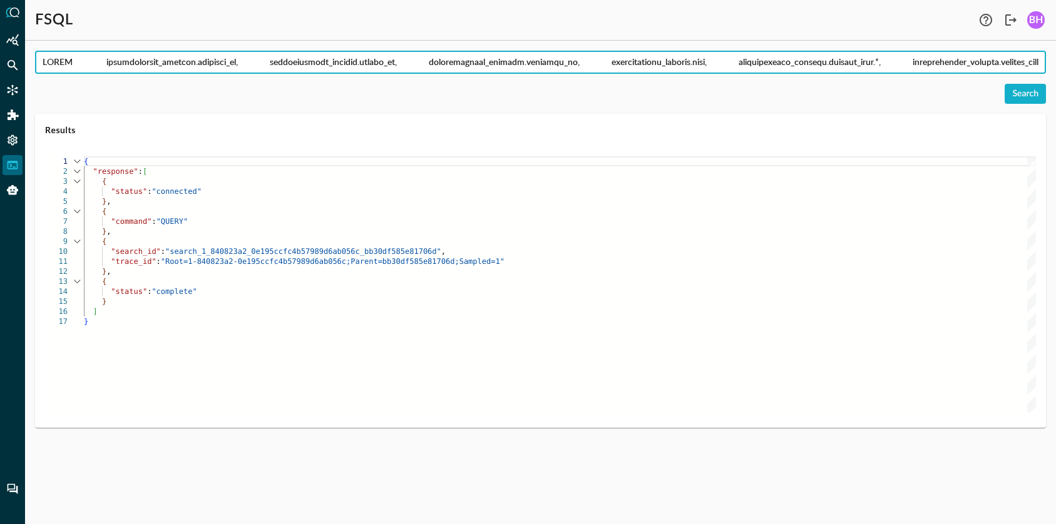
drag, startPoint x: 531, startPoint y: 62, endPoint x: 218, endPoint y: 65, distance: 312.3
click at [218, 65] on input "text" at bounding box center [544, 62] width 1003 height 23
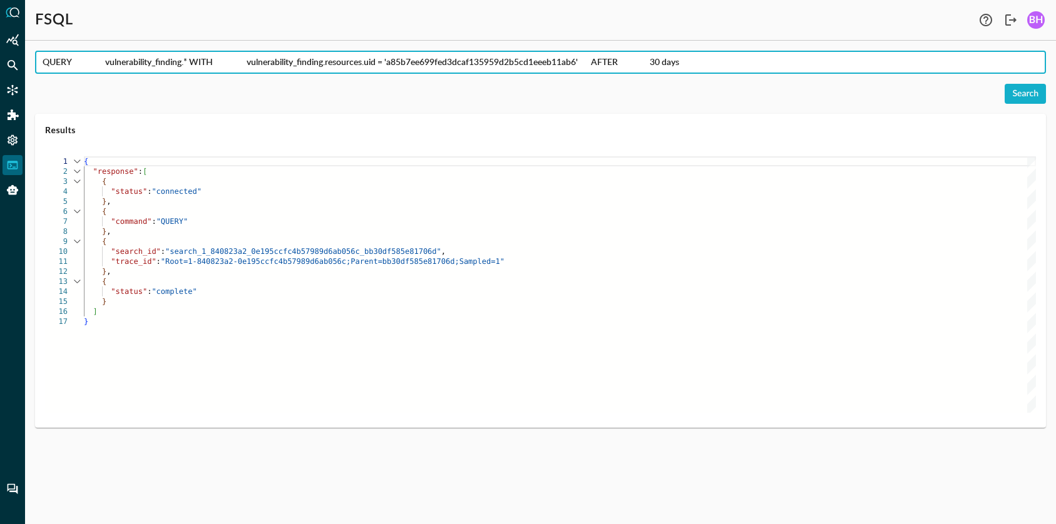
drag, startPoint x: 285, startPoint y: 64, endPoint x: 250, endPoint y: 64, distance: 34.4
click at [250, 64] on input "QUERY vulnerability_finding.* WITH vulnerability_finding.resources.uid = 'a85b7…" at bounding box center [544, 62] width 1003 height 23
drag, startPoint x: 135, startPoint y: 63, endPoint x: 101, endPoint y: 61, distance: 34.4
click at [101, 61] on input "QUERY vulnerability_finding.* WITH vulnerability_finding.resources.uid = 'a85b7…" at bounding box center [544, 62] width 1003 height 23
drag, startPoint x: 71, startPoint y: 63, endPoint x: -68, endPoint y: 55, distance: 139.1
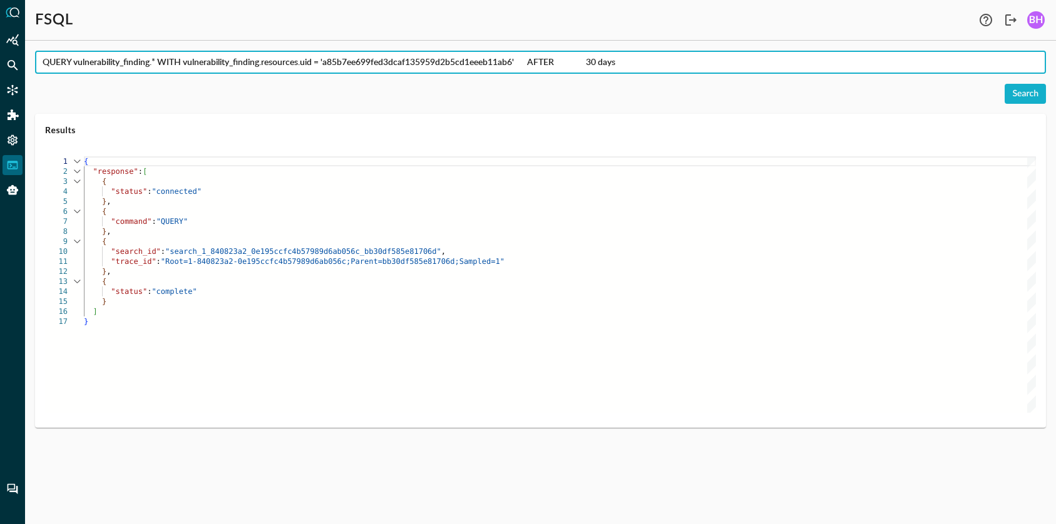
click at [43, 55] on input "QUERY vulnerability_finding.* WITH vulnerability_finding.resources.uid = 'a85b7…" at bounding box center [544, 62] width 1003 height 23
drag, startPoint x: 605, startPoint y: 63, endPoint x: 598, endPoint y: 79, distance: 17.1
click at [573, 67] on input "QUERY vulnerability_finding.* WITH vulnerability_finding.resources.uid = 'a85b7…" at bounding box center [544, 62] width 1003 height 23
click at [538, 61] on input "QUERY vulnerability_finding.* WITH vulnerability_finding.resources.uid = 'a85b7…" at bounding box center [544, 62] width 1003 height 23
click at [556, 63] on input "QUERY vulnerability_finding.* WITH vulnerability_finding.resources.uid = 'a85b7…" at bounding box center [544, 62] width 1003 height 23
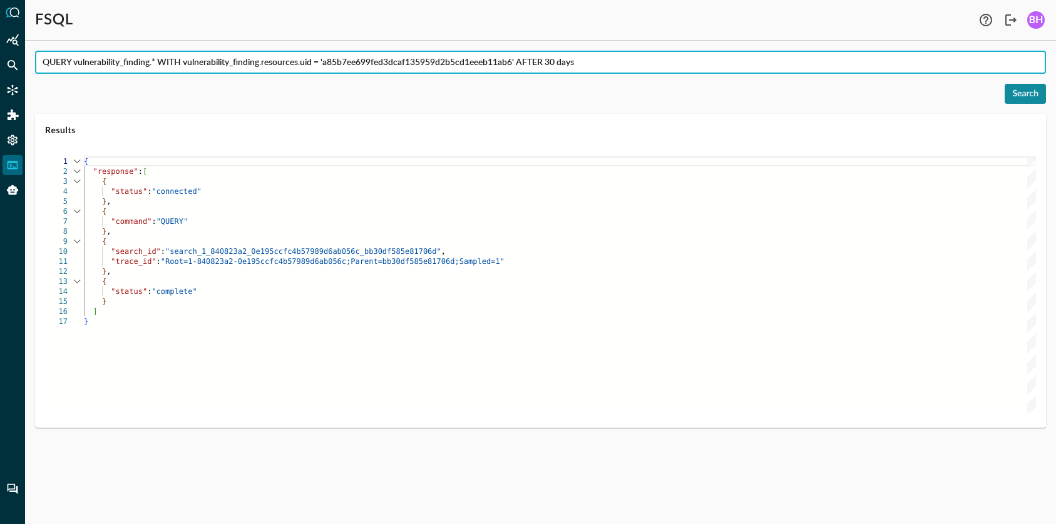
click at [1026, 100] on div "Search" at bounding box center [1025, 94] width 26 height 16
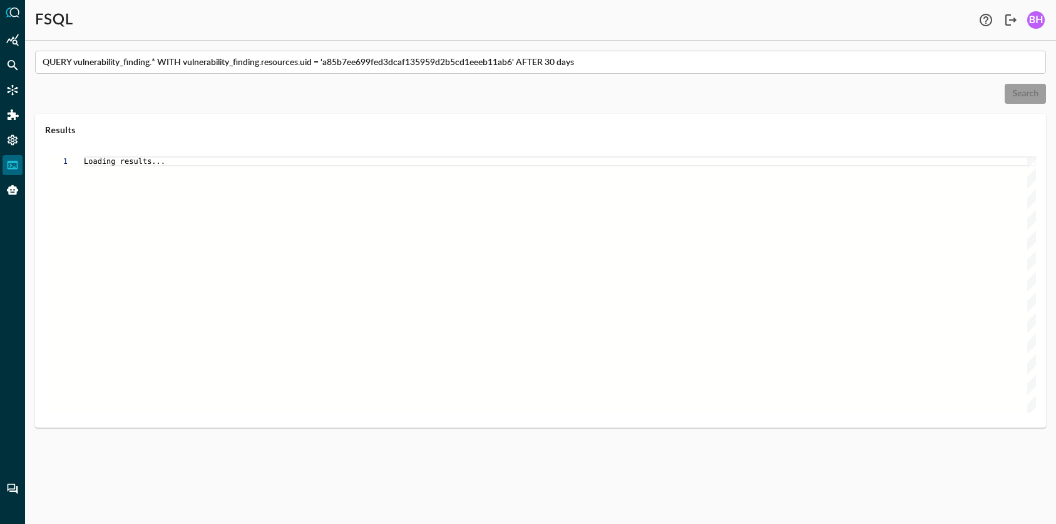
drag, startPoint x: 371, startPoint y: 100, endPoint x: 254, endPoint y: 91, distance: 117.4
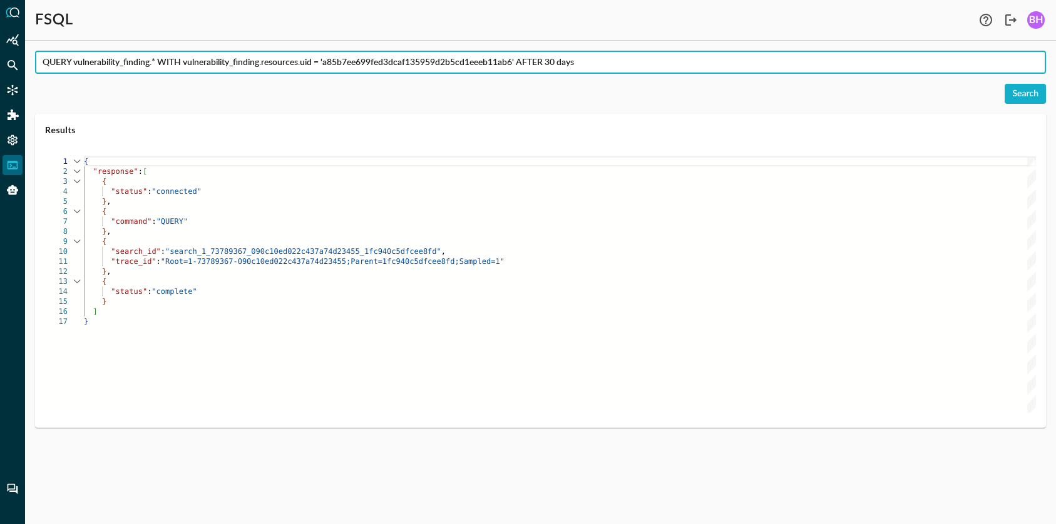
drag, startPoint x: 588, startPoint y: 63, endPoint x: 10, endPoint y: 20, distance: 579.2
click at [45, 51] on input "QUERY vulnerability_finding.* WITH vulnerability_finding.resources.uid = 'a85b7…" at bounding box center [544, 62] width 1003 height 23
click at [491, 65] on input "QUERY vulnerability_finding.* WITH vulnerability_finding.resources.uid = 'a85b7…" at bounding box center [544, 62] width 1003 height 23
click at [329, 63] on input "QUERY vulnerability_finding.* WITH vulnerability_finding.resources.uid = 'a85b7…" at bounding box center [544, 62] width 1003 height 23
click at [521, 64] on input "QUERY vulnerability_finding.* WITH vulnerability_finding.resources.uid = a85b7e…" at bounding box center [544, 62] width 1003 height 23
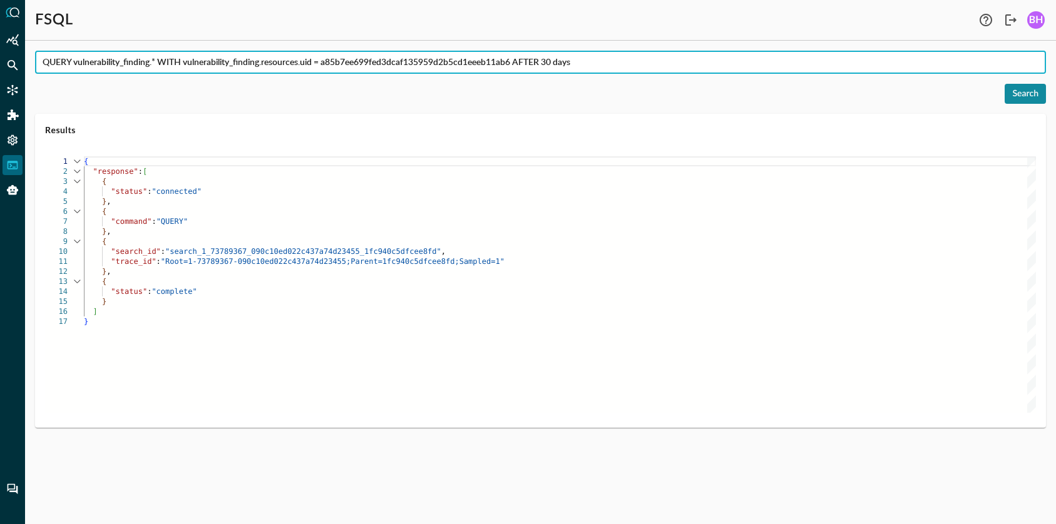
click at [1021, 90] on div "Search" at bounding box center [1025, 94] width 26 height 16
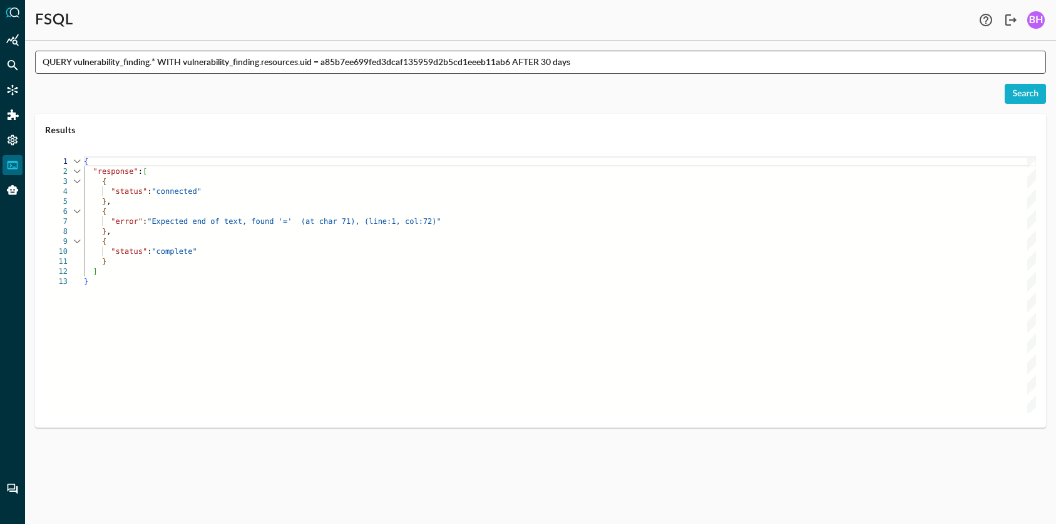
click at [519, 68] on input "QUERY vulnerability_finding.* WITH vulnerability_finding.resources.uid = a85b7e…" at bounding box center [544, 62] width 1003 height 23
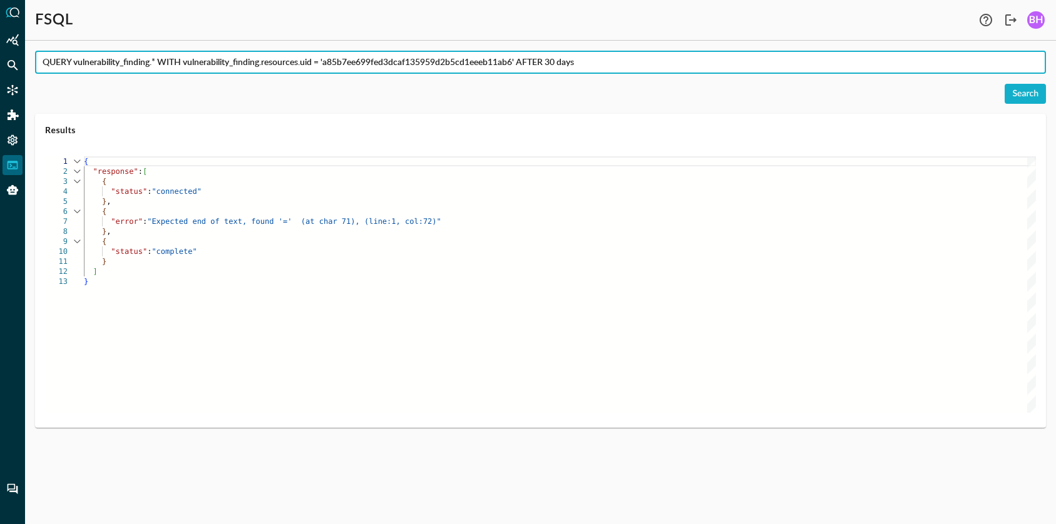
drag, startPoint x: 582, startPoint y: 62, endPoint x: 522, endPoint y: 57, distance: 60.3
click at [522, 57] on input "QUERY vulnerability_finding.* WITH vulnerability_finding.resources.uid = 'a85b7…" at bounding box center [544, 62] width 1003 height 23
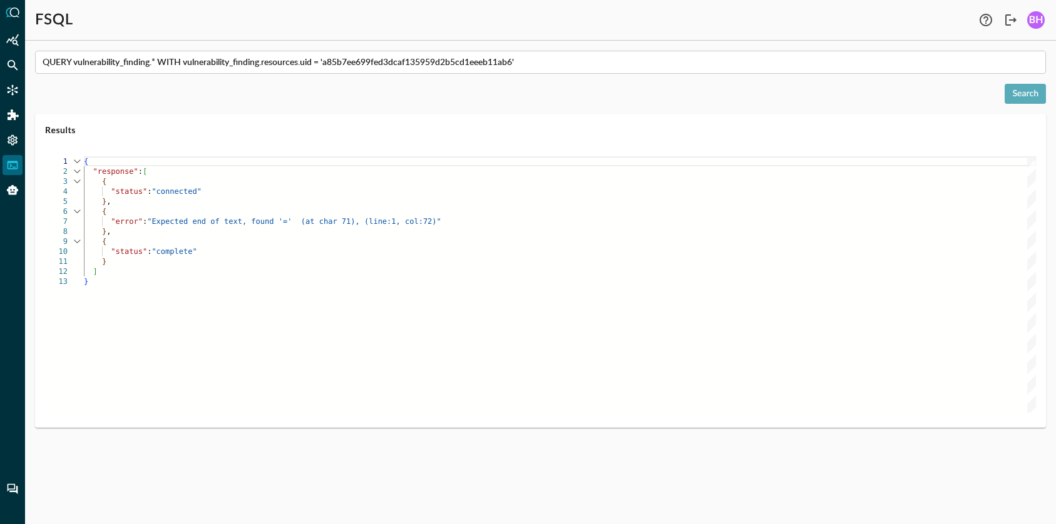
click at [1013, 94] on div "Search" at bounding box center [1025, 94] width 26 height 16
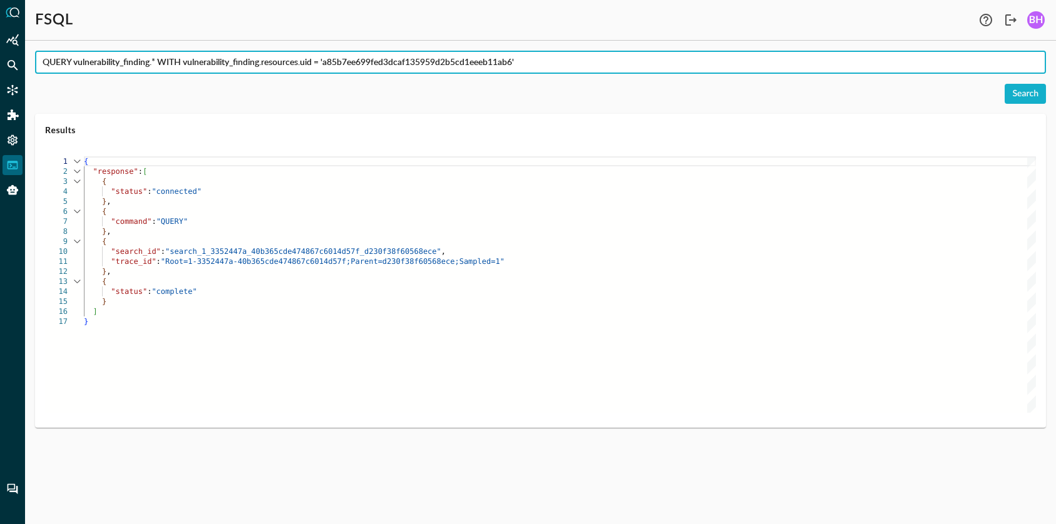
drag, startPoint x: 558, startPoint y: 63, endPoint x: -2, endPoint y: 32, distance: 560.4
click at [43, 51] on input "QUERY vulnerability_finding.* WITH vulnerability_finding.resources.uid = 'a85b7…" at bounding box center [544, 62] width 1003 height 23
click at [156, 69] on input "QUERY vulnerability_finding.* WITH vulnerability_finding.resources.uid = 'a85b7…" at bounding box center [544, 62] width 1003 height 23
click at [157, 63] on input "QUERY vulnerability_finding.* WITH vulnerability_finding.resources.uid = 'a85b7…" at bounding box center [544, 62] width 1003 height 23
type input "QUERY vulnerability_finding.** WITH vulnerability_finding.resources.uid = 'a85b…"
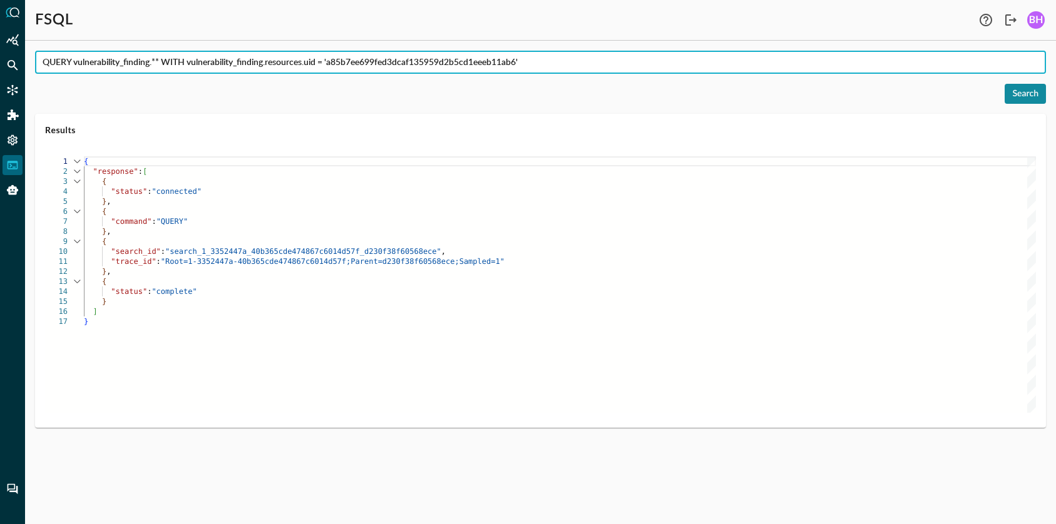
click at [1022, 102] on button "Search" at bounding box center [1024, 94] width 41 height 20
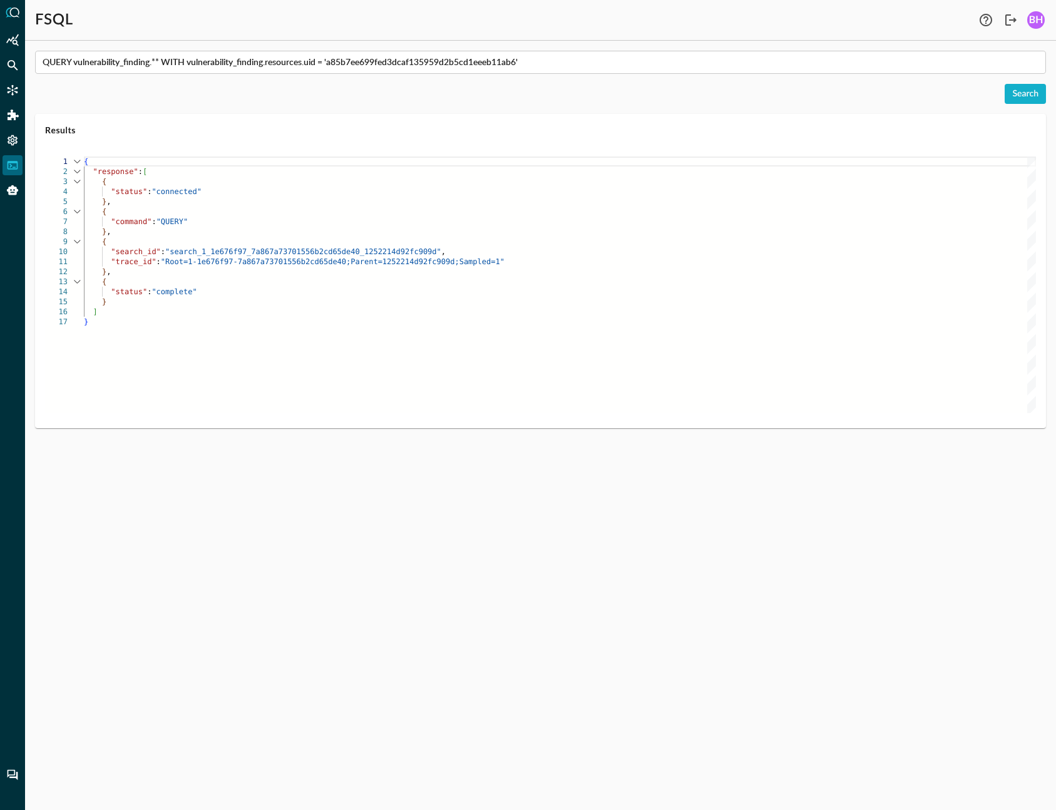
click at [420, 699] on div "QUERY vulnerability_finding.** WITH vulnerability_finding.resources.uid = 'a85b…" at bounding box center [540, 430] width 1031 height 759
